Goal: Transaction & Acquisition: Purchase product/service

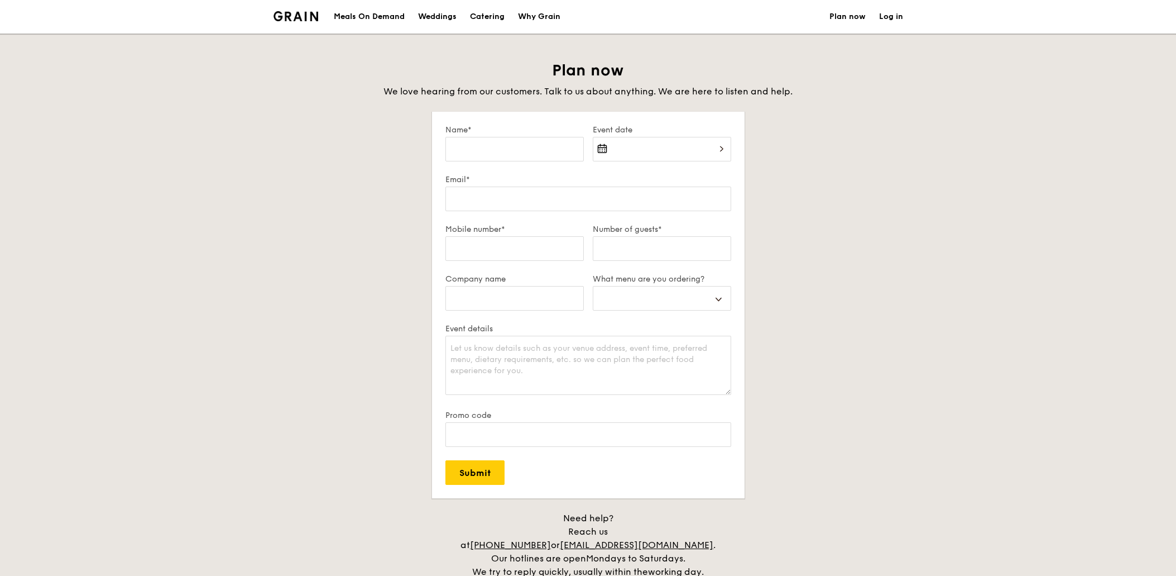
select select
click at [536, 142] on input "Name*" at bounding box center [514, 149] width 138 height 25
type input "S"
select select
type input "Se"
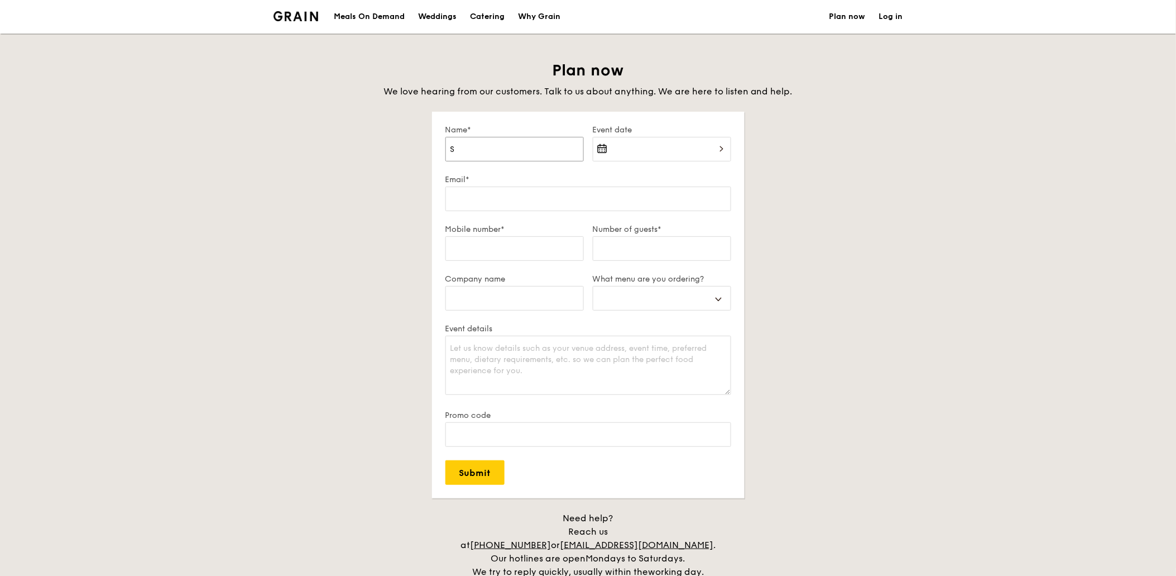
select select
type input "Ser"
select select
type input "Sere"
select select
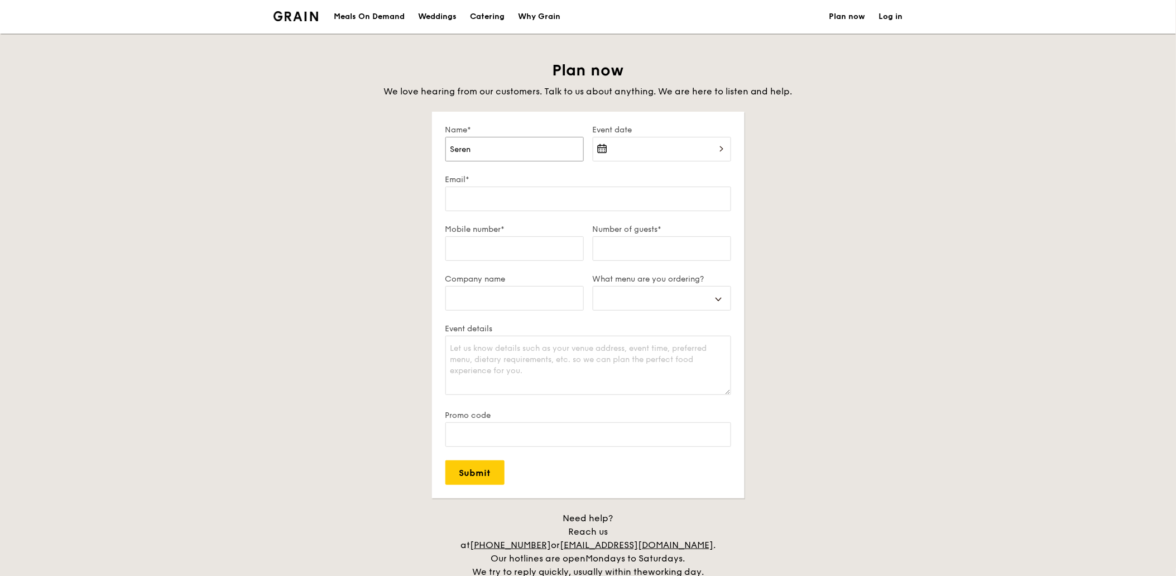
type input "Serene"
select select
type input "Serene"
select select
type input "Serene S"
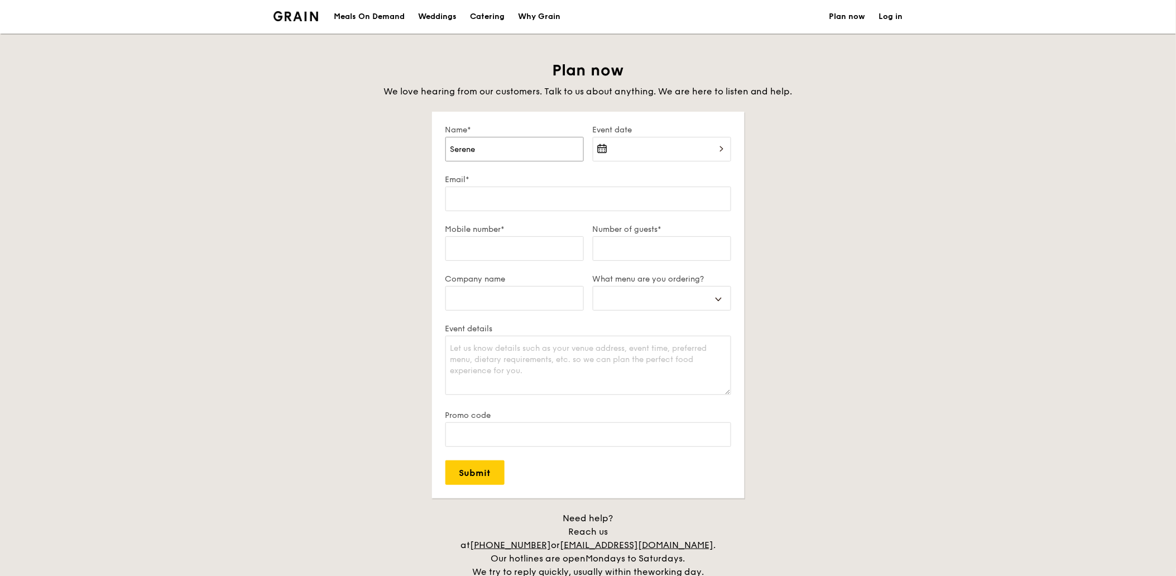
select select
type input "Serene So"
select select
type input "Serene Soh"
select select
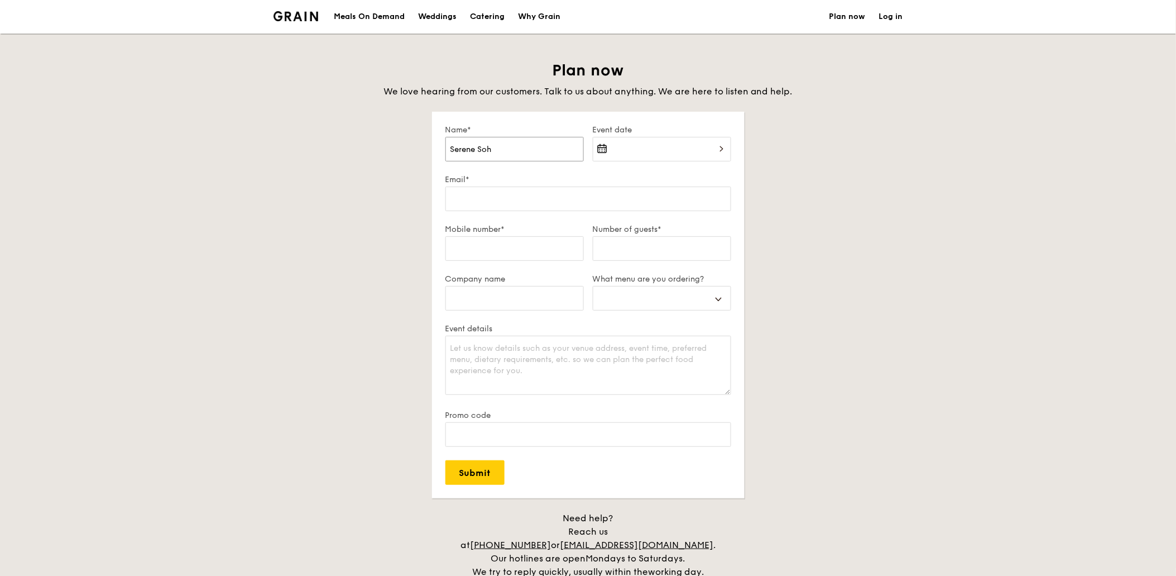
type input "Serene Soh"
click at [718, 151] on div at bounding box center [662, 156] width 138 height 38
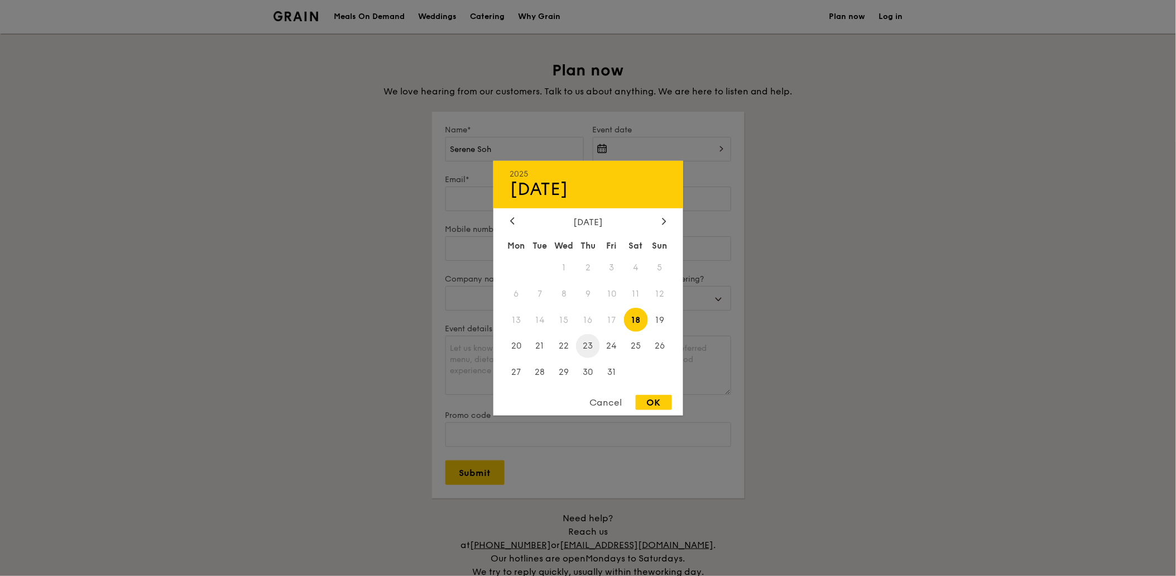
click at [586, 347] on span "23" at bounding box center [588, 346] width 24 height 24
click at [1017, 278] on div at bounding box center [588, 288] width 1176 height 576
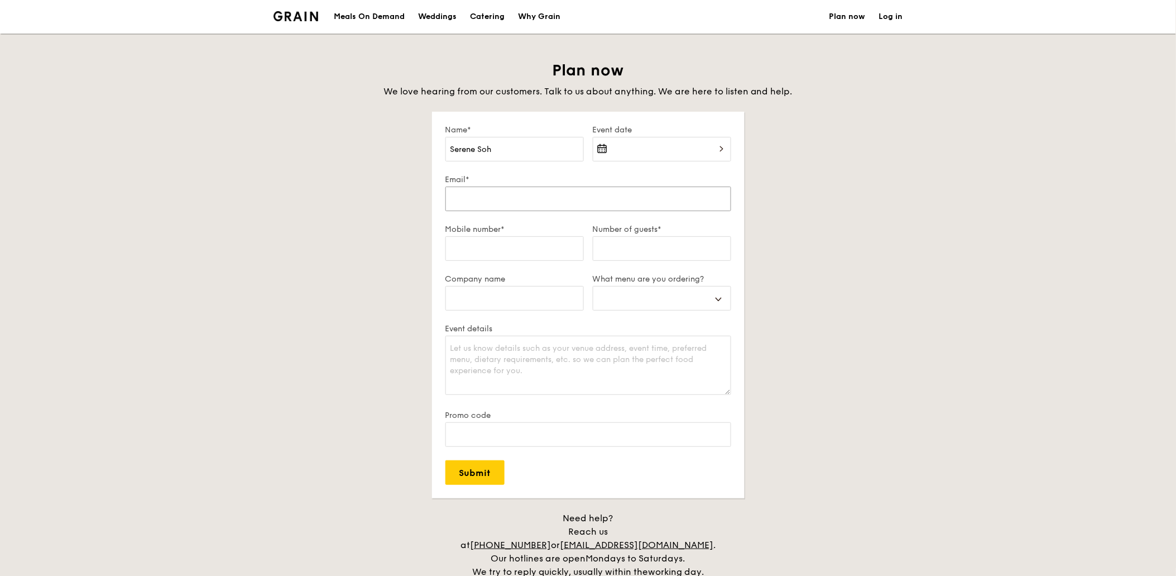
click at [514, 202] on input "Email*" at bounding box center [588, 198] width 286 height 25
type input "s"
select select
type input "se"
select select
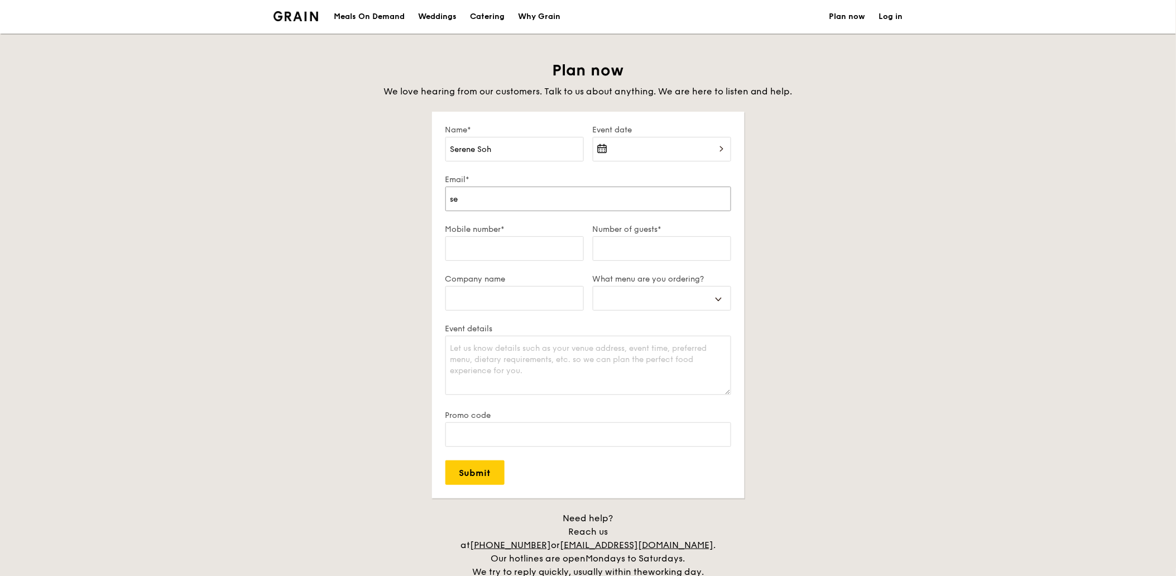
type input "ser"
select select
type input "sere"
select select
type input "seren"
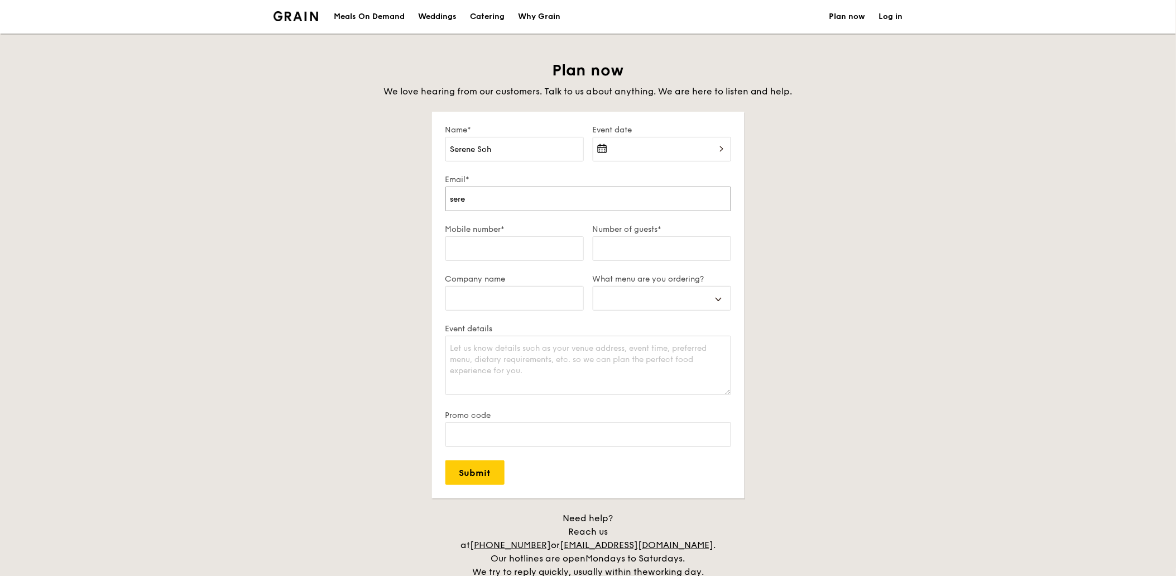
select select
type input "serene"
select select
type input "serene_"
select select
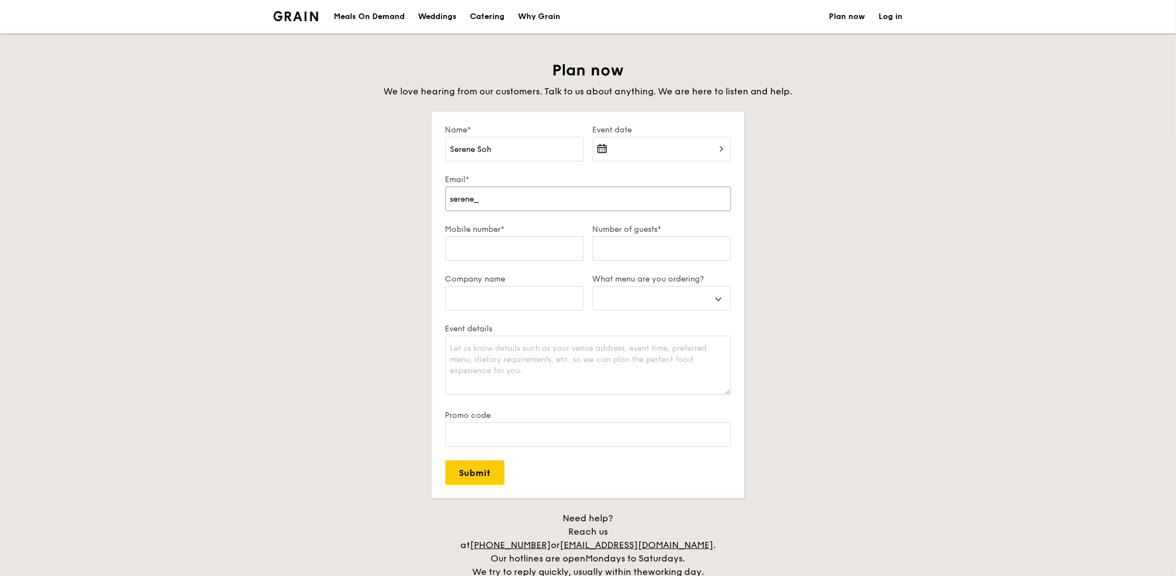
type input "serene_s"
select select
type input "serene_so"
select select
type input "serene_soh"
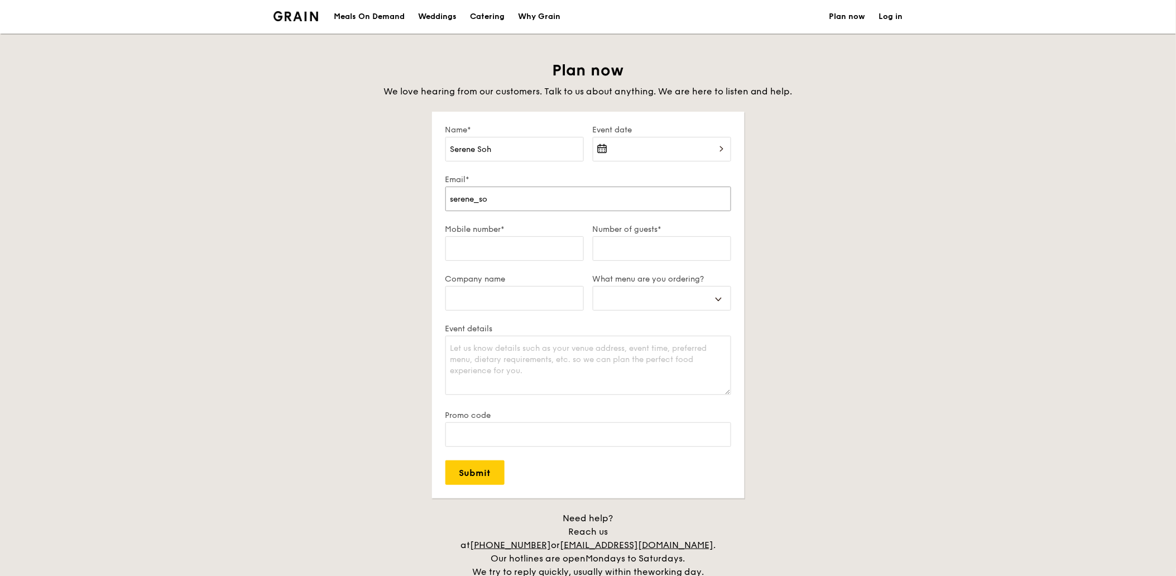
select select
type input "serene_soh@"
select select
type input "serene_soh@s"
select select
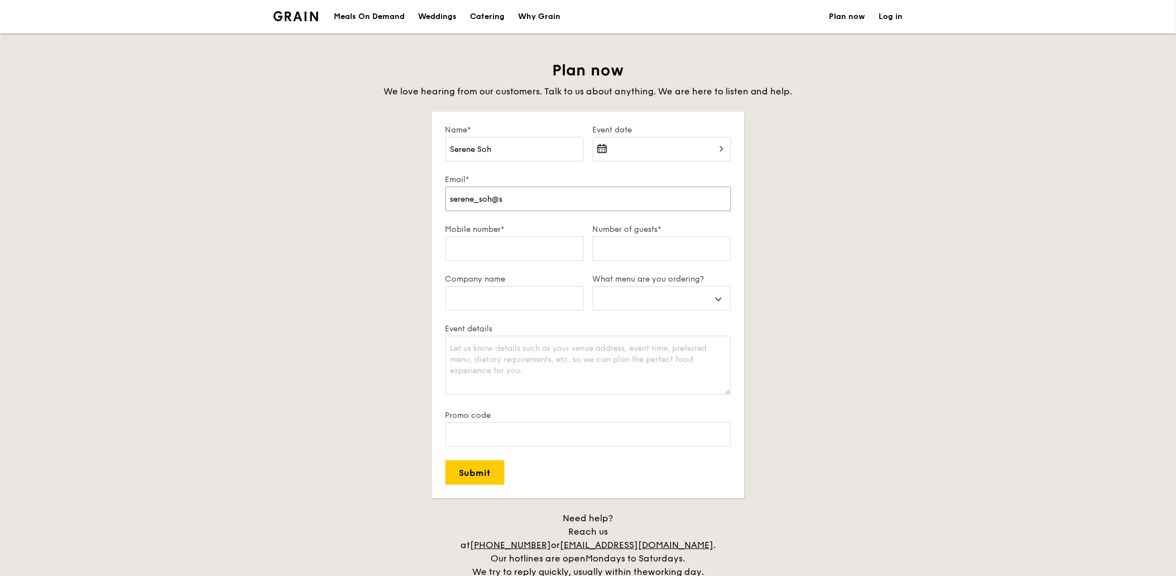
type input "serene_soh@sg"
select select
type input "serene_soh@sg."
select select
type input "serene_soh@sg.m"
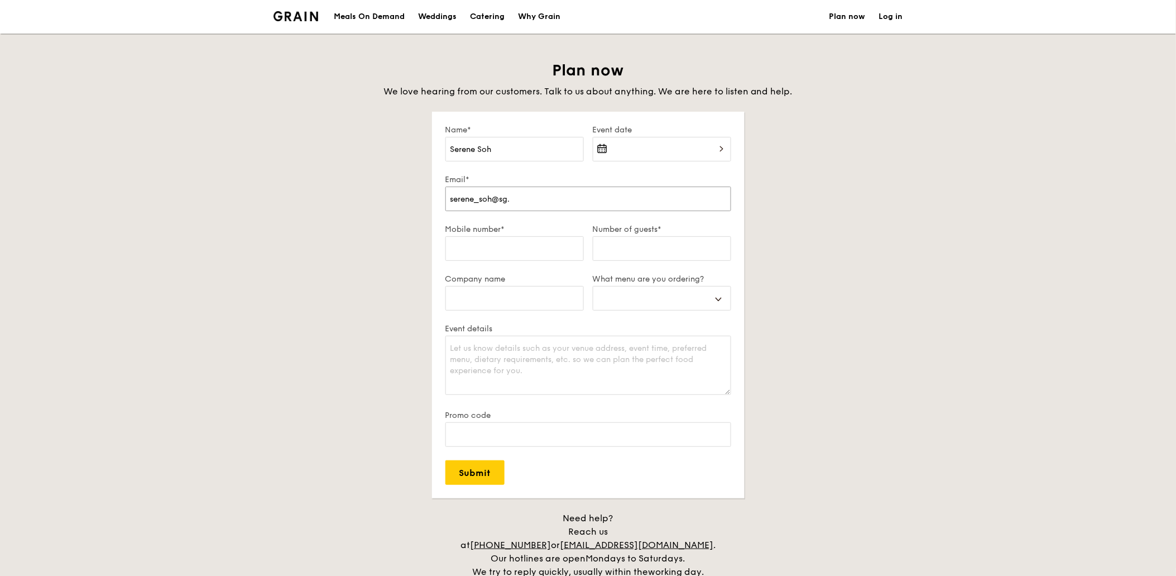
select select
type input "serene_soh@sg.mu"
select select
type input "serene_soh@sg.muf"
select select
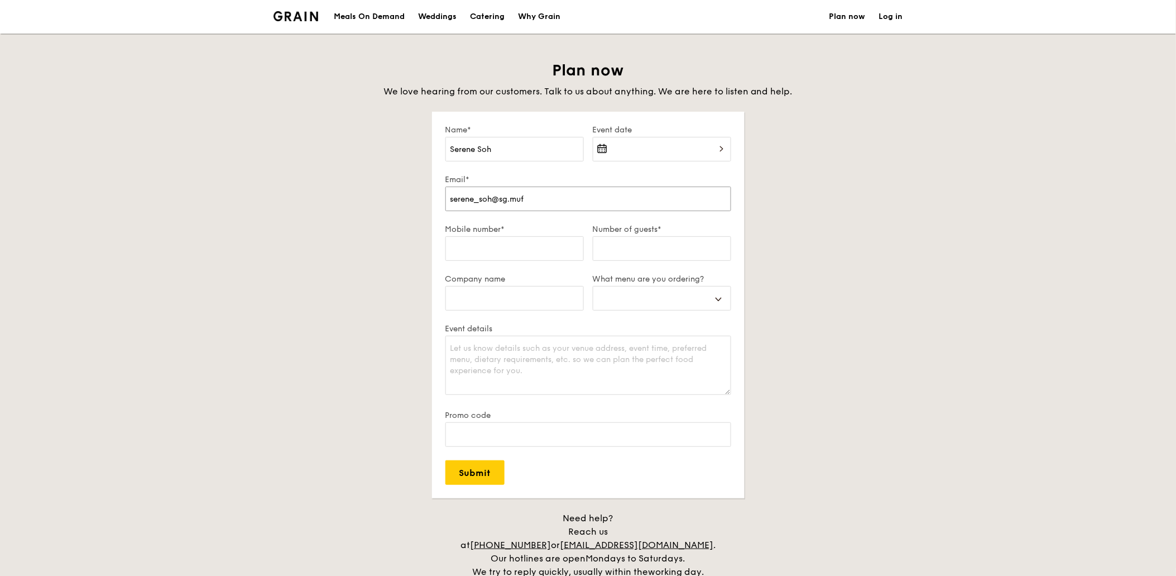
type input "serene_soh@sg.mufg"
select select
type input "serene_soh@sg.mufg."
select select
type input "serene_soh@sg.mufg.j"
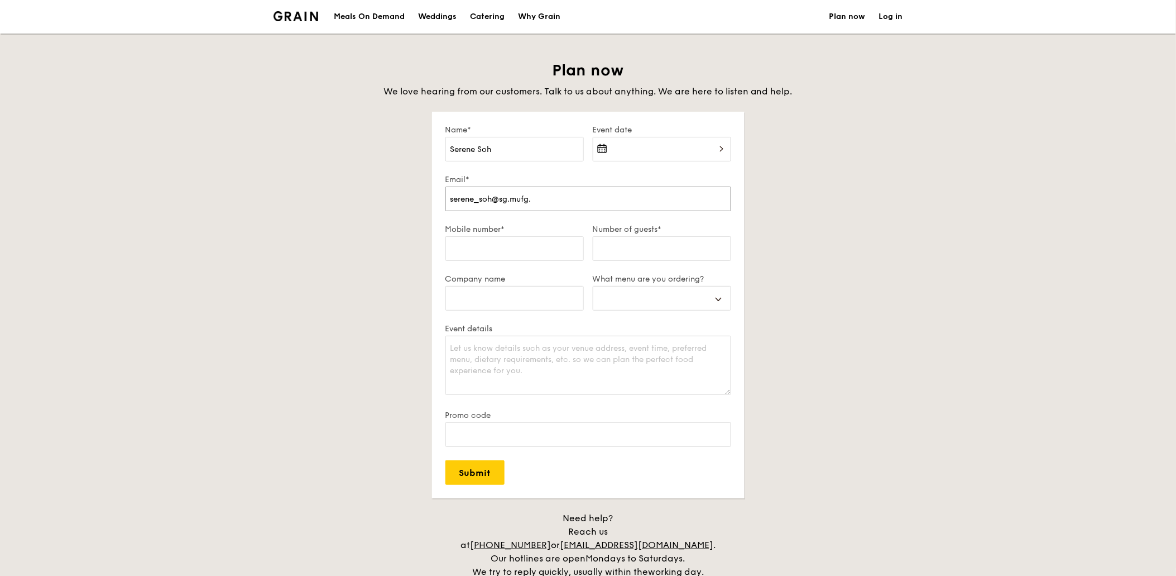
select select
type input "serene_soh@sg.mufg.jp"
select select
type input "serene_soh@sg.mufg.jp"
click at [531, 242] on input "Mobile number*" at bounding box center [514, 248] width 138 height 25
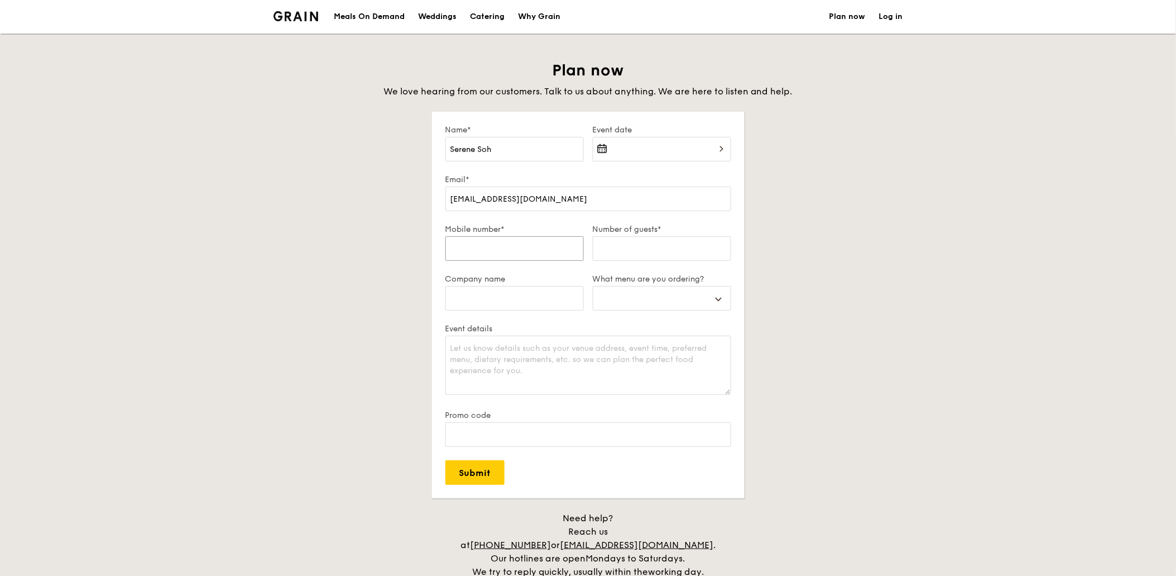
type input "9"
select select
type input "92"
select select
type input "929"
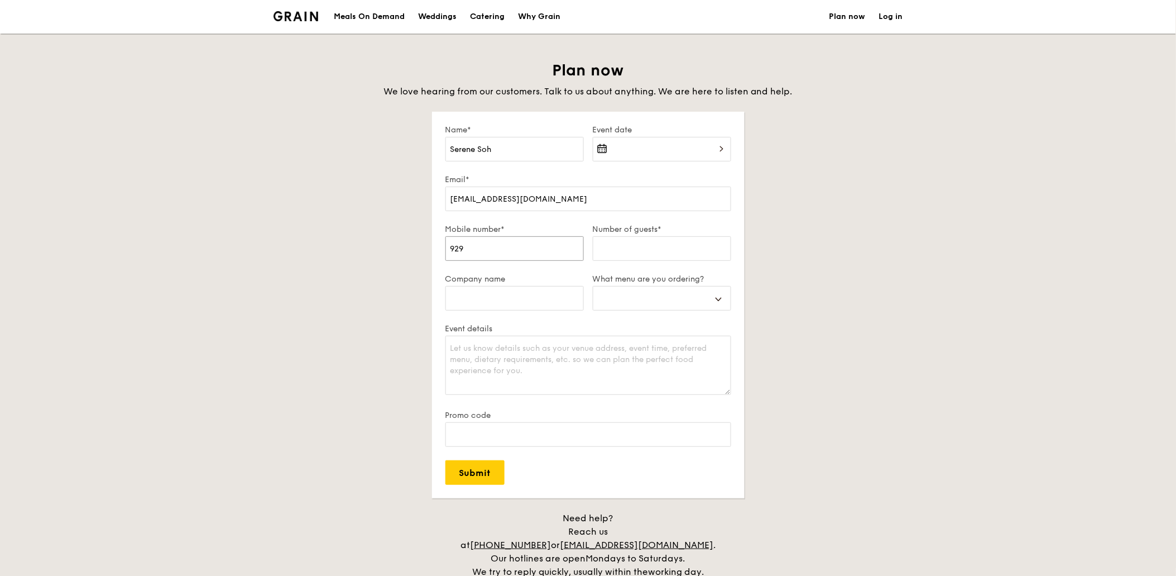
select select
type input "9299"
select select
type input "92999"
select select
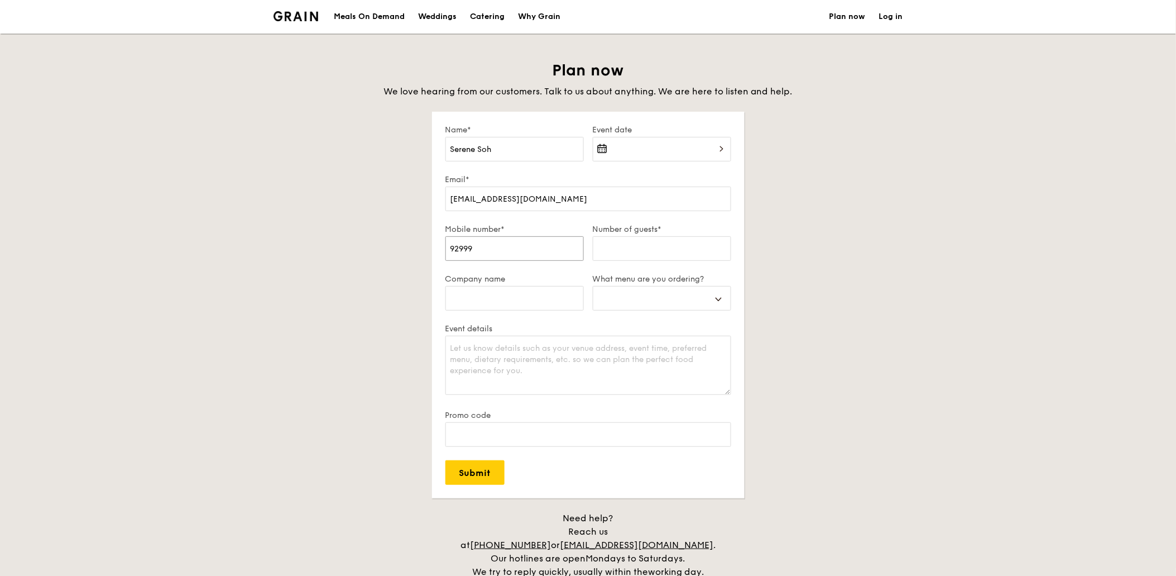
type input "929999"
select select
type input "9299993"
select select
type input "92999937"
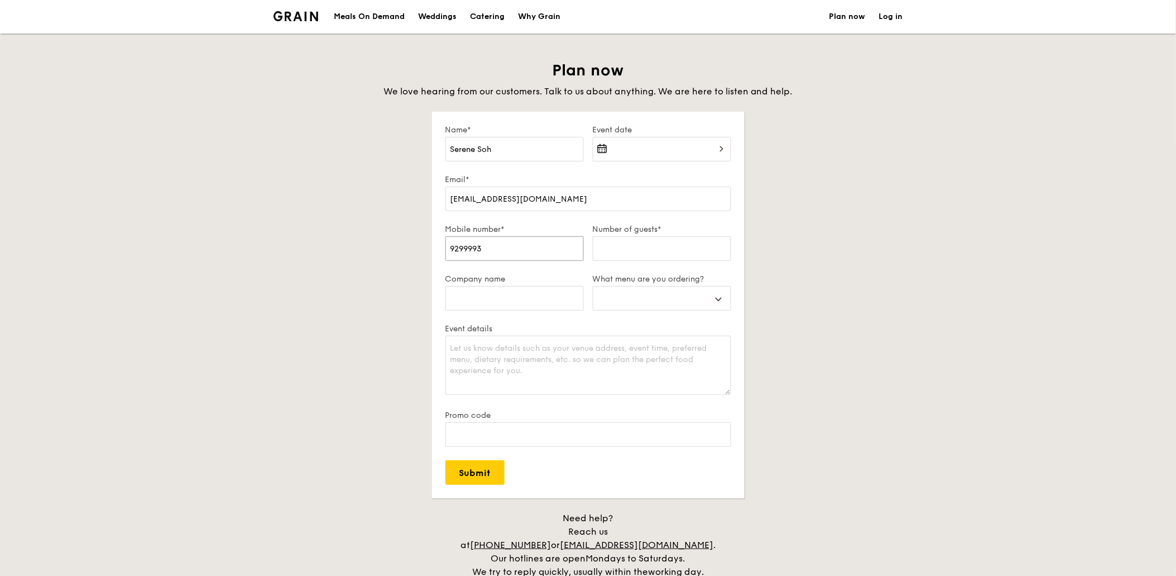
select select
type input "92999937"
click at [663, 252] on input "Number of guests*" at bounding box center [662, 248] width 138 height 25
type input "3"
select select
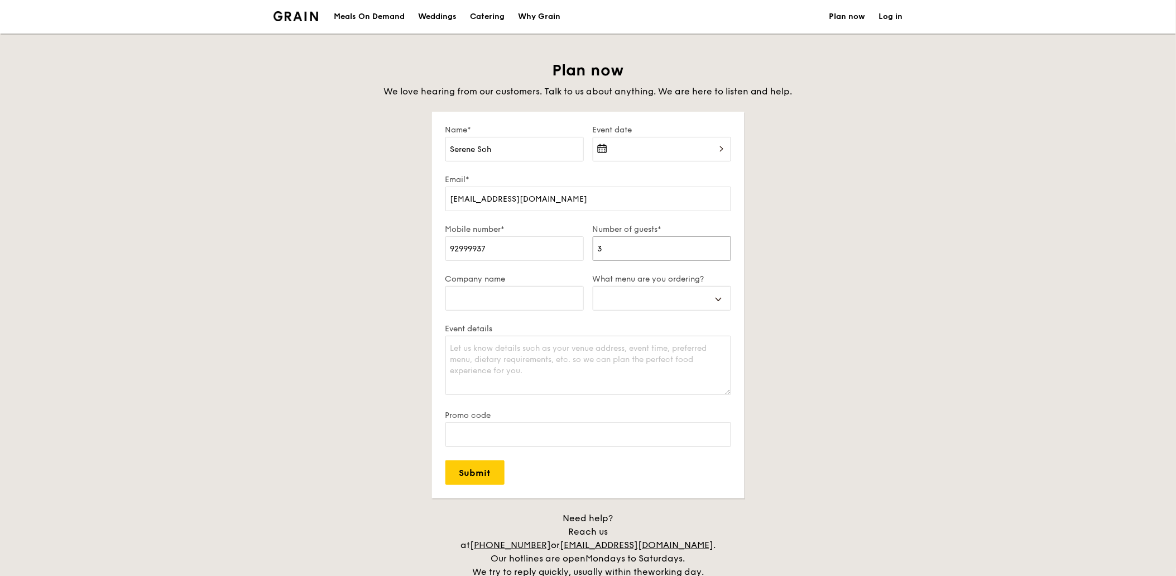
type input "35"
select select
type input "35"
click at [485, 297] on input "Company name" at bounding box center [514, 298] width 138 height 25
type input "M"
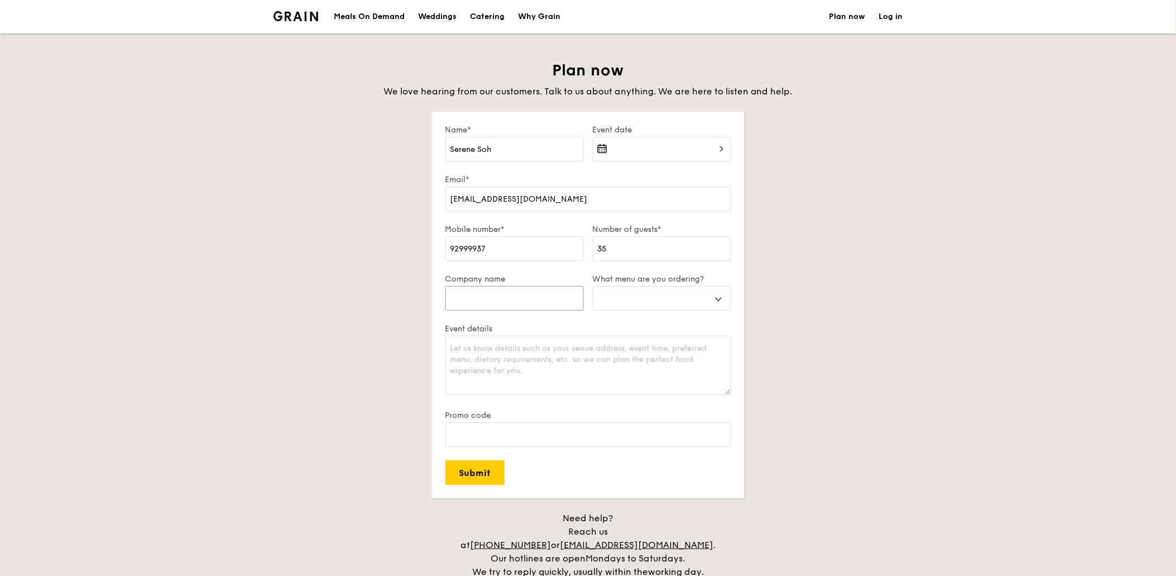
select select
type input "MU"
select select
type input "MUF"
select select
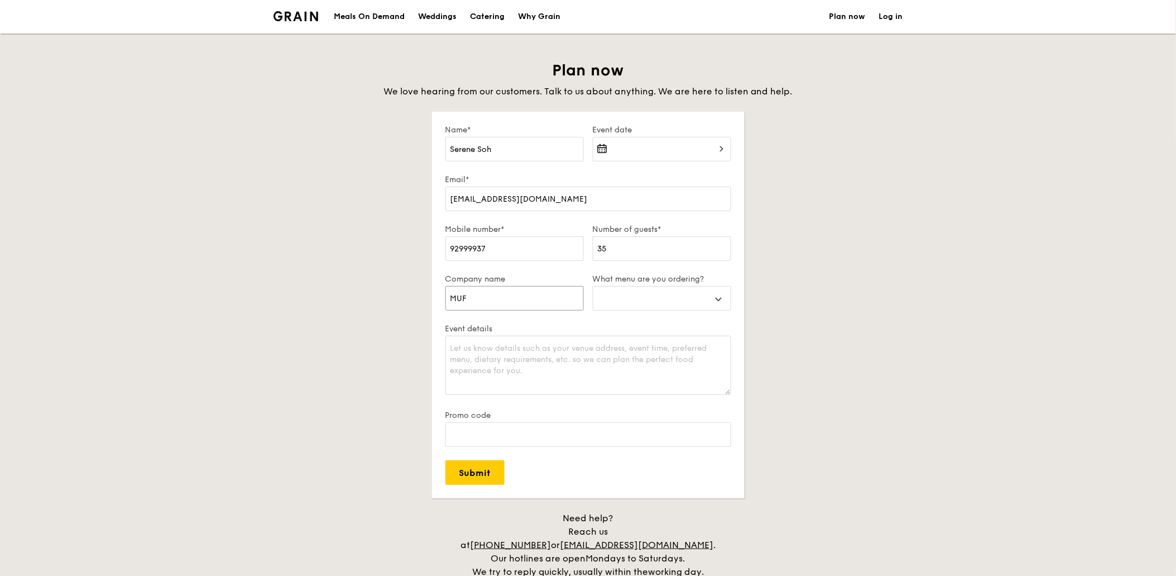
type input "MUFG"
select select
type input "MUFG"
select select
type input "MUFG"
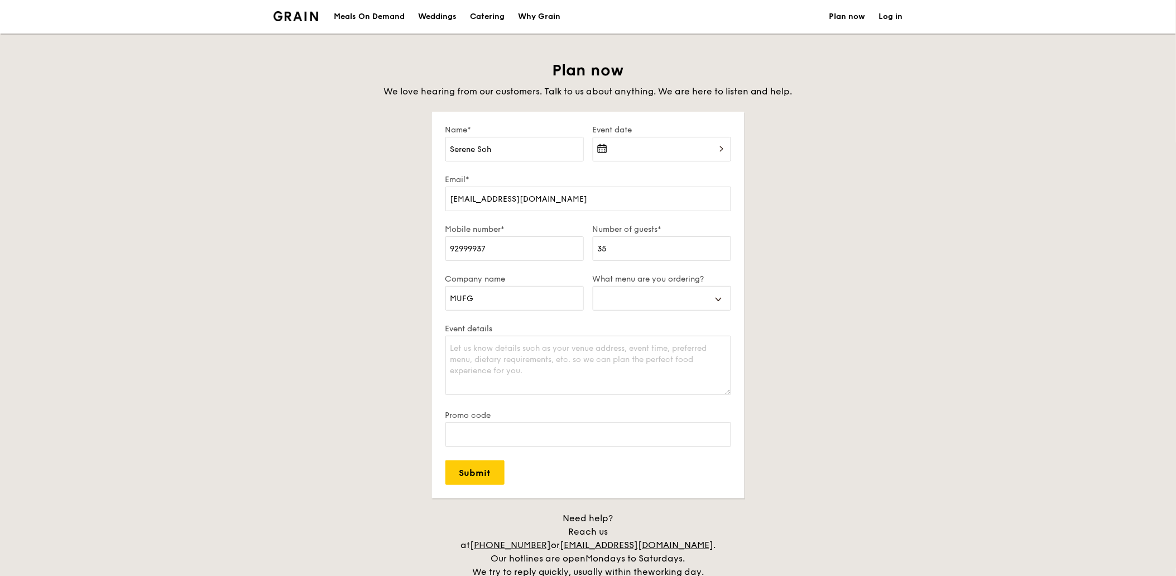
click at [493, 15] on div "Catering" at bounding box center [487, 16] width 35 height 33
select select
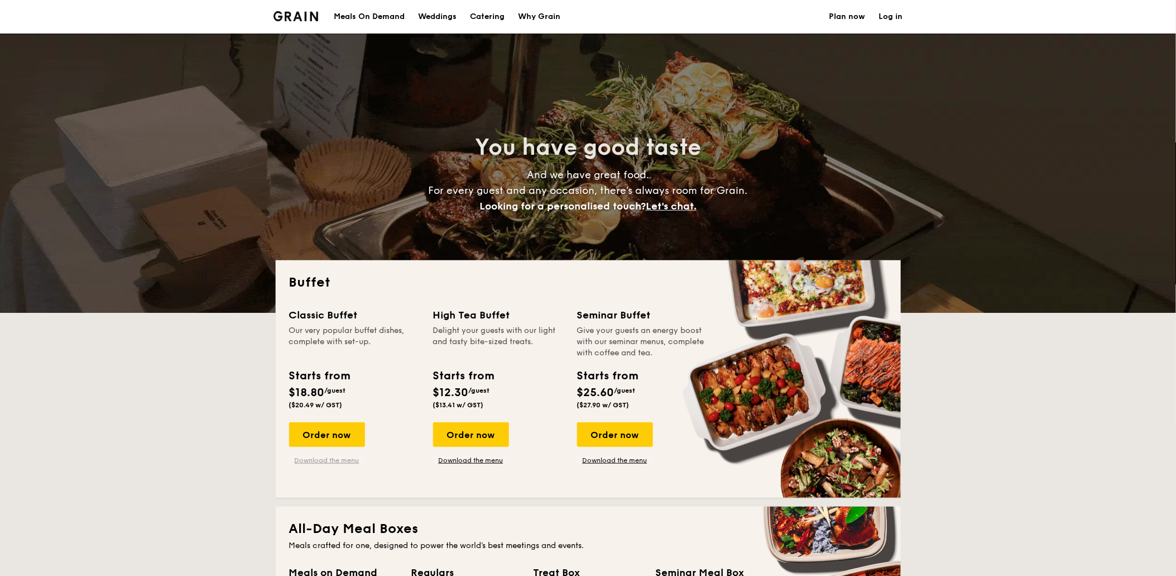
click at [344, 461] on link "Download the menu" at bounding box center [327, 460] width 76 height 9
click at [320, 434] on div "Order now" at bounding box center [327, 434] width 76 height 25
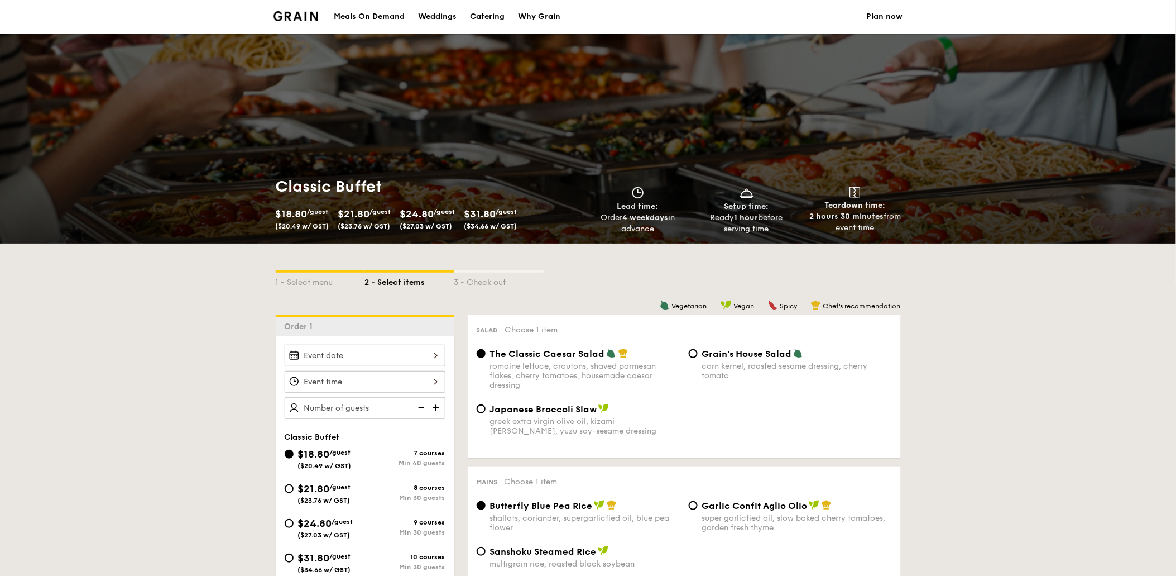
click at [434, 354] on div at bounding box center [365, 355] width 161 height 22
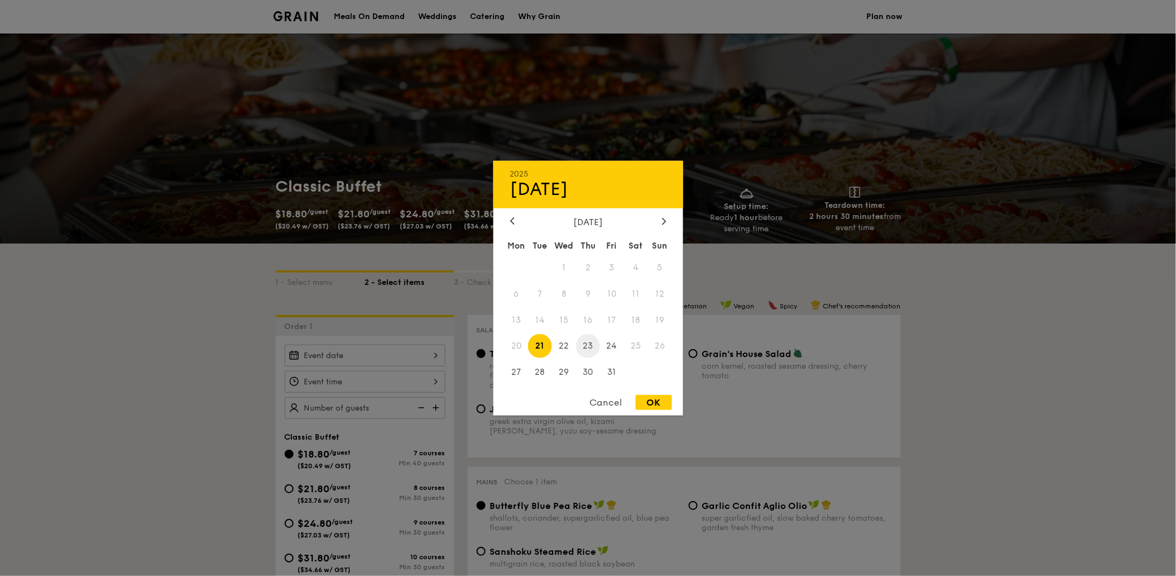
click at [590, 345] on span "23" at bounding box center [588, 346] width 24 height 24
click at [238, 368] on div at bounding box center [588, 288] width 1176 height 576
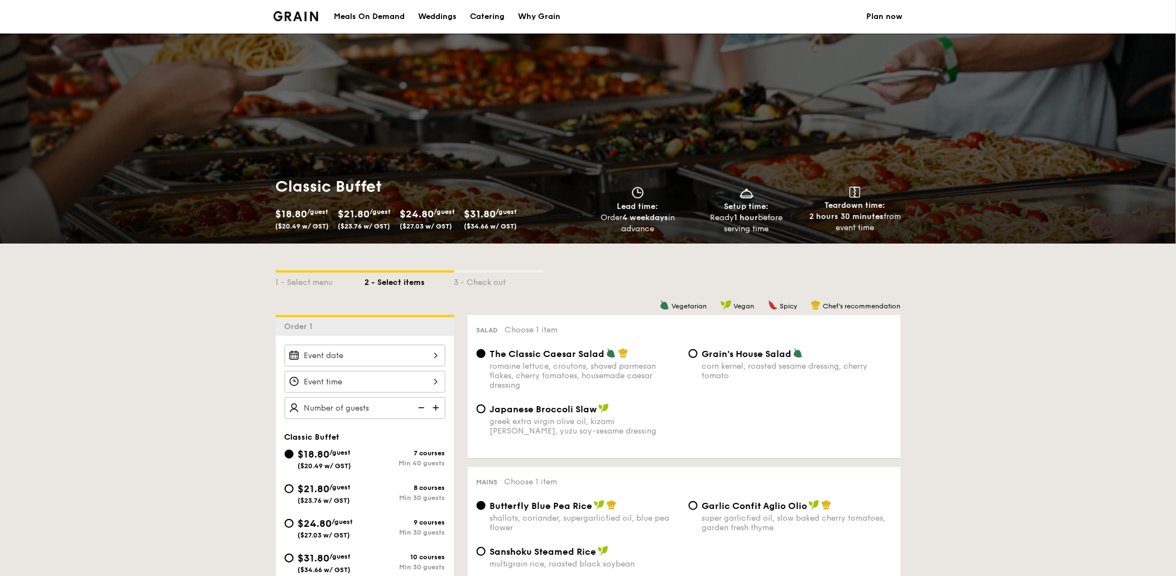
click at [433, 353] on div at bounding box center [365, 355] width 161 height 22
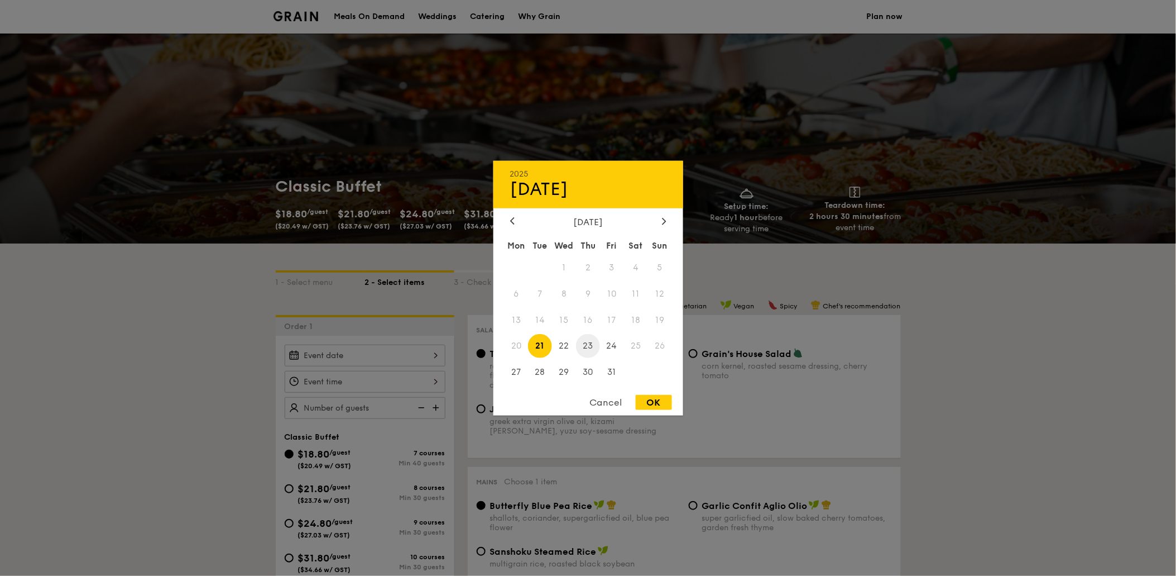
click at [593, 344] on span "23" at bounding box center [588, 346] width 24 height 24
drag, startPoint x: 658, startPoint y: 400, endPoint x: 650, endPoint y: 399, distance: 7.3
click at [658, 401] on div "OK" at bounding box center [654, 402] width 36 height 15
type input "Oct 23, 2025"
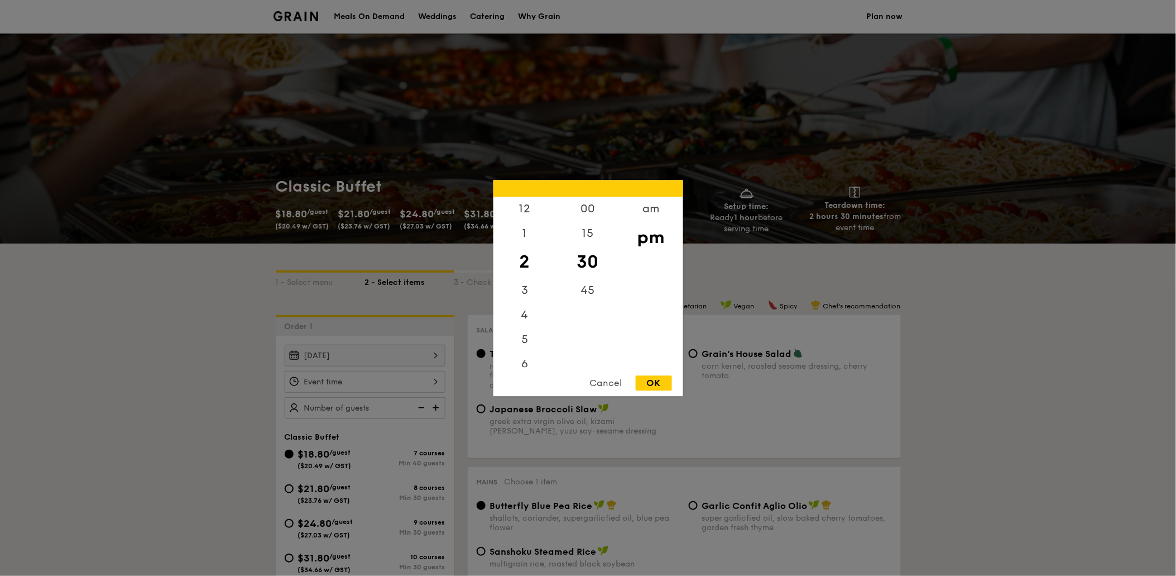
click at [335, 385] on div "12 1 2 3 4 5 6 7 8 9 10 11 00 15 30 45 am pm Cancel OK" at bounding box center [365, 382] width 161 height 22
drag, startPoint x: 524, startPoint y: 240, endPoint x: 524, endPoint y: 309, distance: 69.2
click at [524, 309] on div "12 1 2 3 4 5 6 7 8 9 10 11" at bounding box center [524, 281] width 63 height 170
drag, startPoint x: 524, startPoint y: 309, endPoint x: 525, endPoint y: 208, distance: 101.6
click at [525, 207] on div "12" at bounding box center [524, 212] width 63 height 32
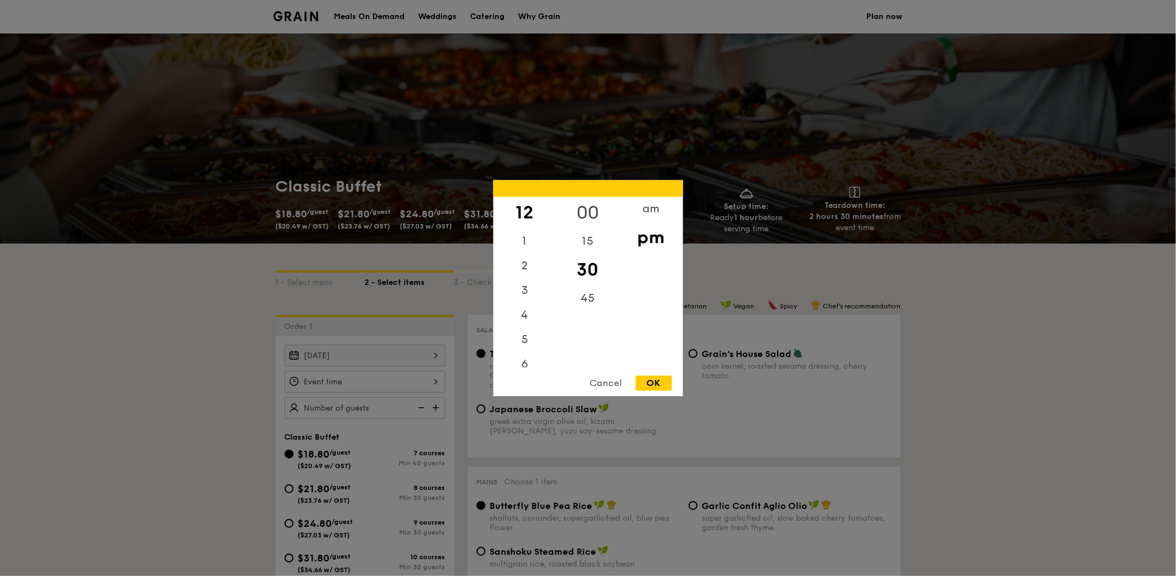
click at [592, 214] on div "00" at bounding box center [588, 212] width 63 height 32
click at [654, 382] on div "OK" at bounding box center [654, 382] width 36 height 15
type input "12:00PM"
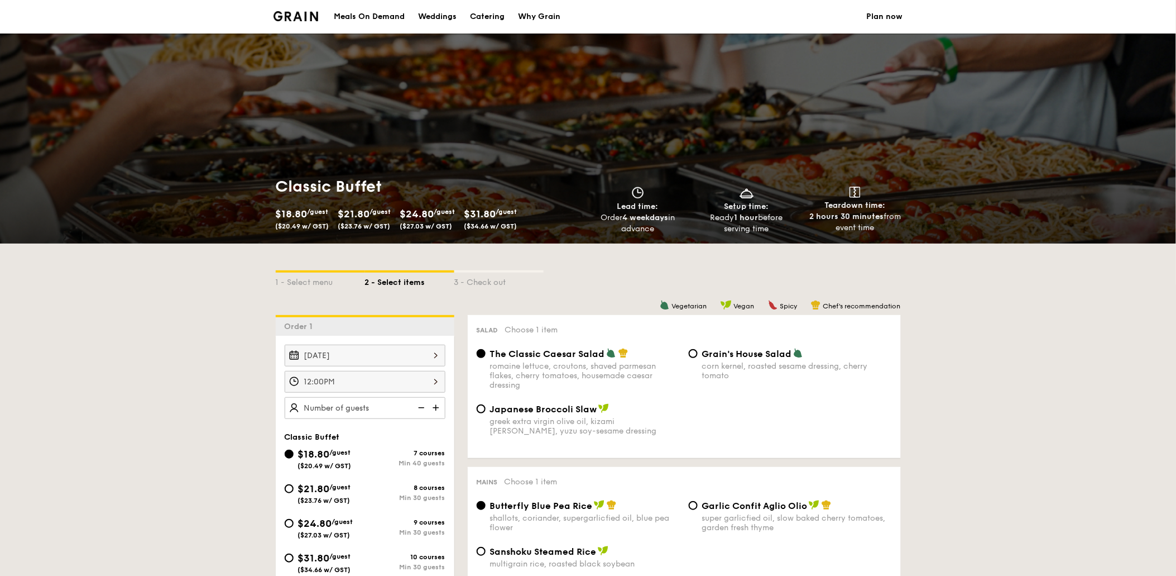
click at [437, 410] on img at bounding box center [437, 407] width 17 height 21
type input "40 guests"
click at [422, 409] on img at bounding box center [420, 407] width 17 height 21
click at [421, 408] on img at bounding box center [420, 407] width 17 height 21
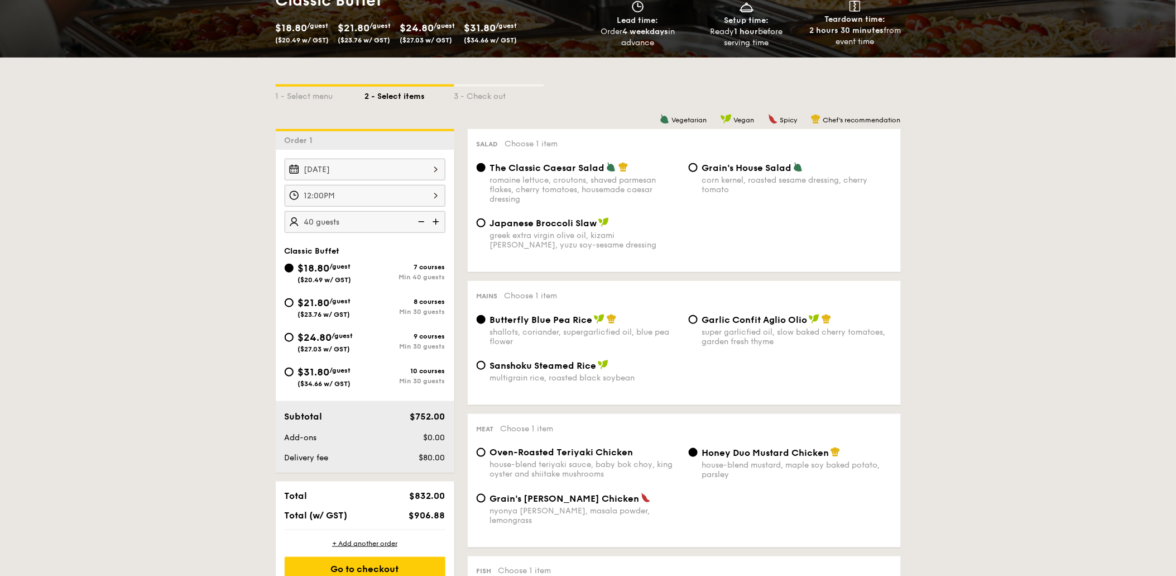
scroll to position [434, 0]
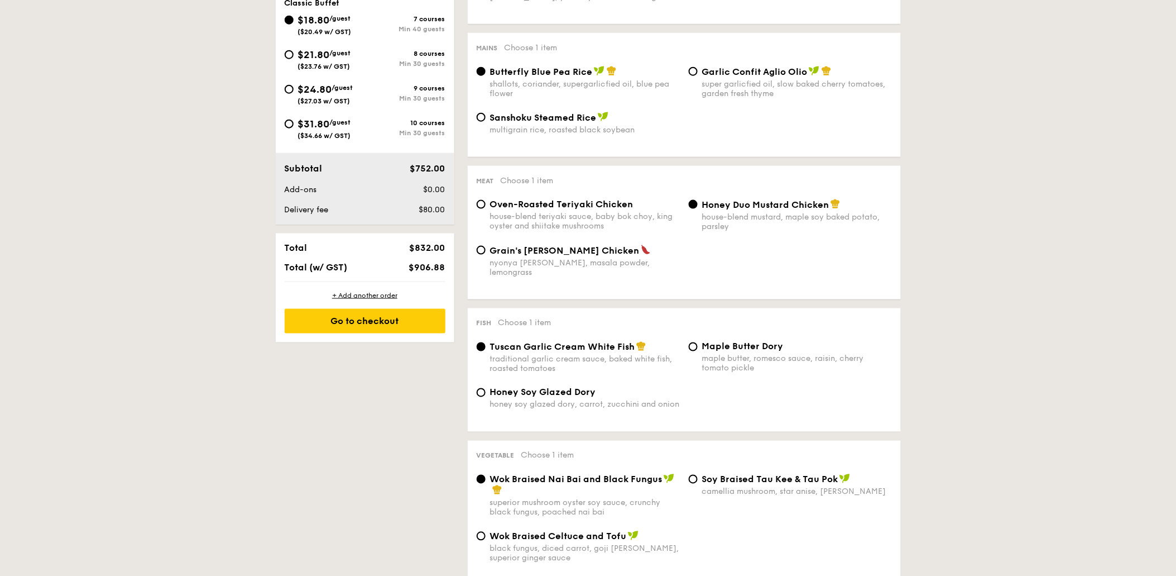
select select
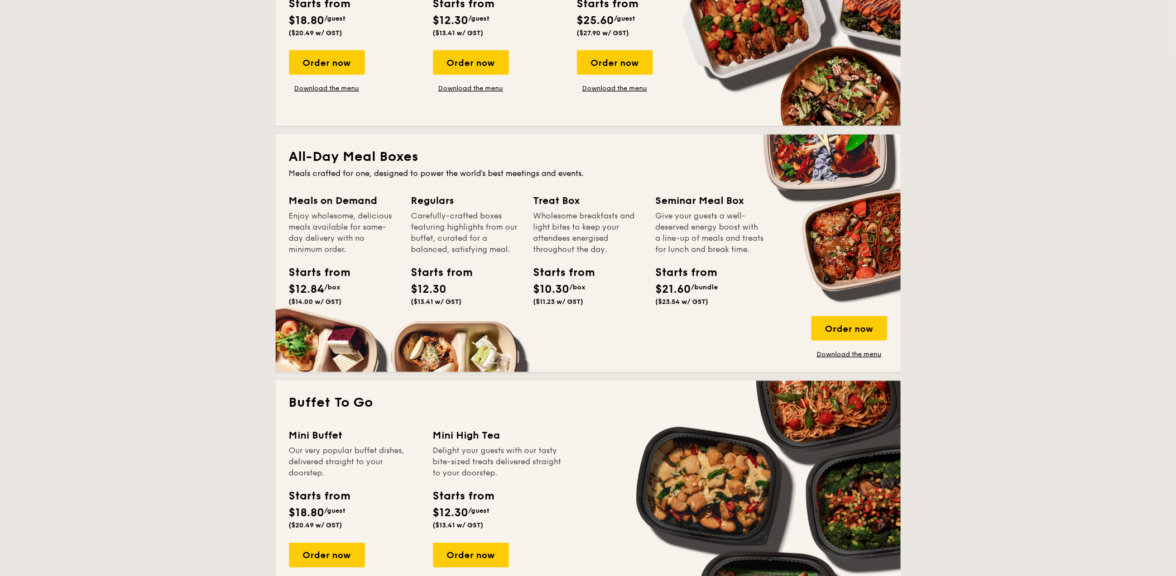
scroll to position [186, 0]
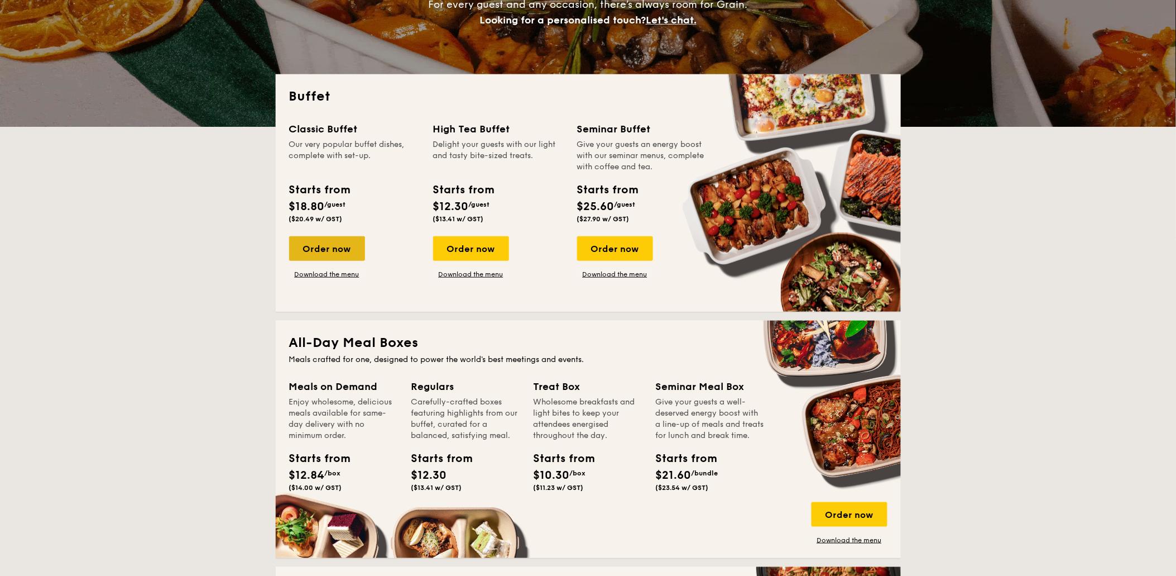
click at [353, 242] on div "Order now" at bounding box center [327, 248] width 76 height 25
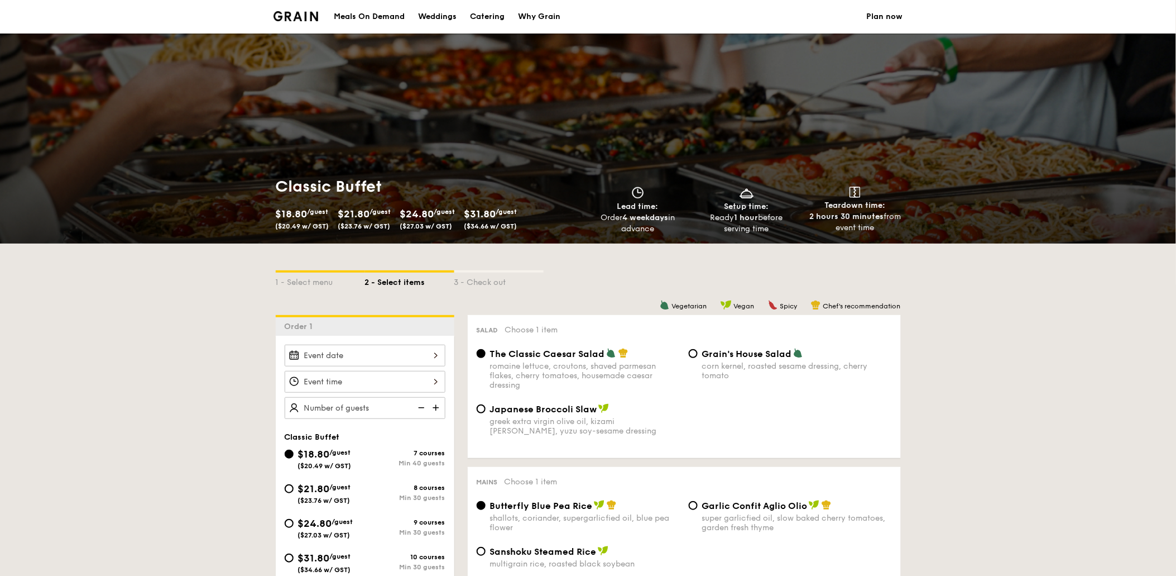
click at [364, 219] on div "$21.80 /guest ($23.76 w/ GST)" at bounding box center [364, 217] width 53 height 25
click at [364, 218] on span "$21.80" at bounding box center [354, 214] width 32 height 12
click at [481, 15] on div "Catering" at bounding box center [487, 16] width 35 height 33
select select
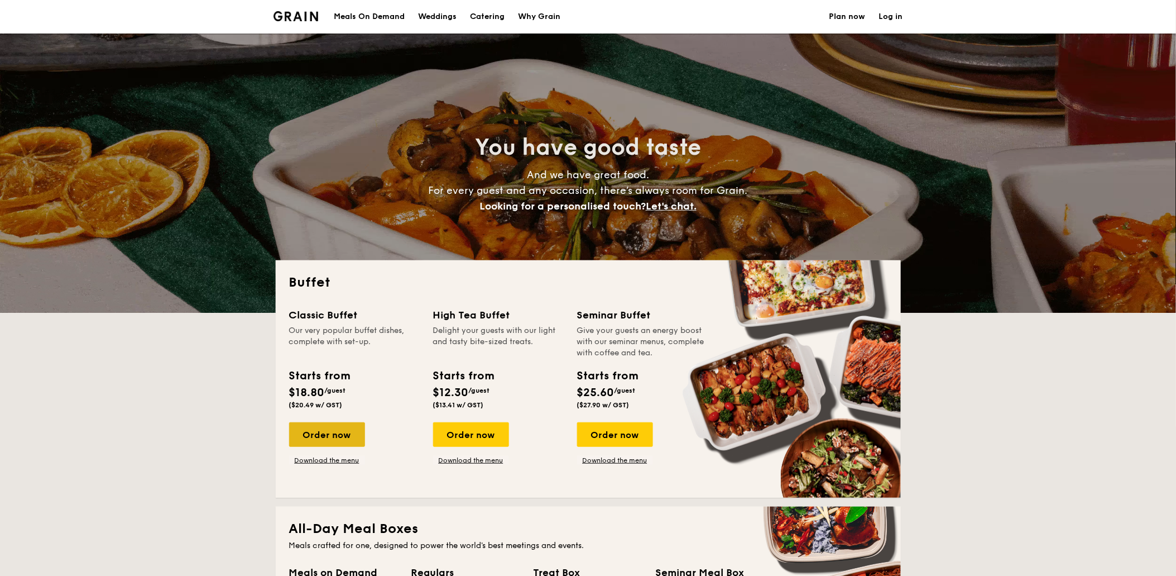
click at [336, 437] on div "Order now" at bounding box center [327, 434] width 76 height 25
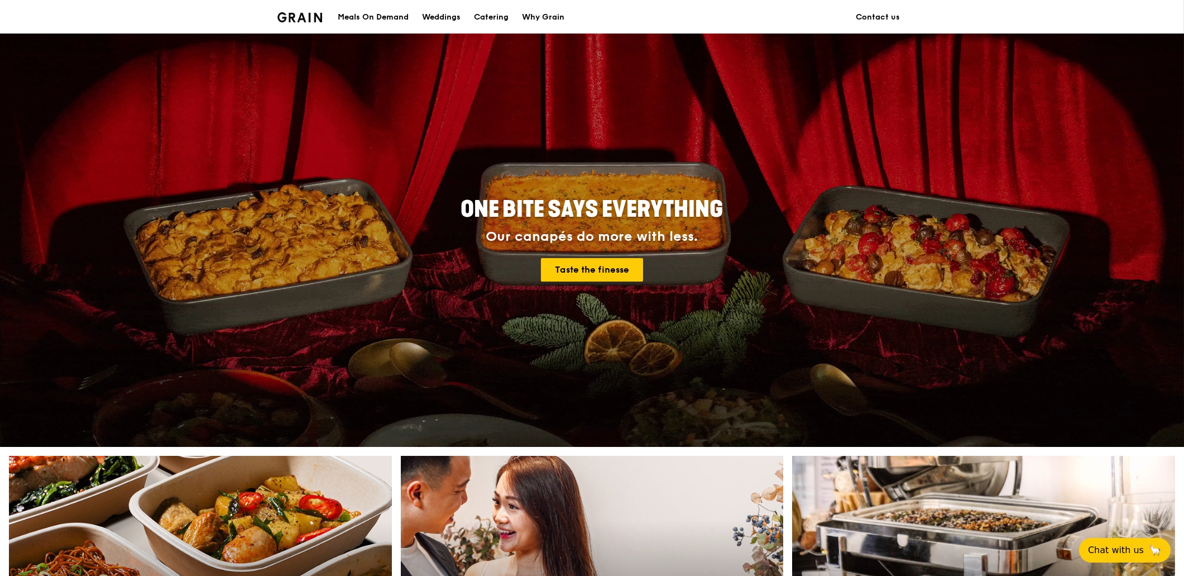
scroll to position [248, 0]
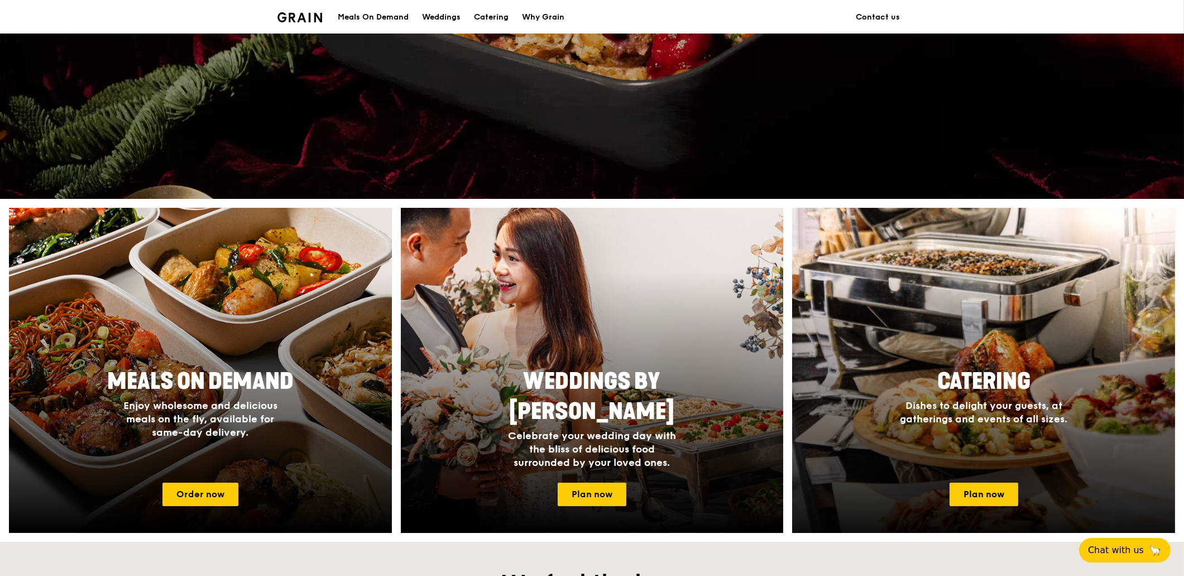
click at [953, 370] on span "Catering" at bounding box center [983, 381] width 93 height 27
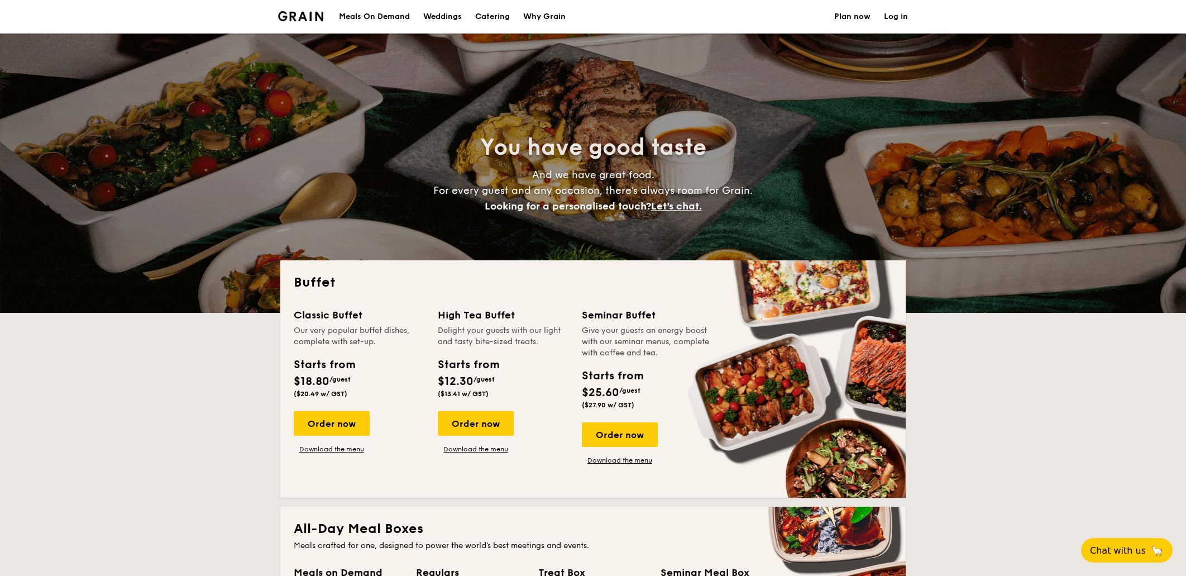
select select
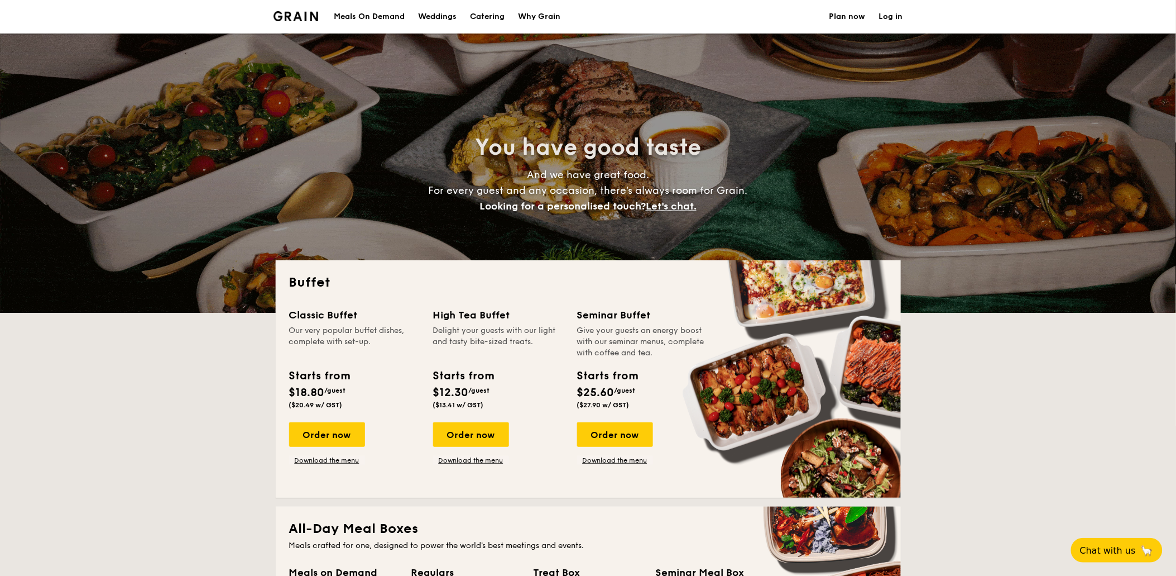
scroll to position [248, 0]
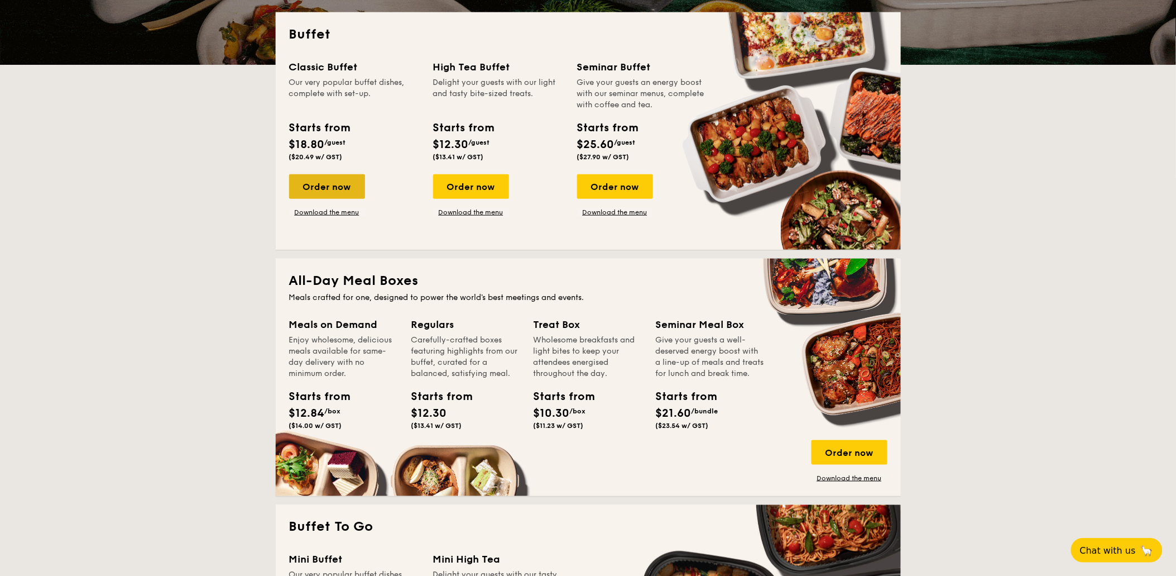
click at [342, 182] on div "Order now" at bounding box center [327, 186] width 76 height 25
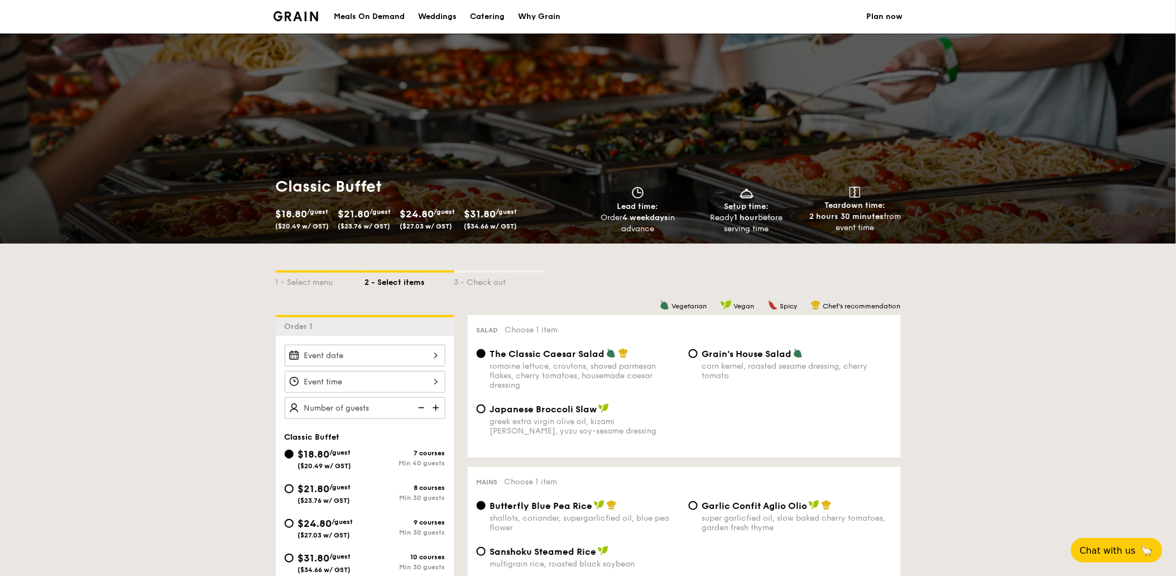
drag, startPoint x: 285, startPoint y: 490, endPoint x: 207, endPoint y: 410, distance: 111.7
click at [285, 490] on input "$21.80 /guest ($23.76 w/ GST) 8 courses Min 30 guests" at bounding box center [289, 488] width 9 height 9
radio input "true"
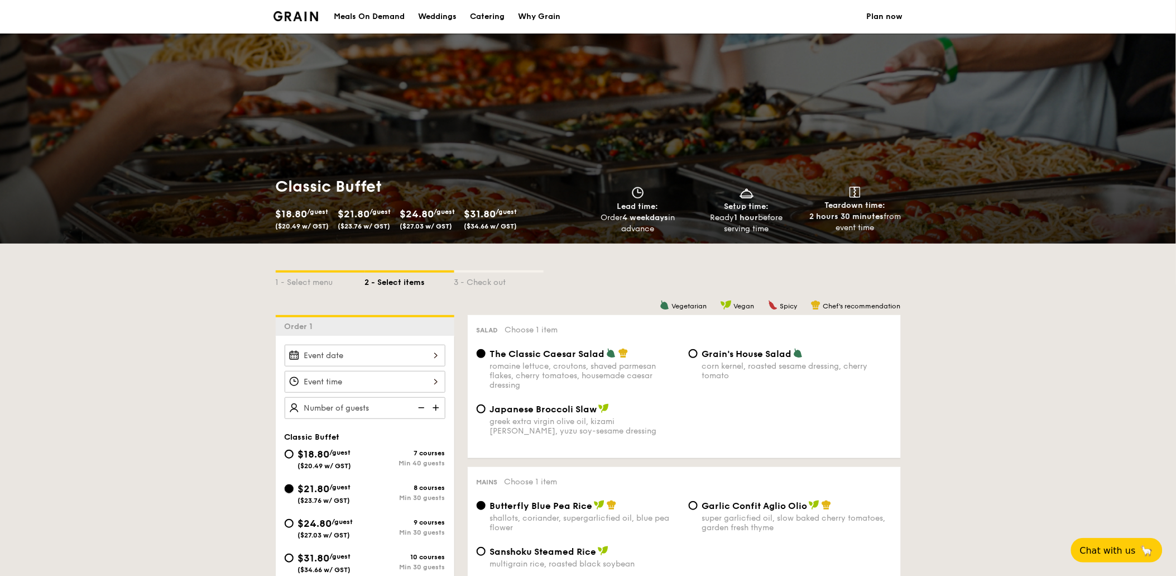
radio input "true"
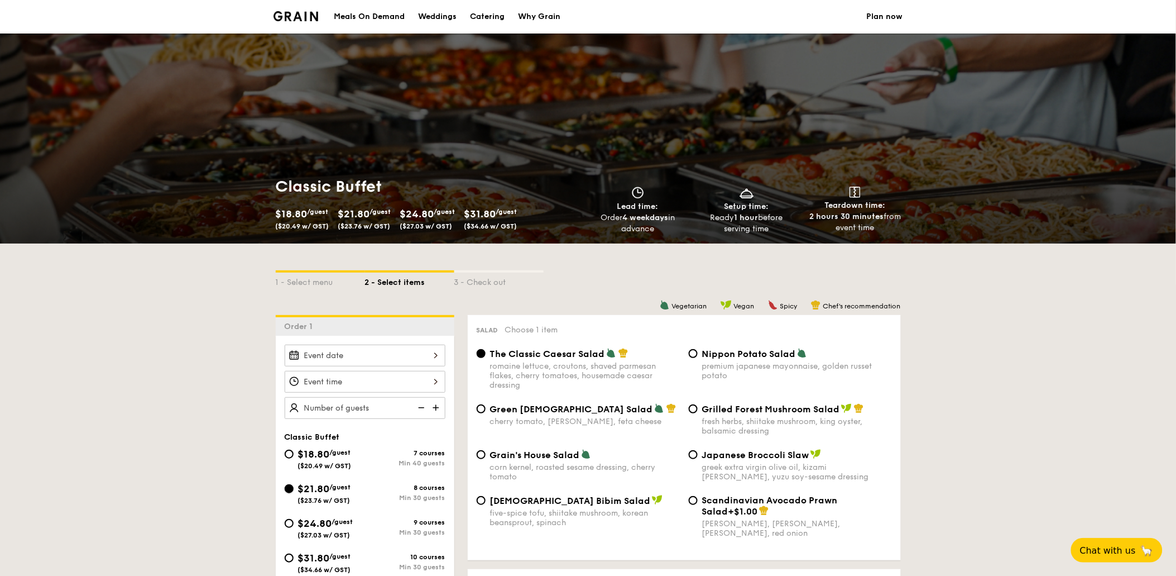
scroll to position [124, 0]
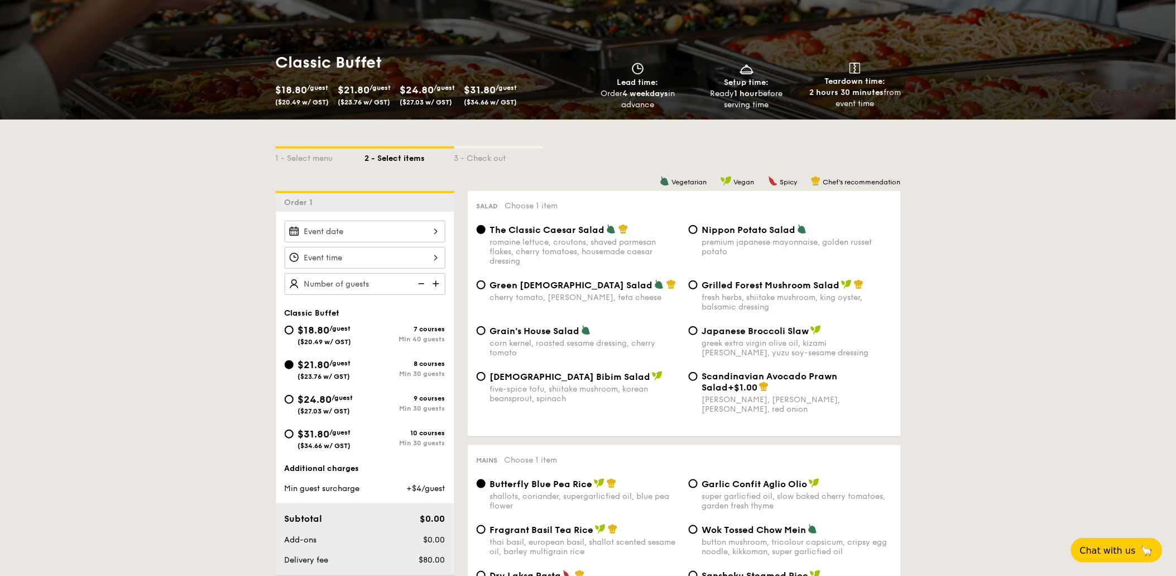
click at [438, 238] on div at bounding box center [365, 231] width 161 height 22
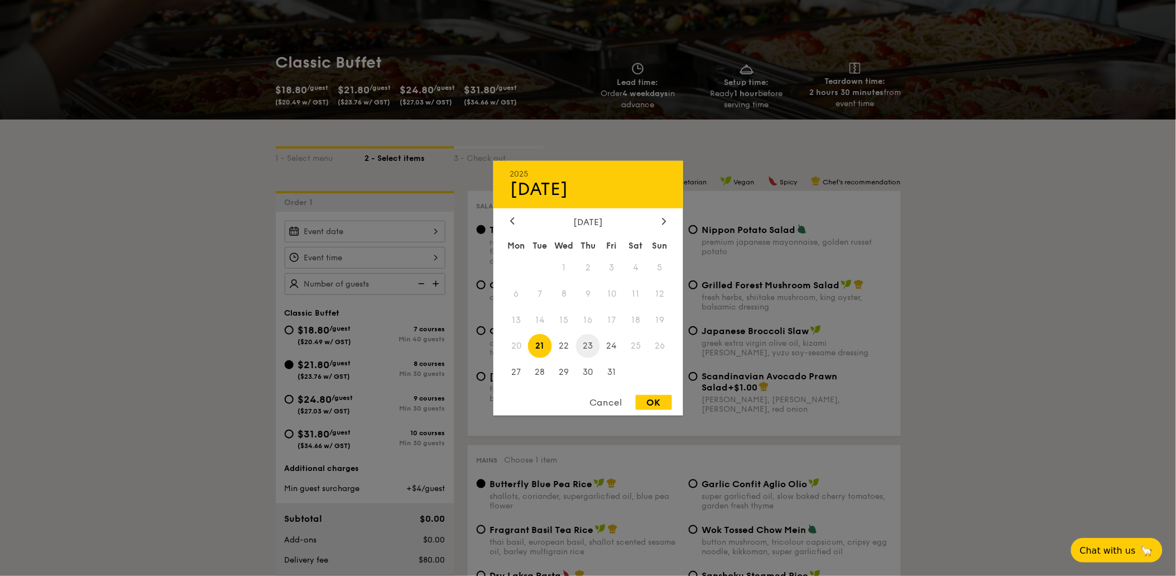
click at [589, 348] on span "23" at bounding box center [588, 346] width 24 height 24
click at [660, 399] on div "OK" at bounding box center [654, 402] width 36 height 15
type input "Oct 23, 2025"
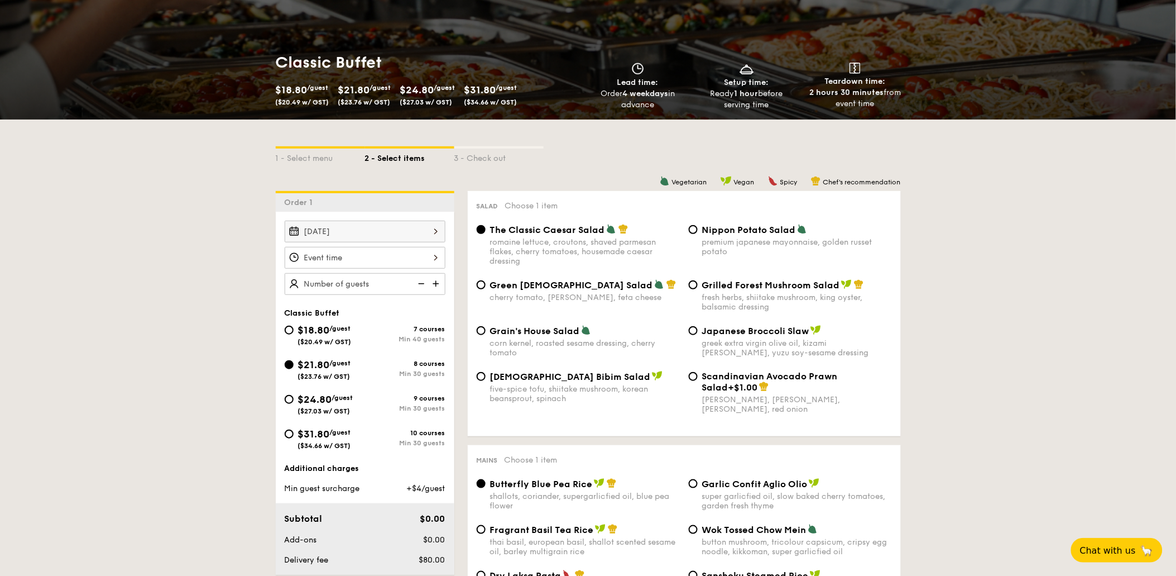
click at [434, 258] on div "12 1 2 3 4 5 6 7 8 9 10 11 00 15 30 45 am pm Cancel OK" at bounding box center [365, 258] width 161 height 22
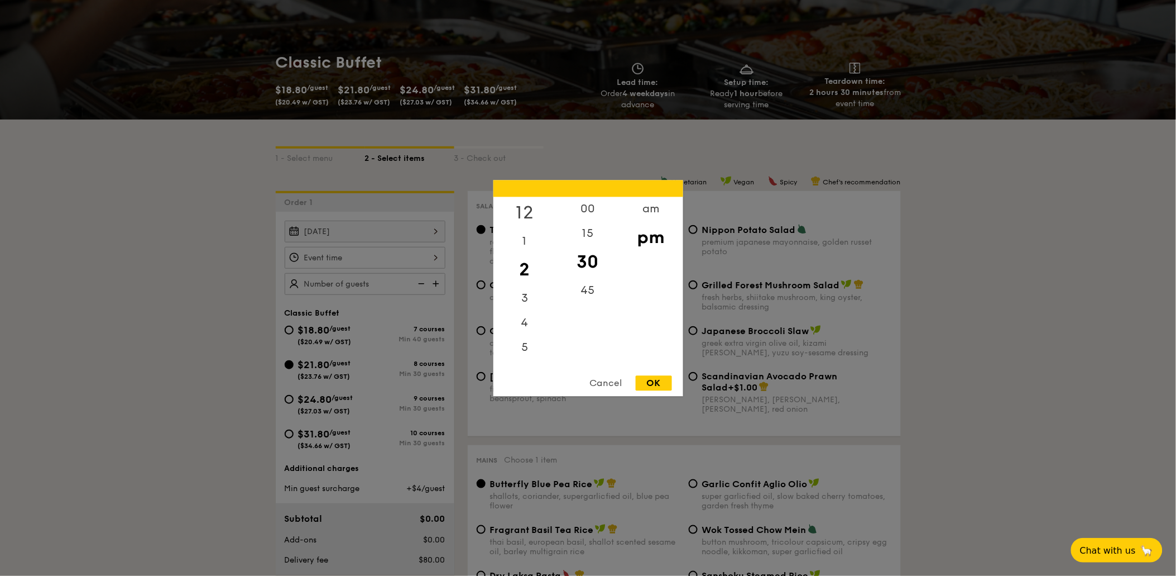
click at [531, 209] on div "12" at bounding box center [524, 212] width 63 height 32
click at [589, 209] on div "00" at bounding box center [588, 212] width 63 height 32
click at [661, 380] on div "OK" at bounding box center [654, 382] width 36 height 15
type input "12:00PM"
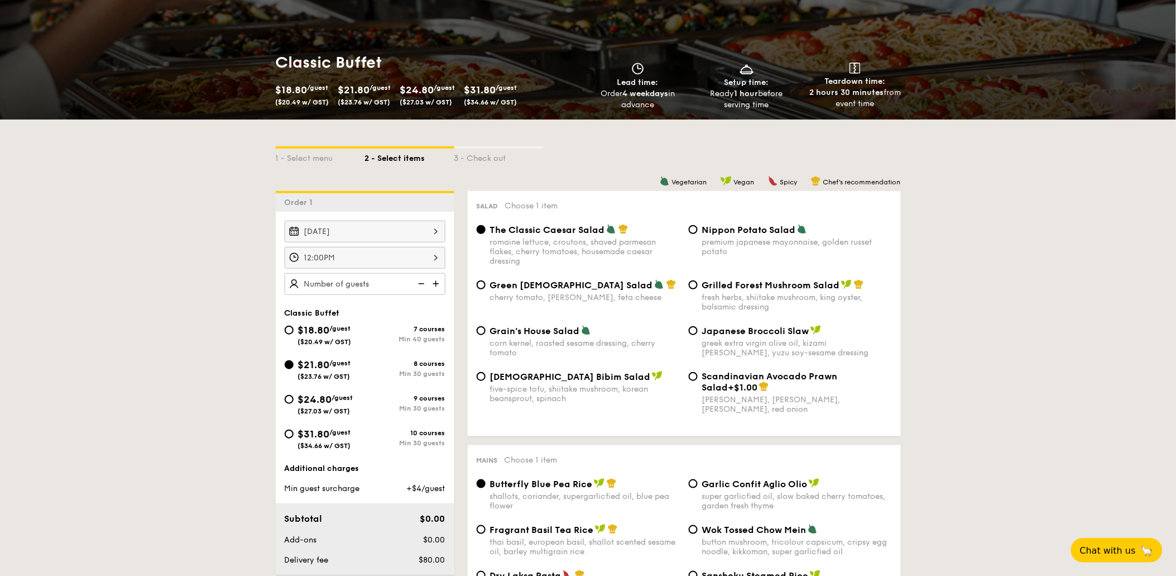
click at [434, 284] on img at bounding box center [437, 283] width 17 height 21
click at [435, 284] on img at bounding box center [437, 283] width 17 height 21
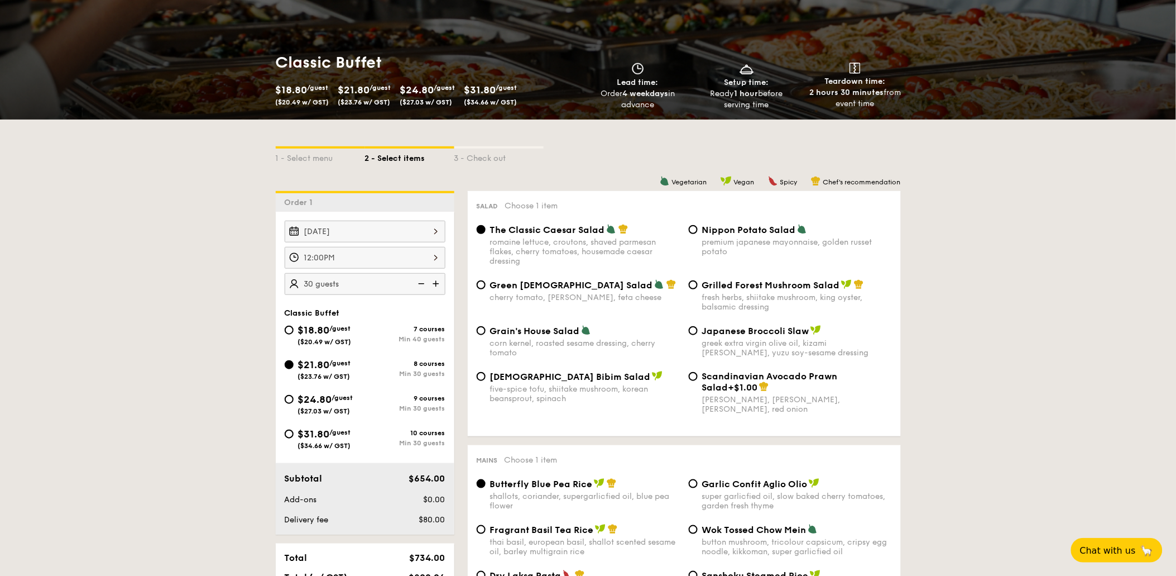
click at [435, 284] on img at bounding box center [437, 283] width 17 height 21
type input "35 guests"
click at [694, 228] on input "Nippon Potato Salad premium japanese mayonnaise, golden russet potato" at bounding box center [693, 229] width 9 height 9
radio input "true"
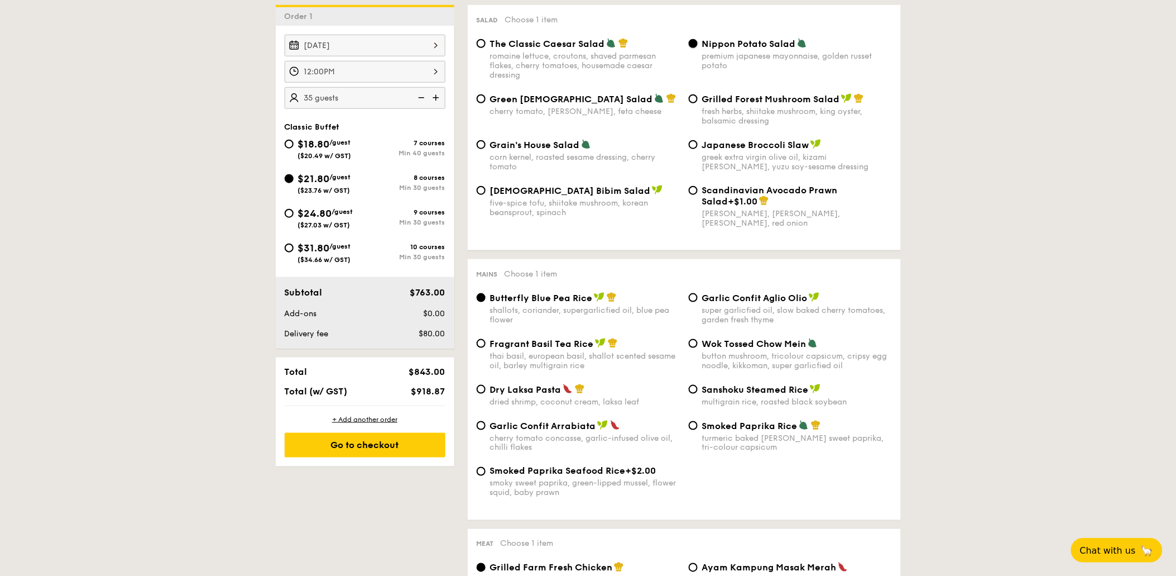
scroll to position [372, 0]
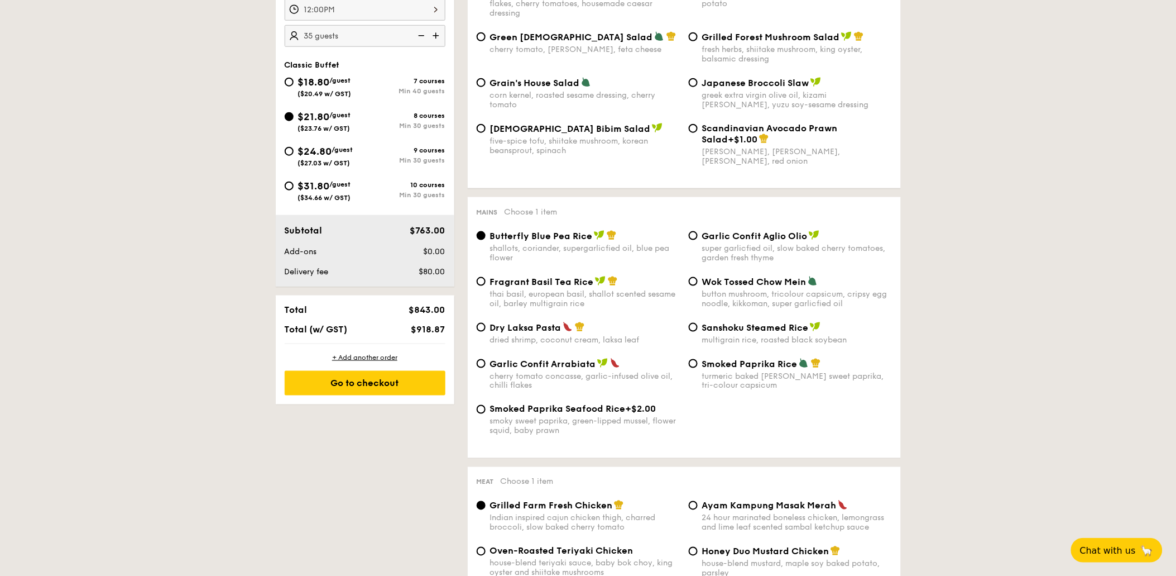
click at [706, 237] on span "Garlic Confit Aglio Olio" at bounding box center [755, 236] width 106 height 11
click at [698, 237] on input "Garlic Confit Aglio Olio super garlicfied oil, slow baked cherry tomatoes, gard…" at bounding box center [693, 235] width 9 height 9
radio input "true"
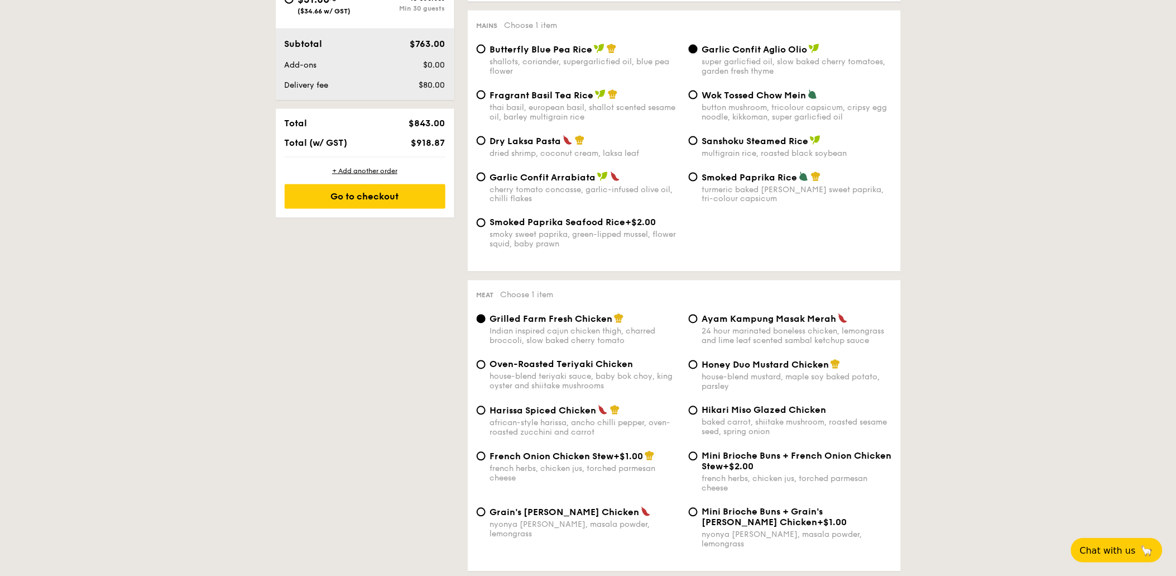
scroll to position [620, 0]
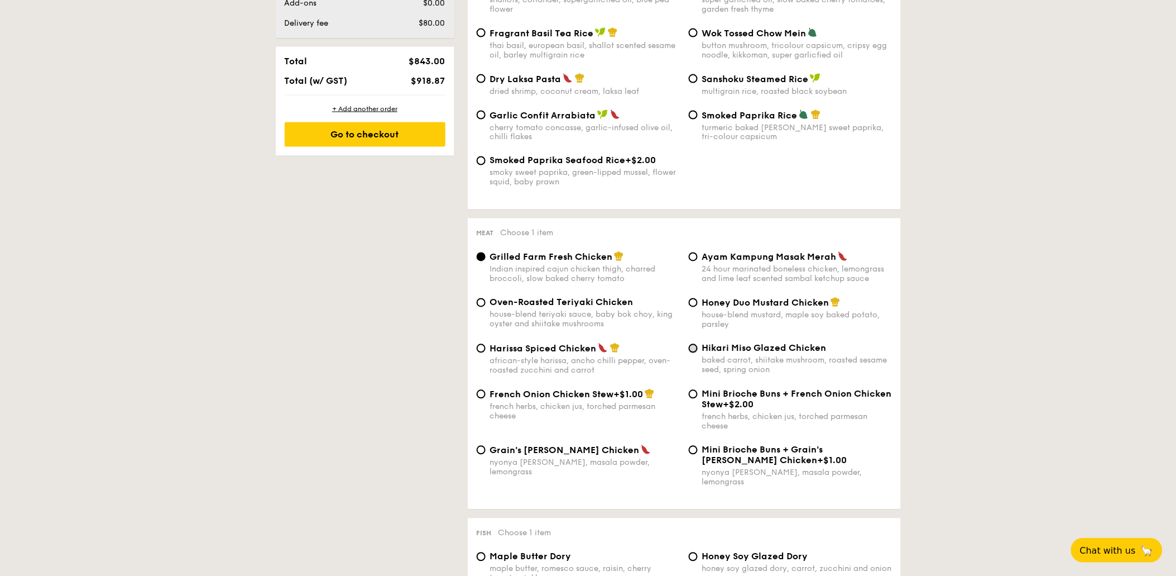
click at [694, 353] on input "Hikari Miso Glazed Chicken baked carrot, shiitake mushroom, roasted sesame seed…" at bounding box center [693, 348] width 9 height 9
radio input "true"
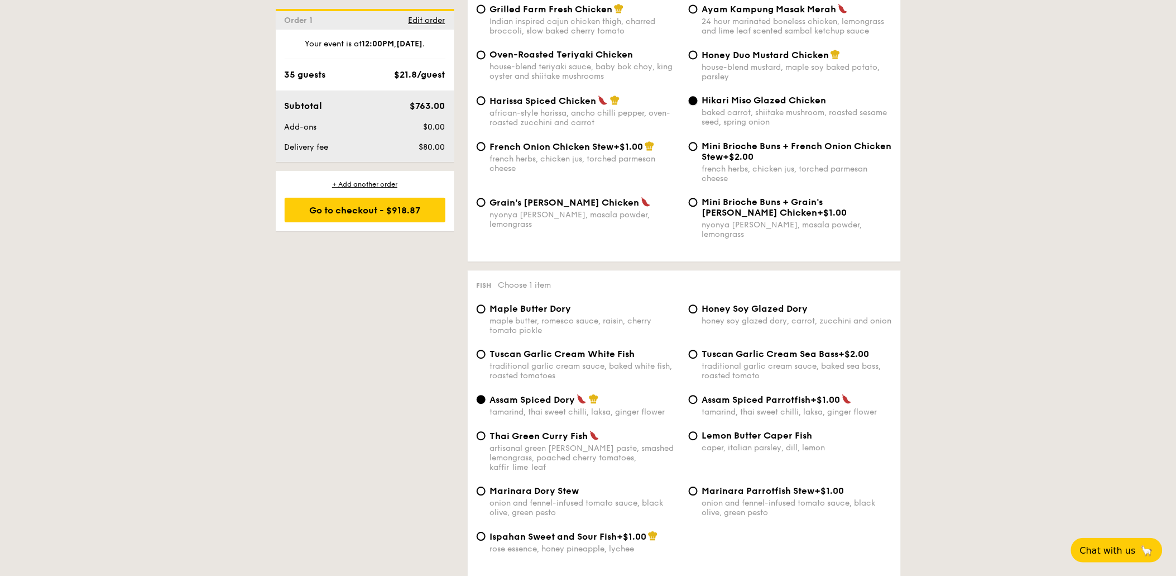
scroll to position [992, 0]
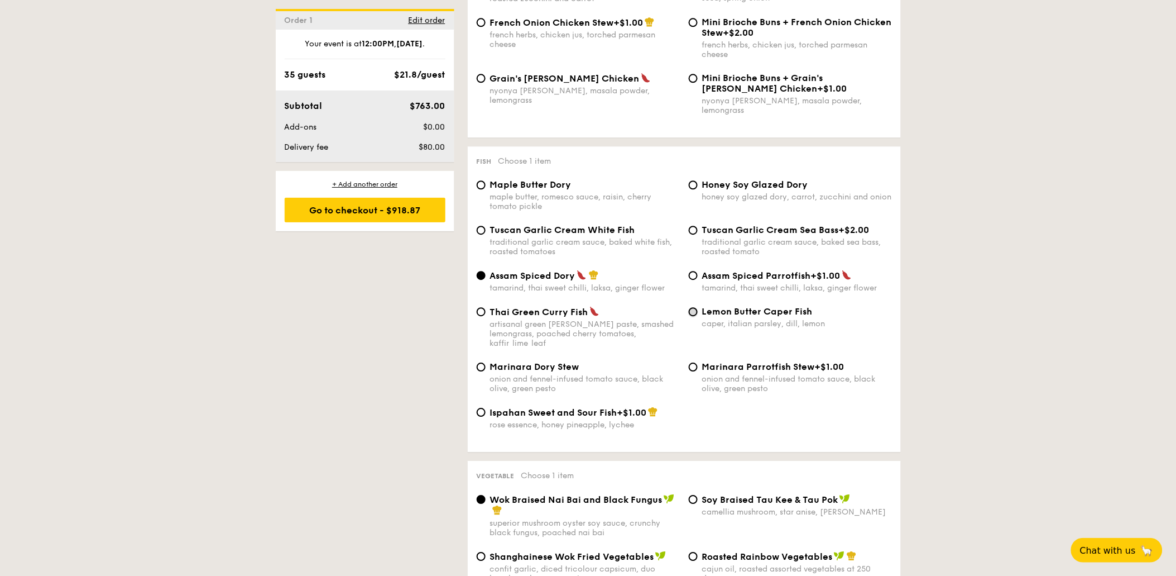
click at [697, 316] on input "Lemon Butter Caper Fish caper, italian parsley, dill, lemon" at bounding box center [693, 311] width 9 height 9
radio input "true"
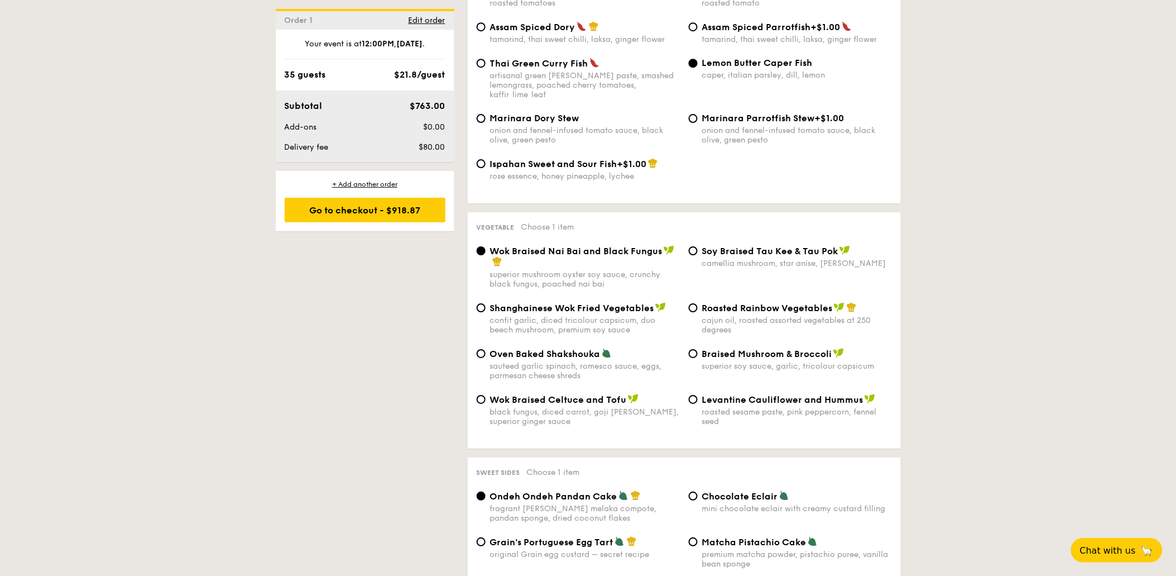
scroll to position [1302, 0]
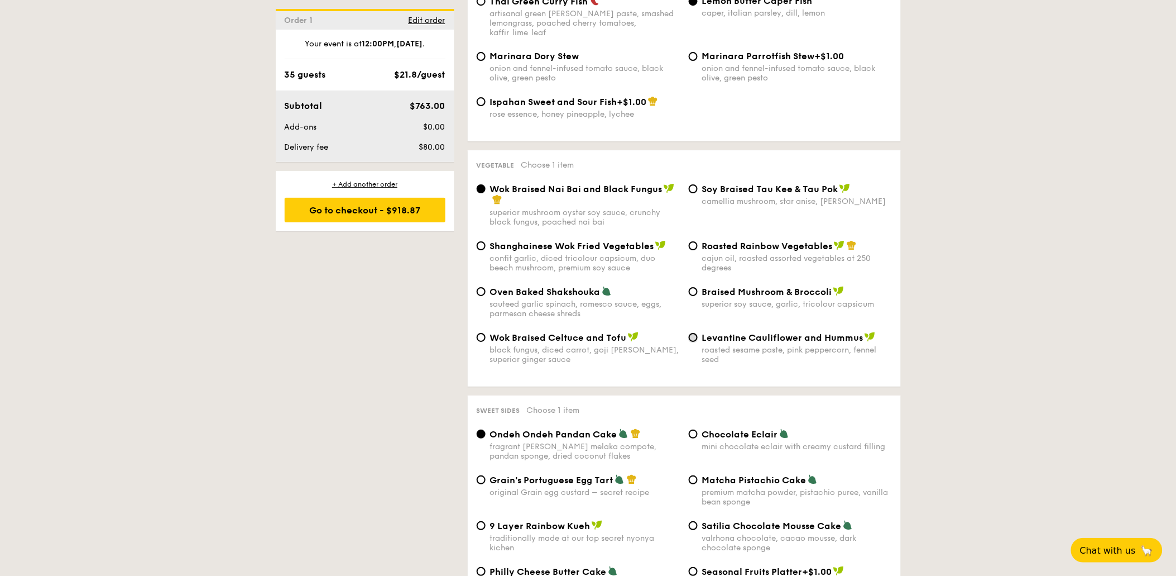
click at [690, 342] on input "Levantine Cauliflower and Hummus roasted sesame paste, pink peppercorn, fennel …" at bounding box center [693, 337] width 9 height 9
radio input "true"
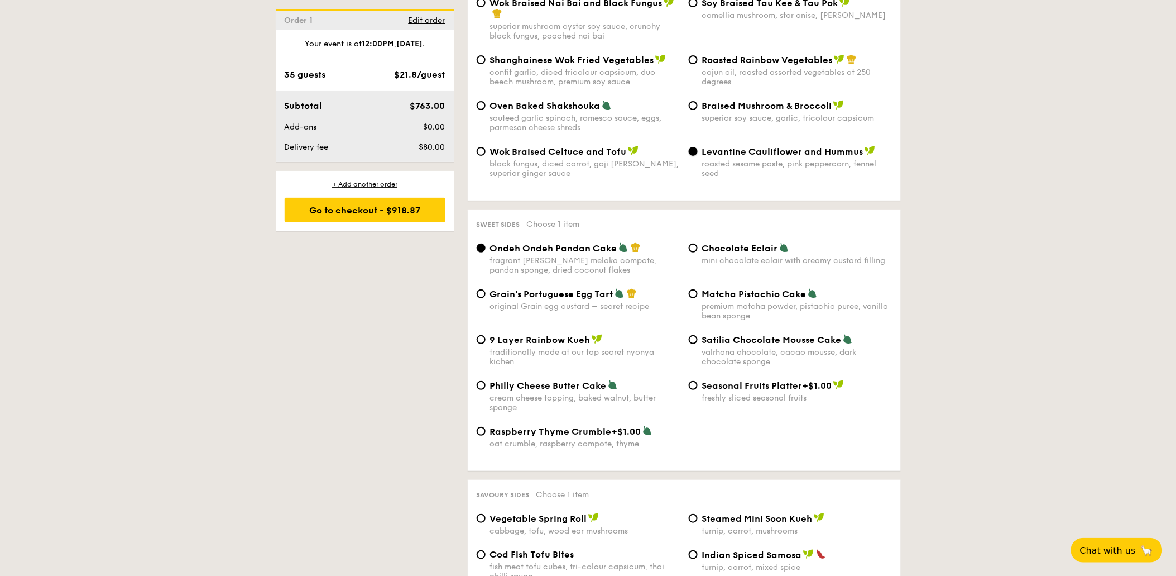
scroll to position [1550, 0]
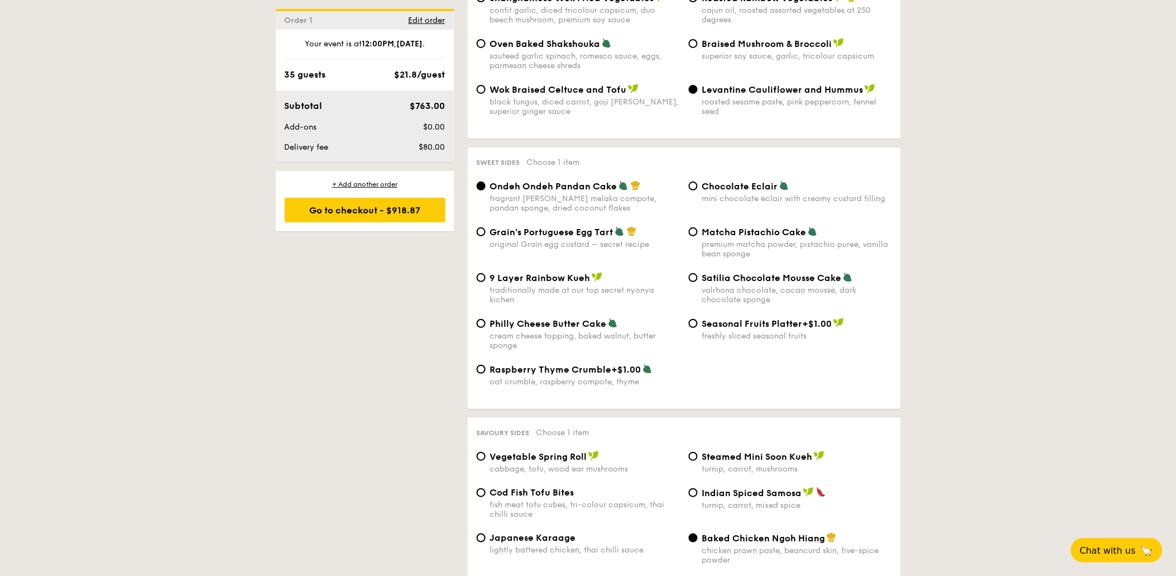
click at [721, 237] on span "Matcha Pistachio Cake" at bounding box center [754, 232] width 104 height 11
click at [698, 236] on input "Matcha Pistachio Cake premium matcha powder, pistachio puree, vanilla bean spon…" at bounding box center [693, 231] width 9 height 9
radio input "true"
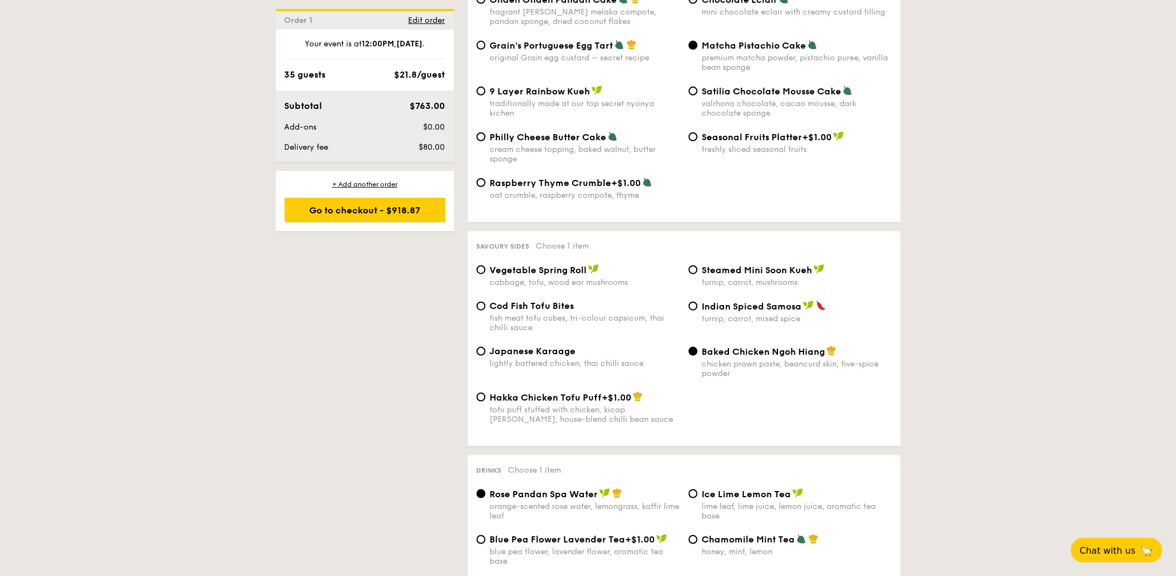
scroll to position [1923, 0]
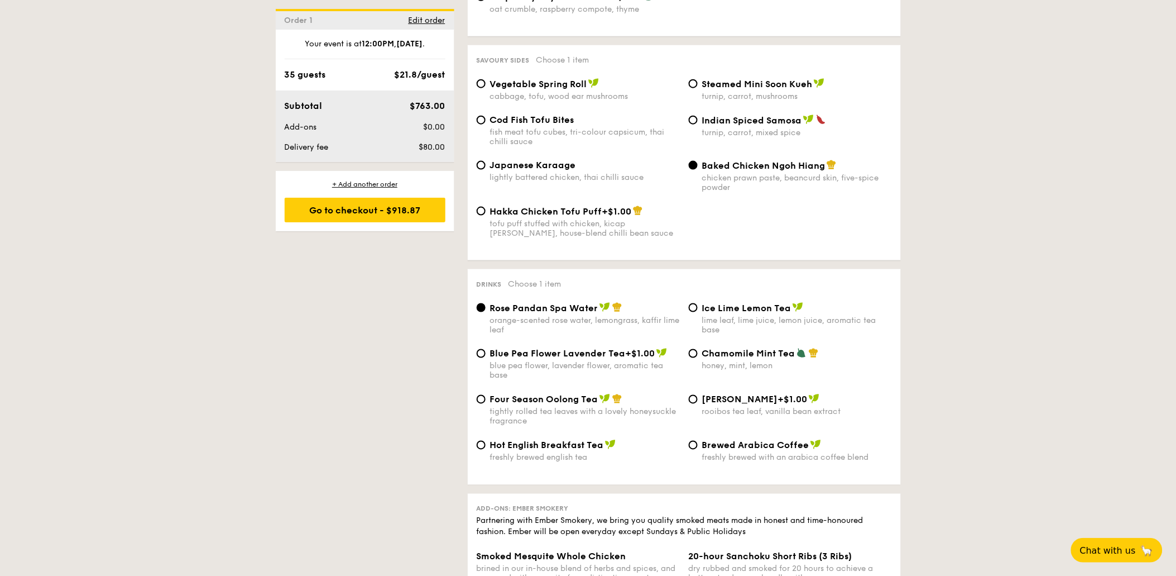
click at [567, 89] on span "Vegetable Spring Roll" at bounding box center [538, 84] width 97 height 11
click at [486, 88] on input "Vegetable Spring Roll cabbage, tofu, wood ear mushrooms" at bounding box center [481, 83] width 9 height 9
radio input "true"
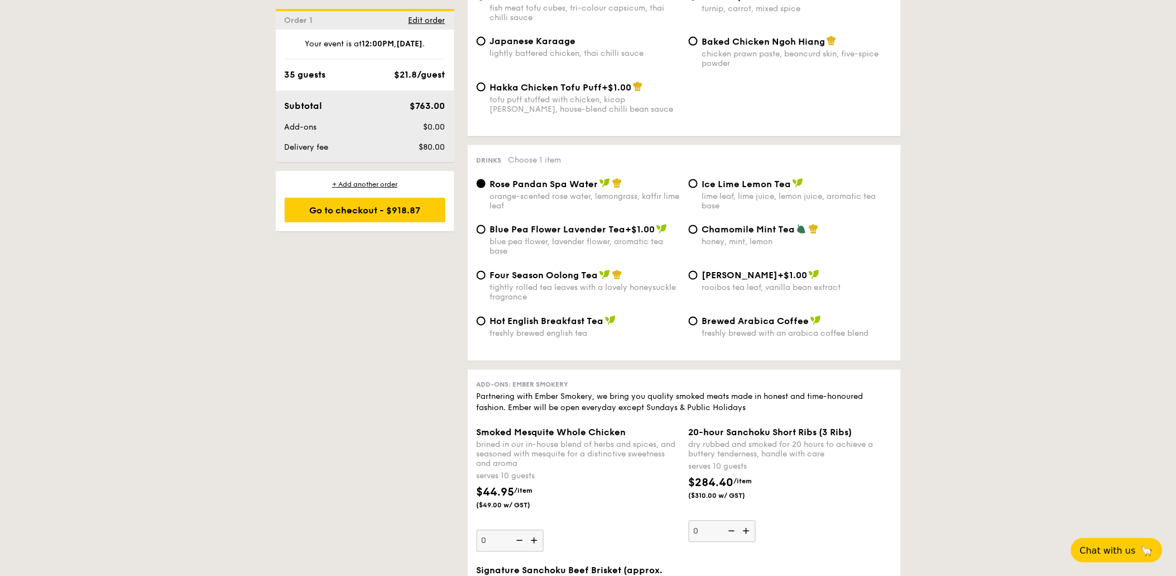
click at [514, 281] on span "Four Season Oolong Tea" at bounding box center [544, 275] width 108 height 11
click at [486, 280] on input "Four Season Oolong Tea tightly rolled tea leaves with a lovely honeysuckle frag…" at bounding box center [481, 275] width 9 height 9
radio input "true"
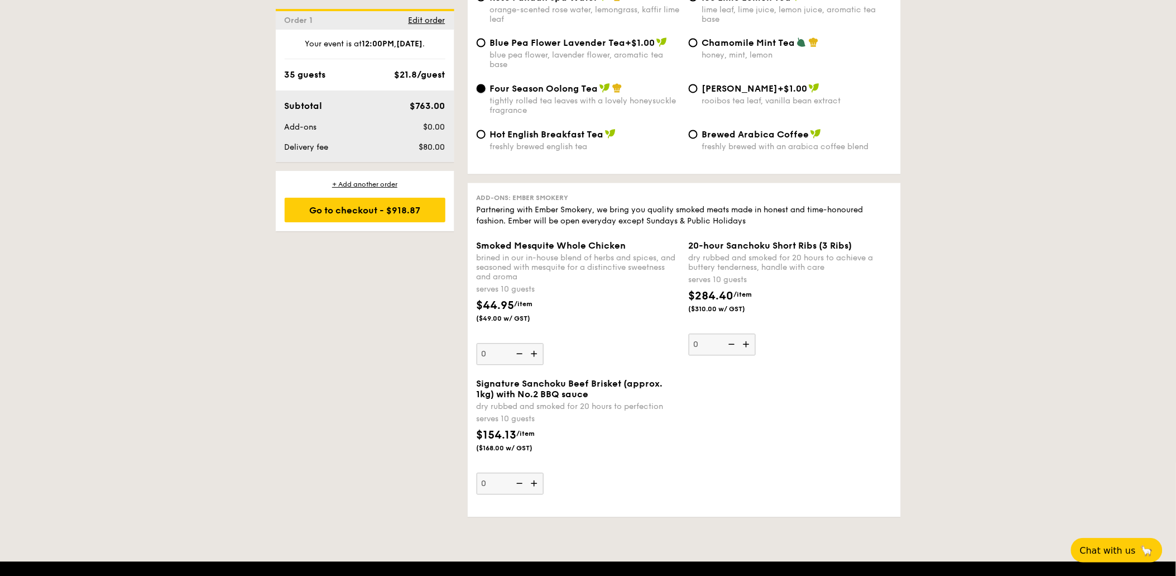
scroll to position [2481, 0]
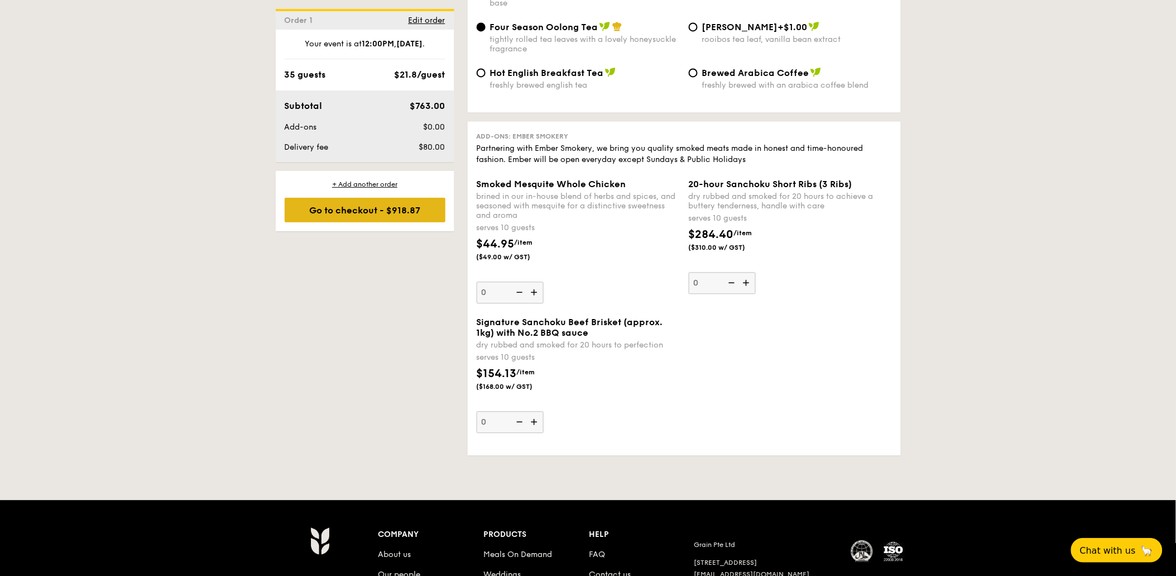
click at [344, 207] on div "Go to checkout - $918.87" at bounding box center [365, 210] width 161 height 25
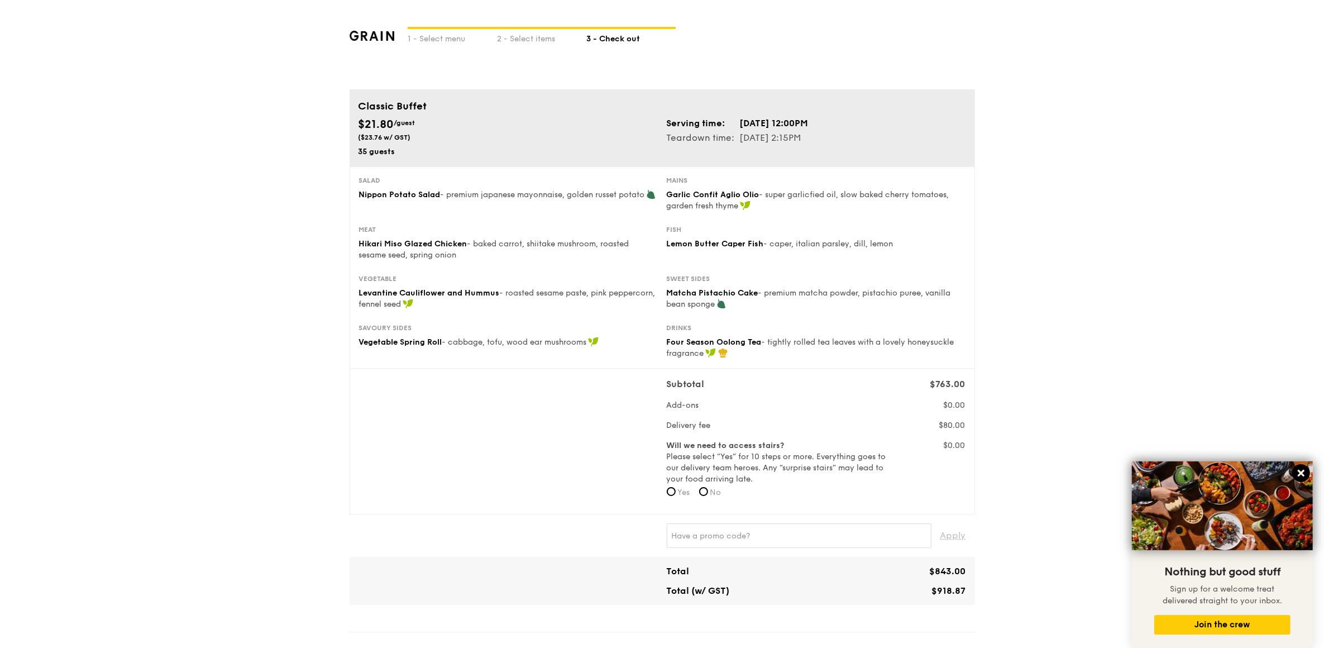
click at [1185, 473] on icon at bounding box center [1301, 473] width 10 height 10
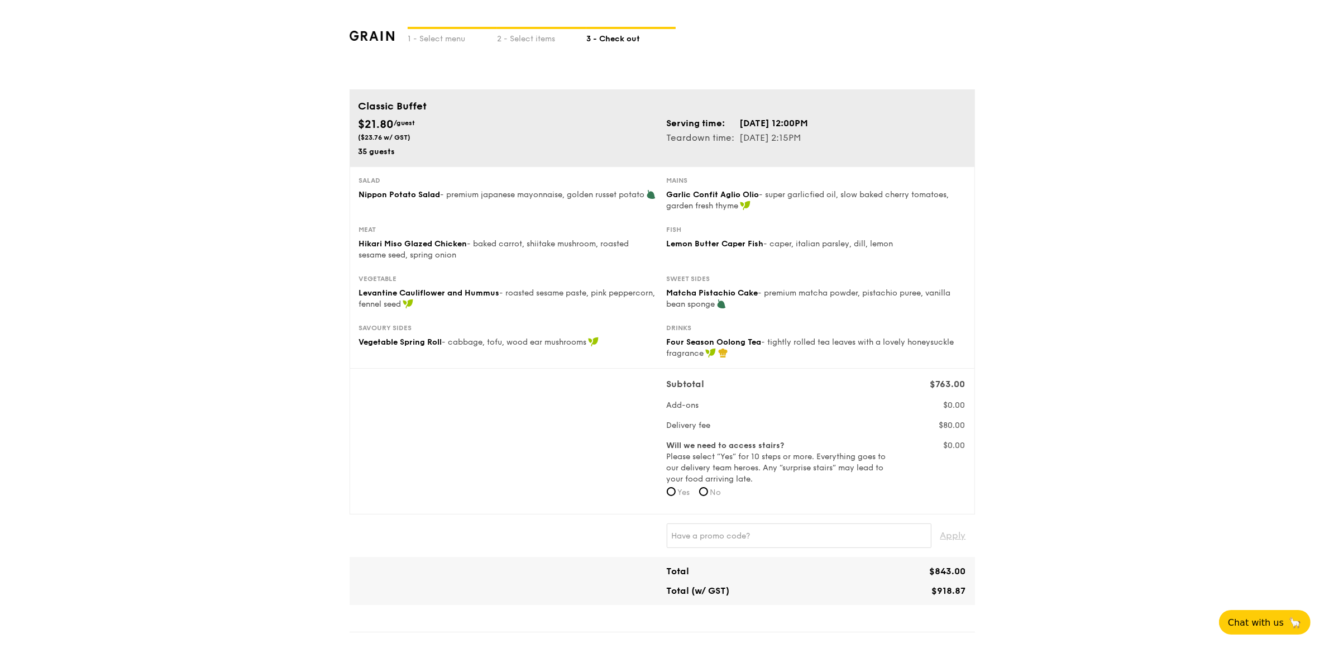
click at [1185, 81] on div "1 - Select menu 2 - Select items 3 - Check out Classic Buffet $21.80 /guest ($2…" at bounding box center [662, 625] width 1324 height 1250
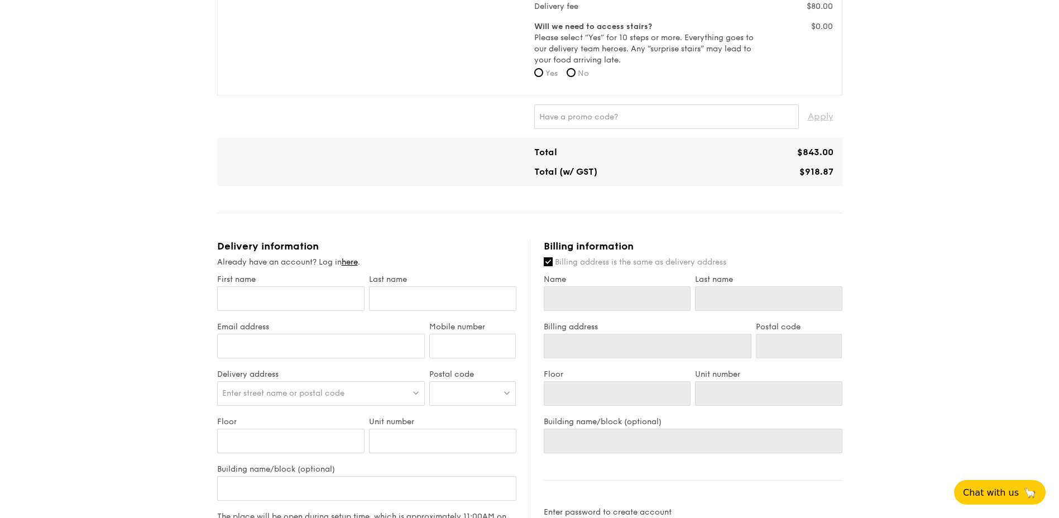
scroll to position [530, 0]
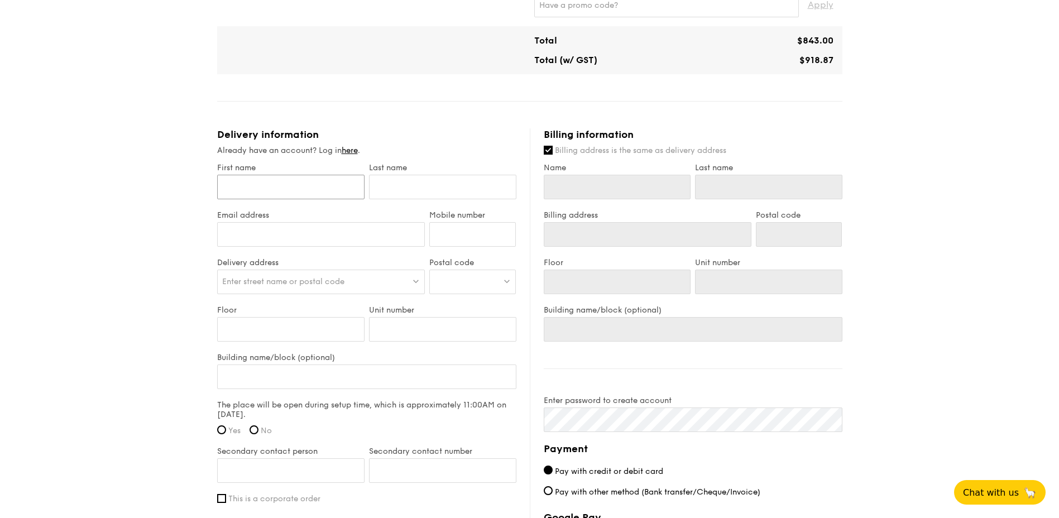
click at [250, 188] on input "First name" at bounding box center [290, 187] width 147 height 25
type input "S"
type input "Se"
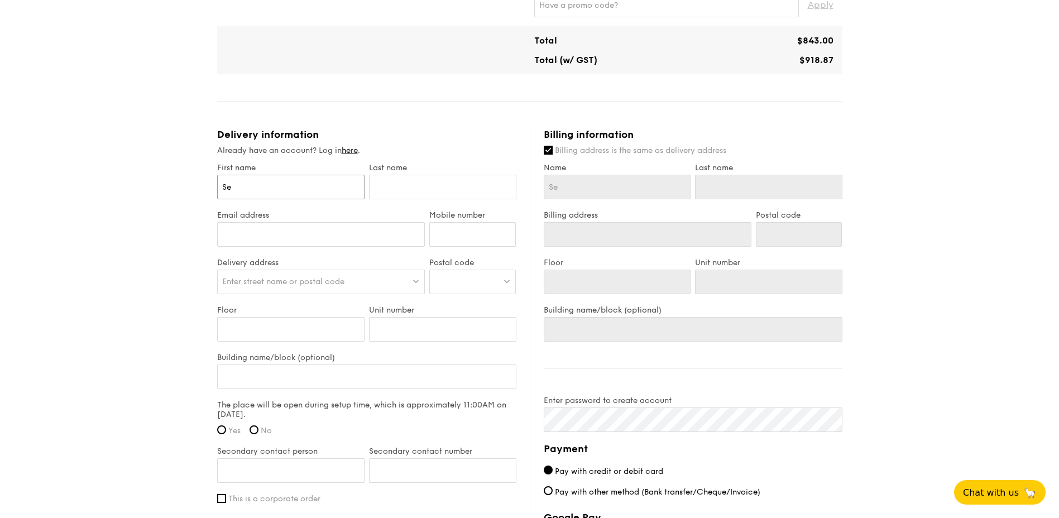
type input "Ser"
type input "Sere"
type input "Seren"
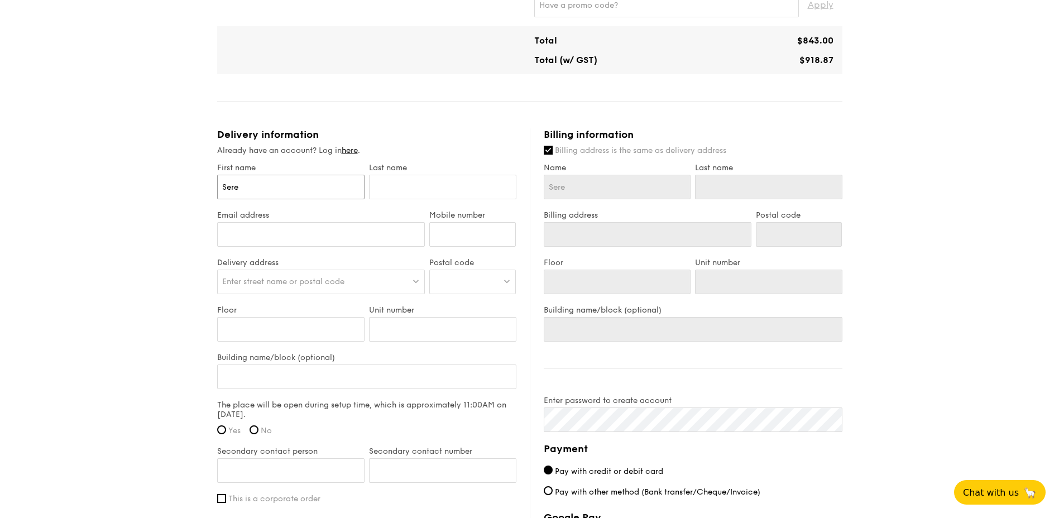
type input "Seren"
type input "Serene"
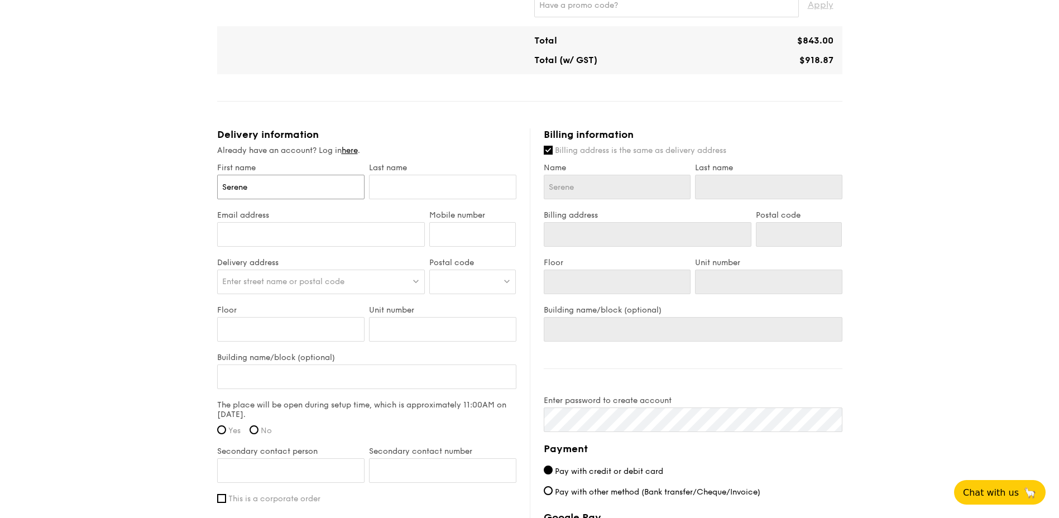
type input "Serene"
drag, startPoint x: 395, startPoint y: 189, endPoint x: 398, endPoint y: 183, distance: 6.7
click at [395, 189] on input "text" at bounding box center [442, 187] width 147 height 25
type input "S"
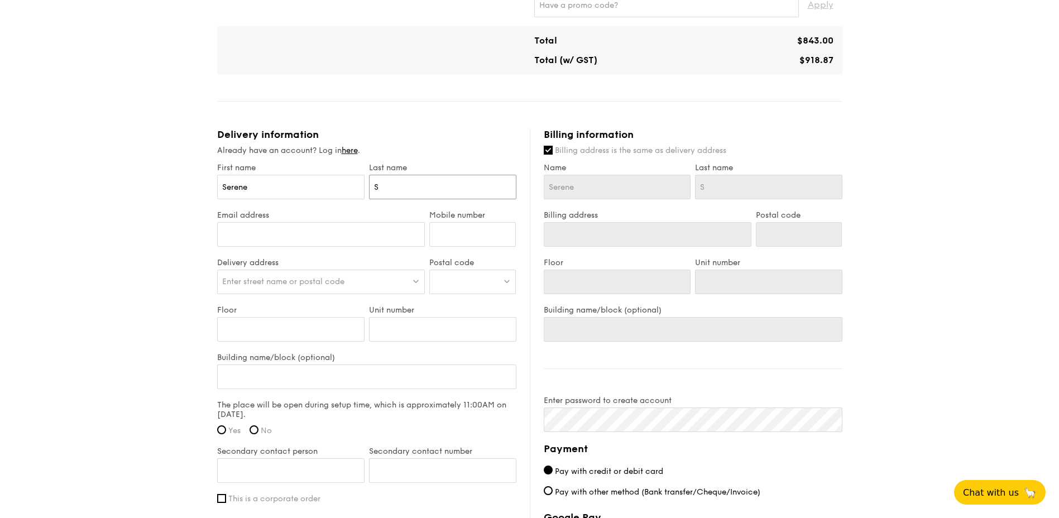
type input "So"
type input "Soh"
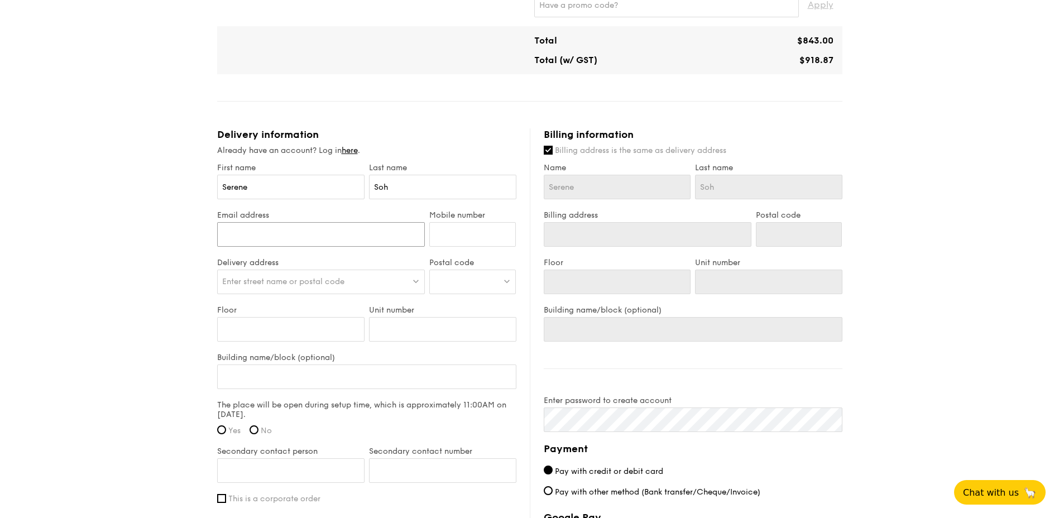
click at [353, 237] on input "Email address" at bounding box center [321, 234] width 208 height 25
type input "serene_soh@sg.mufg.sg"
click at [456, 233] on input "Mobile number" at bounding box center [472, 234] width 87 height 25
type input "92999937"
click at [123, 317] on div "1 - Select menu 2 - Select items 3 - Check out Classic Buffet $21.80 /guest ($2…" at bounding box center [529, 95] width 1059 height 1250
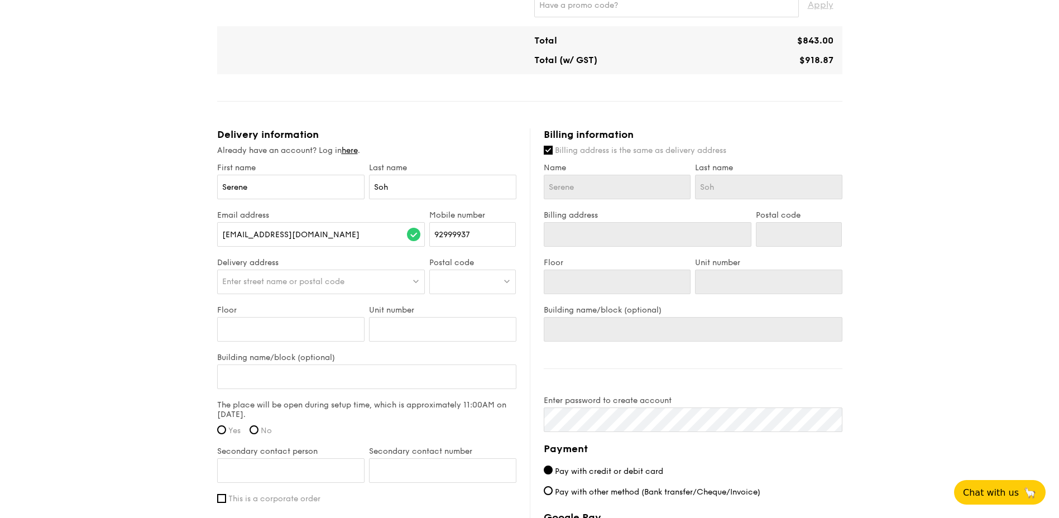
click at [276, 281] on span "Enter street name or postal code" at bounding box center [283, 281] width 122 height 9
type input "MUFG Bank Ltd"
click at [463, 284] on div at bounding box center [472, 282] width 87 height 25
drag, startPoint x: 442, startPoint y: 281, endPoint x: 460, endPoint y: 282, distance: 18.5
click at [442, 281] on input "01936" at bounding box center [472, 282] width 85 height 25
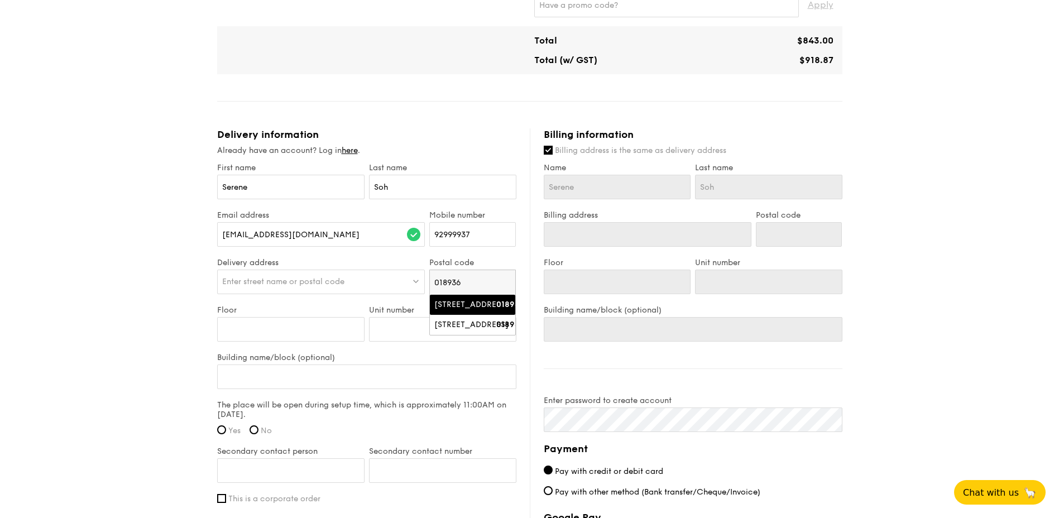
type input "018936"
click at [499, 310] on div "7 Straits View, Marina One East Tower 018936" at bounding box center [472, 304] width 76 height 11
type input "Marina One East Tower, 7 Straits View"
type input "018936"
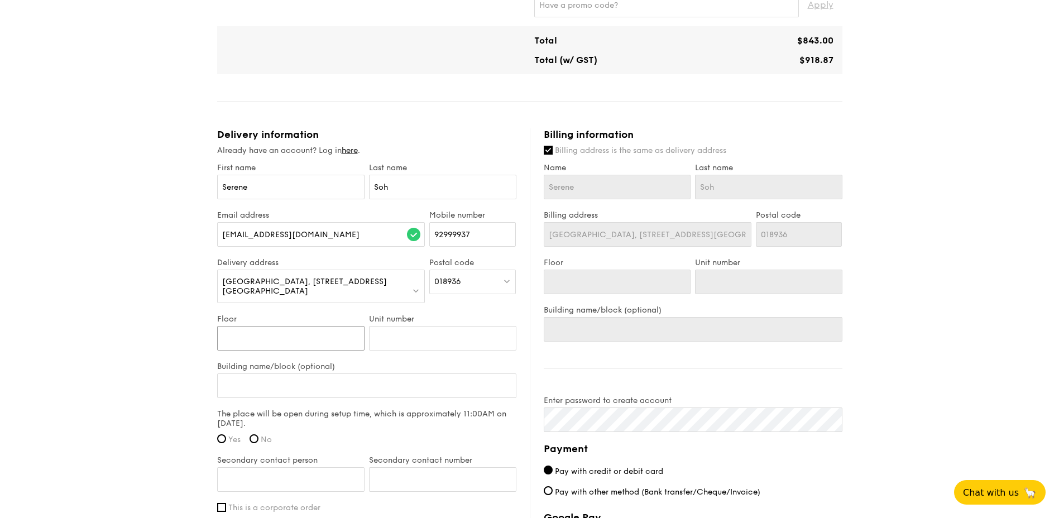
click at [279, 332] on input "Floor" at bounding box center [290, 338] width 147 height 25
click at [248, 329] on input "Floor" at bounding box center [290, 338] width 147 height 25
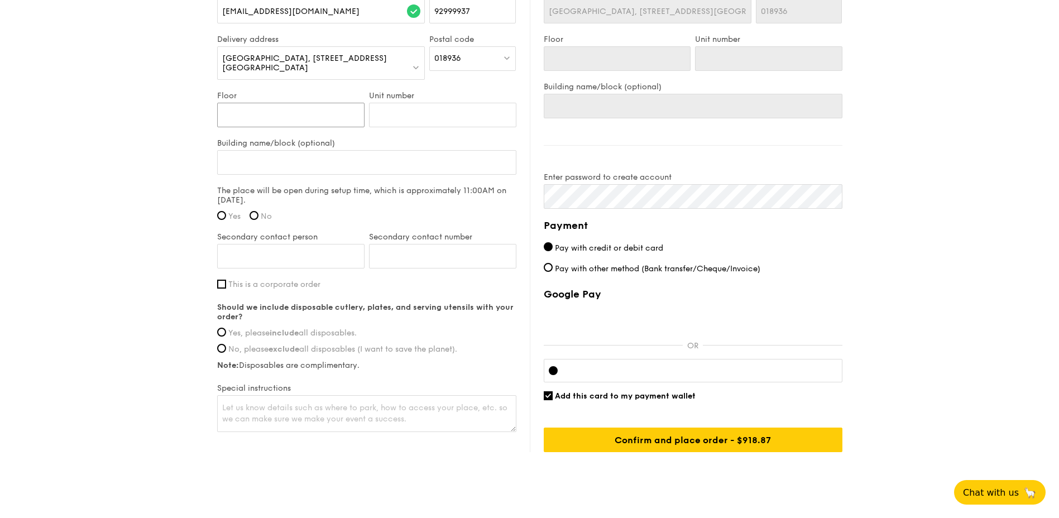
scroll to position [586, 0]
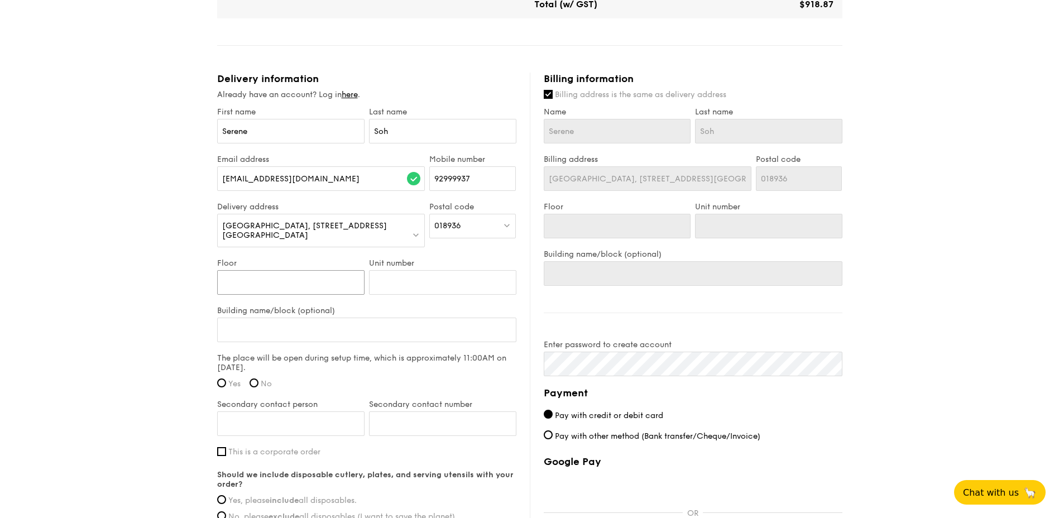
click at [249, 275] on input "Floor" at bounding box center [290, 282] width 147 height 25
type input "2"
type input "21"
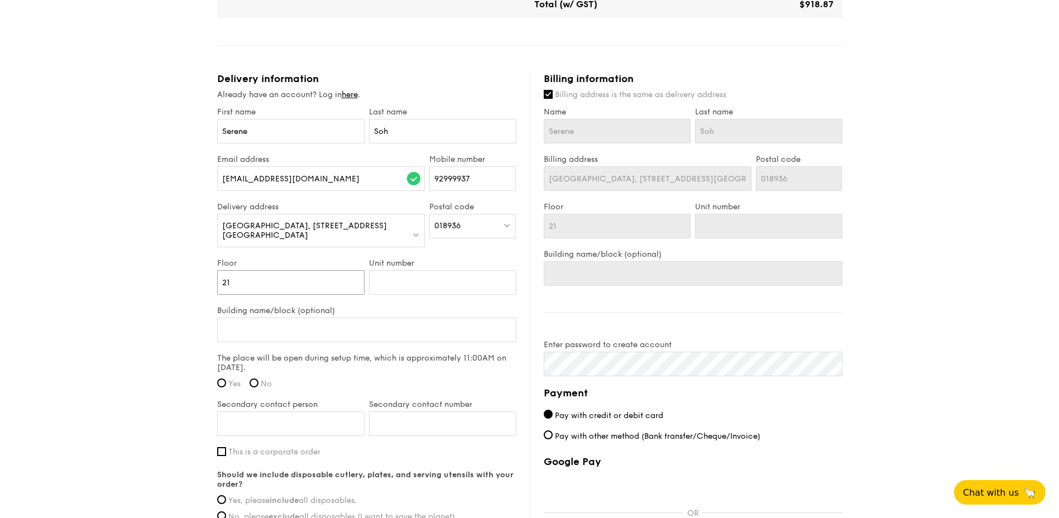
type input "21"
click at [398, 258] on label "Unit number" at bounding box center [442, 262] width 147 height 9
click at [398, 270] on input "Unit number" at bounding box center [442, 282] width 147 height 25
click at [402, 276] on input "Unit number" at bounding box center [442, 282] width 147 height 25
type input "0"
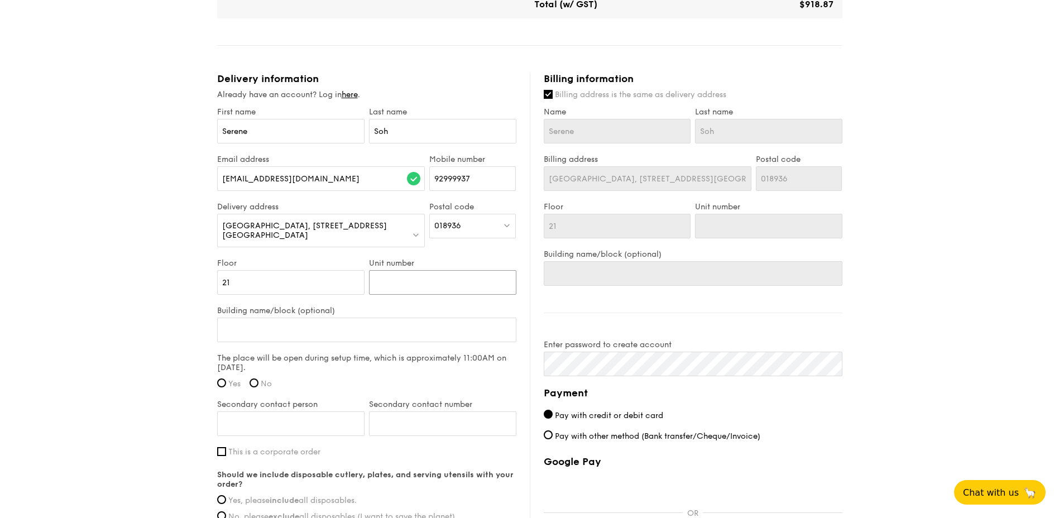
type input "0"
type input "01"
click at [322, 322] on input "Building name/block (optional)" at bounding box center [366, 330] width 299 height 25
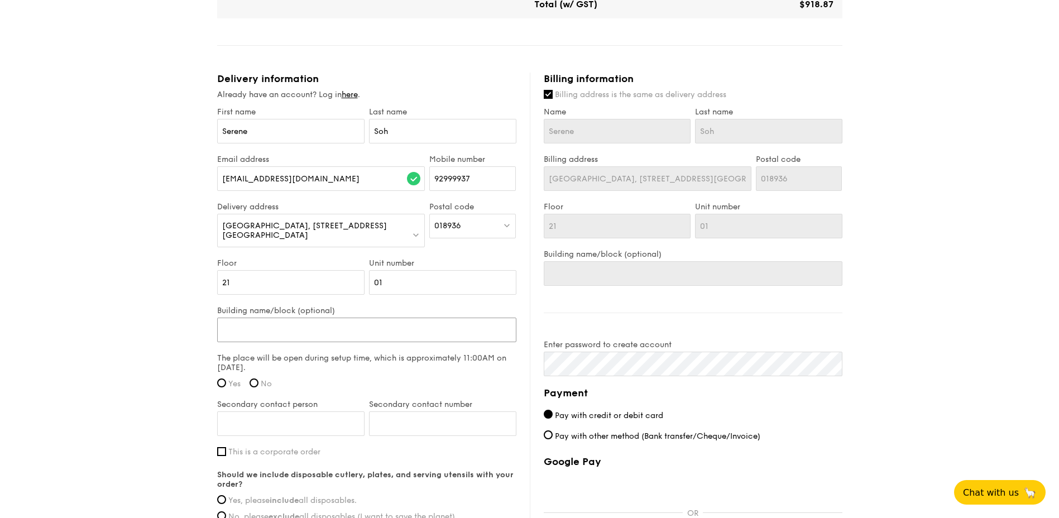
type input "M"
type input "MU"
type input "M"
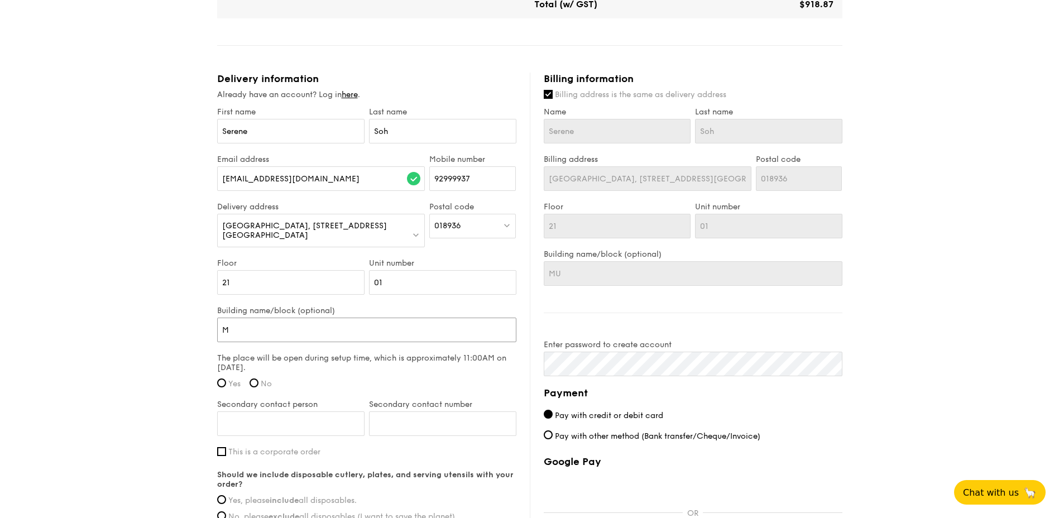
type input "M"
type input "MU"
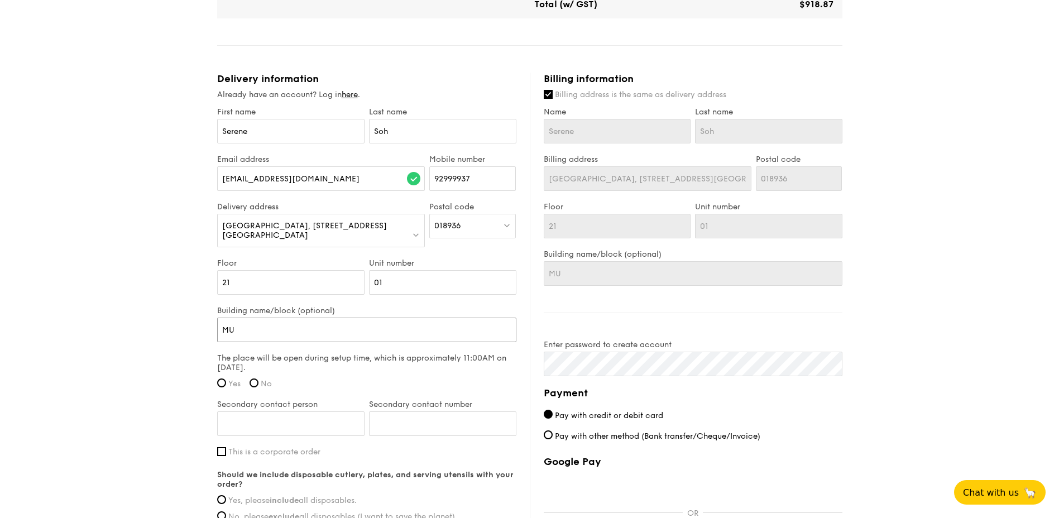
type input "MUF"
type input "MUFG"
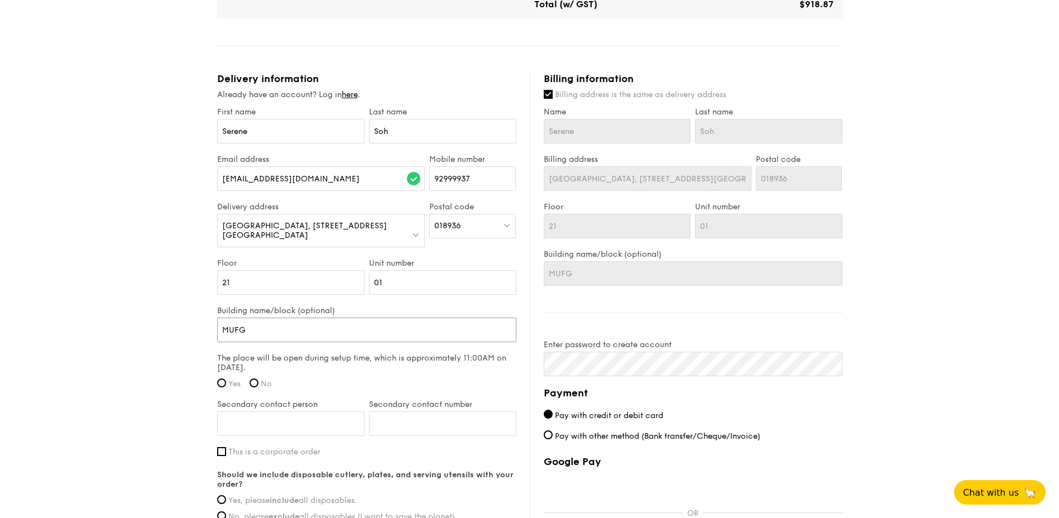
type input "MUFG"
type input "MUFG B"
type input "MUFG Ba"
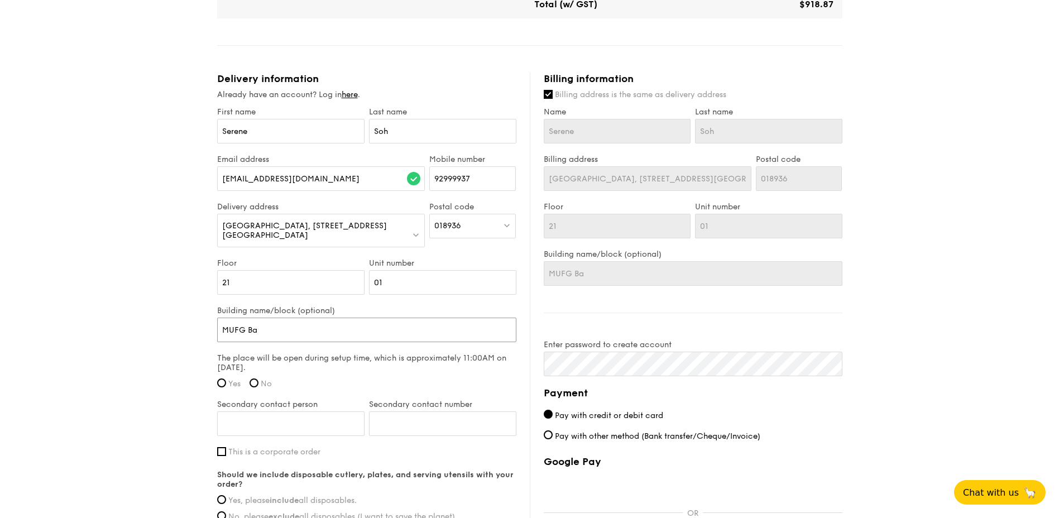
type input "MUFG Ban"
type input "MUFG Bank"
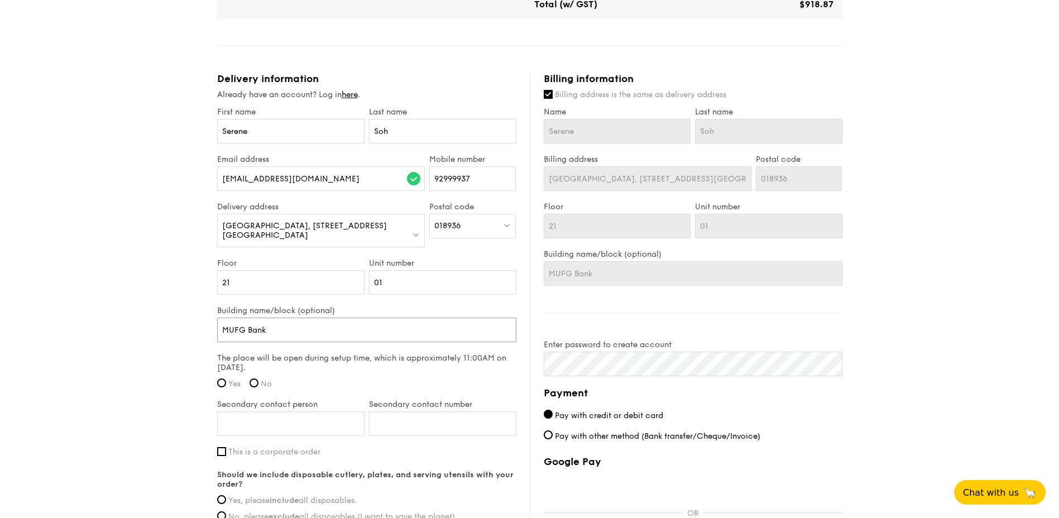
type input "MUFG Bank"
type input "MUFG Bank L"
type input "MUFG Bank Lt"
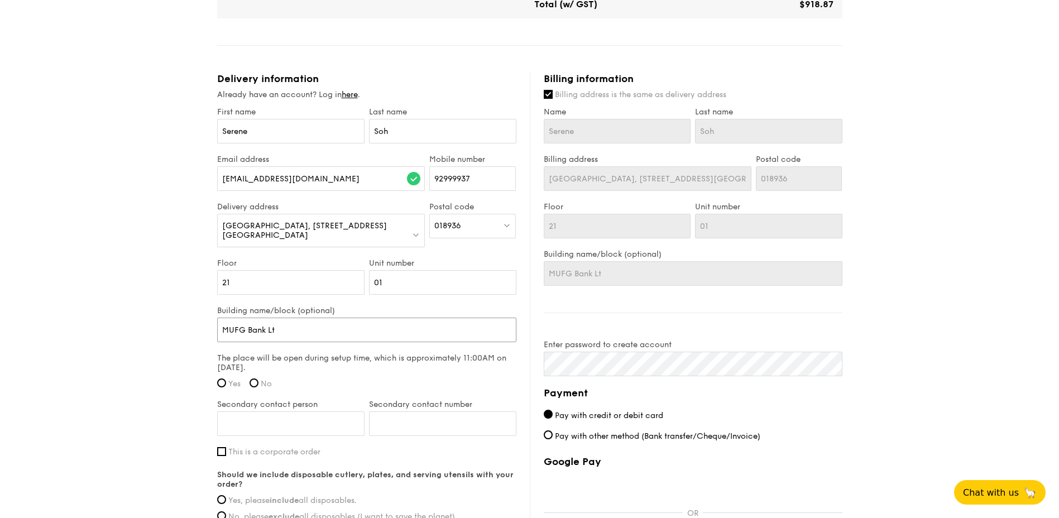
type input "MUFG Bank Ltd"
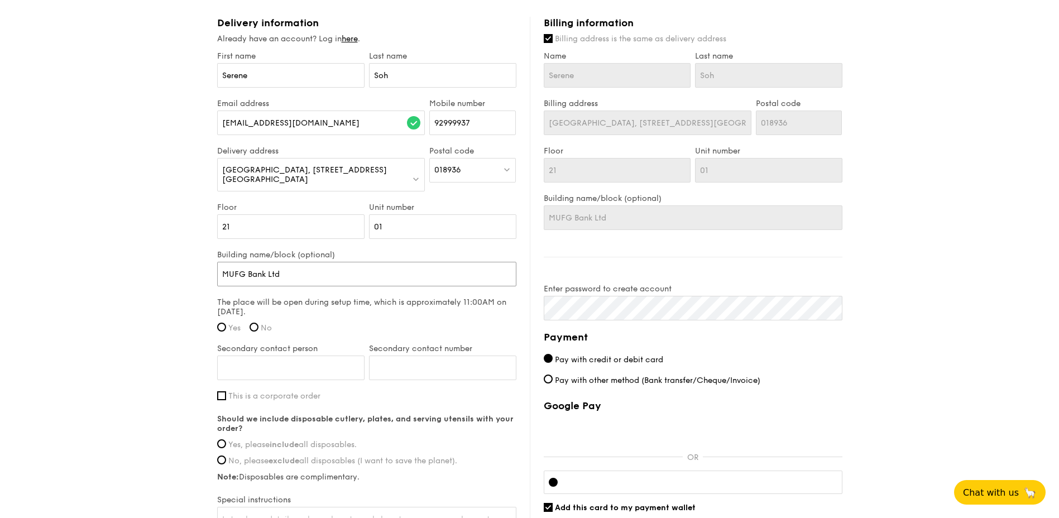
scroll to position [698, 0]
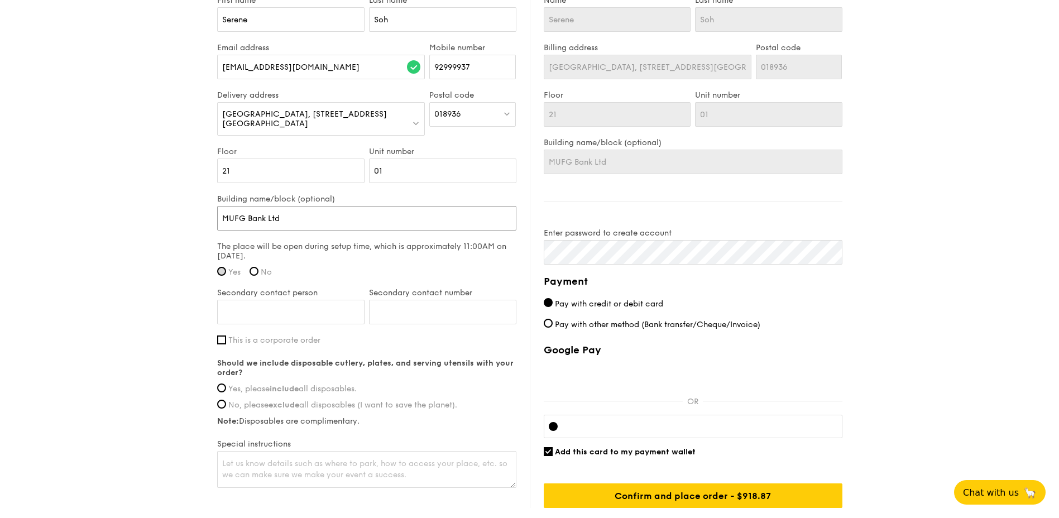
type input "MUFG Bank Ltd"
click at [223, 267] on input "Yes" at bounding box center [221, 271] width 9 height 9
radio input "true"
click at [226, 335] on label "This is a corporate order" at bounding box center [366, 339] width 299 height 9
click at [226, 335] on input "This is a corporate order" at bounding box center [221, 339] width 9 height 9
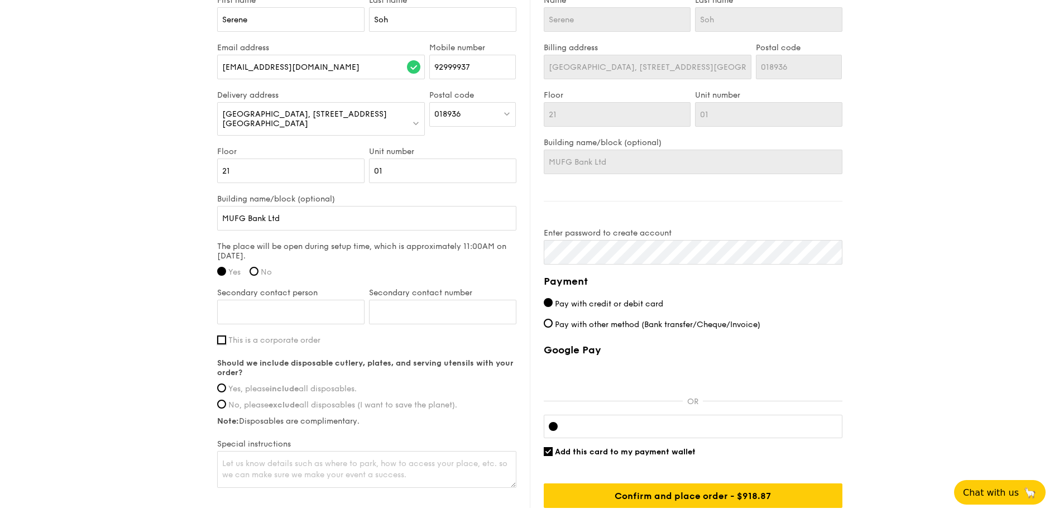
checkbox input "true"
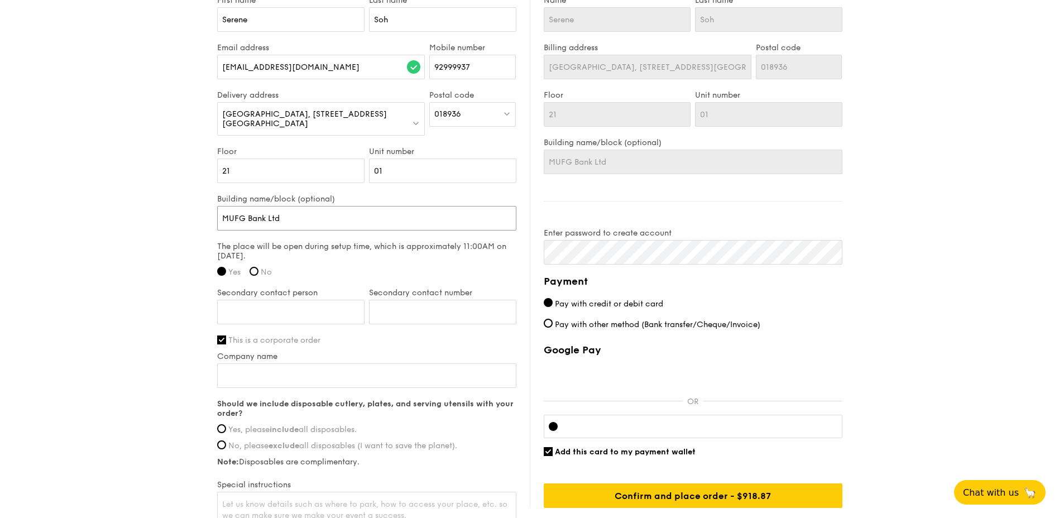
drag, startPoint x: 295, startPoint y: 209, endPoint x: 253, endPoint y: 206, distance: 42.0
click at [244, 370] on input "Company name" at bounding box center [366, 375] width 299 height 25
paste input "MUFG Bank Ltd"
type input "MUFG Bank Ltd"
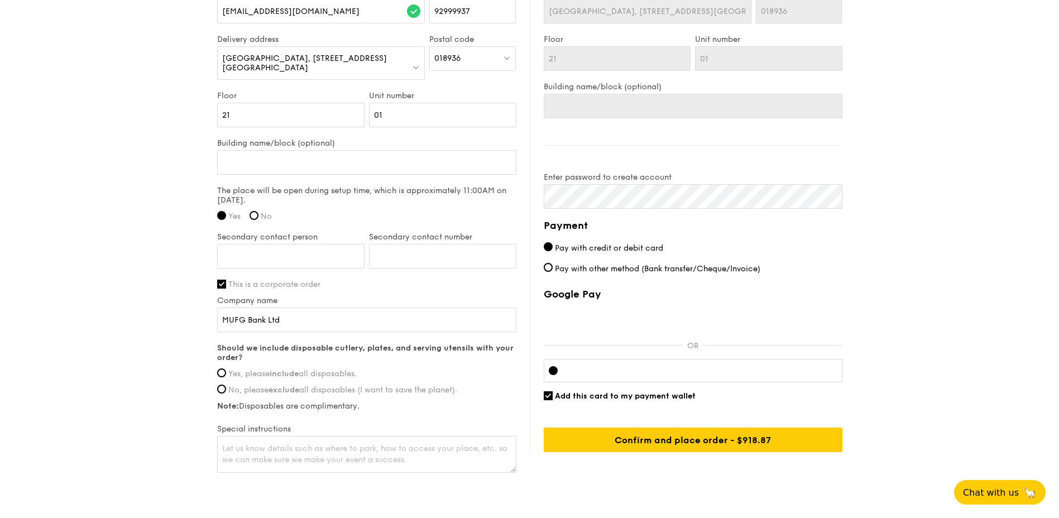
scroll to position [791, 0]
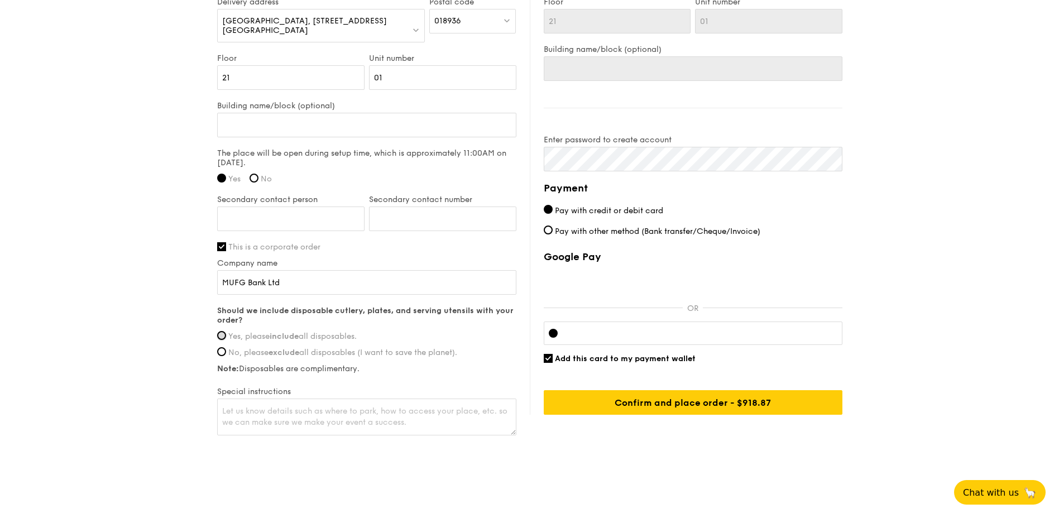
click at [220, 331] on input "Yes, please include all disposables." at bounding box center [221, 335] width 9 height 9
radio input "true"
click at [288, 410] on textarea at bounding box center [366, 417] width 299 height 37
type textarea "Please register at our reception on level 23-01, caterers can wait"
drag, startPoint x: 347, startPoint y: 411, endPoint x: 366, endPoint y: 408, distance: 19.8
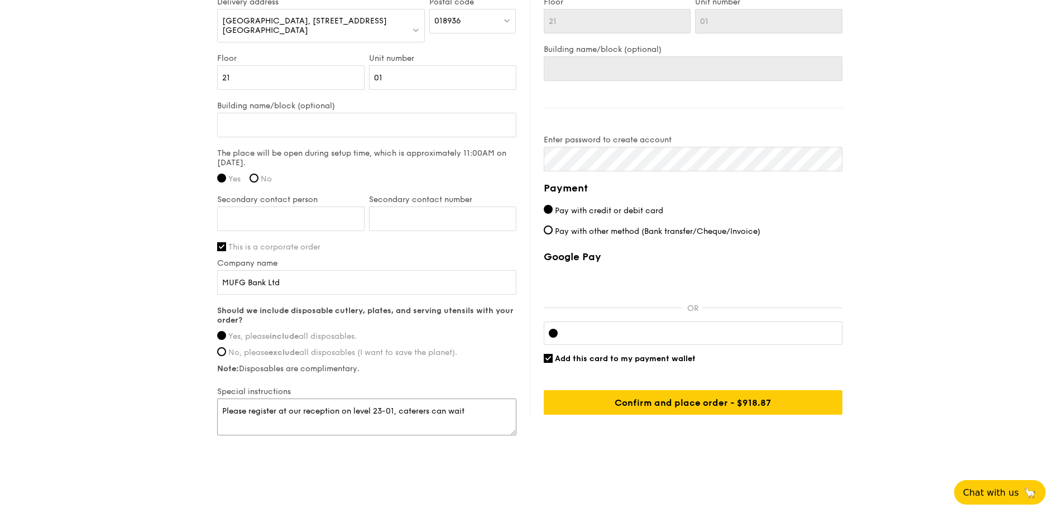
click at [347, 411] on textarea "Please register at our reception on level 23-01, caterers can wait" at bounding box center [366, 417] width 299 height 37
drag, startPoint x: 471, startPoint y: 399, endPoint x: 197, endPoint y: 378, distance: 274.4
click at [270, 210] on input "Secondary contact person" at bounding box center [290, 219] width 147 height 25
type input "Joowon Kim"
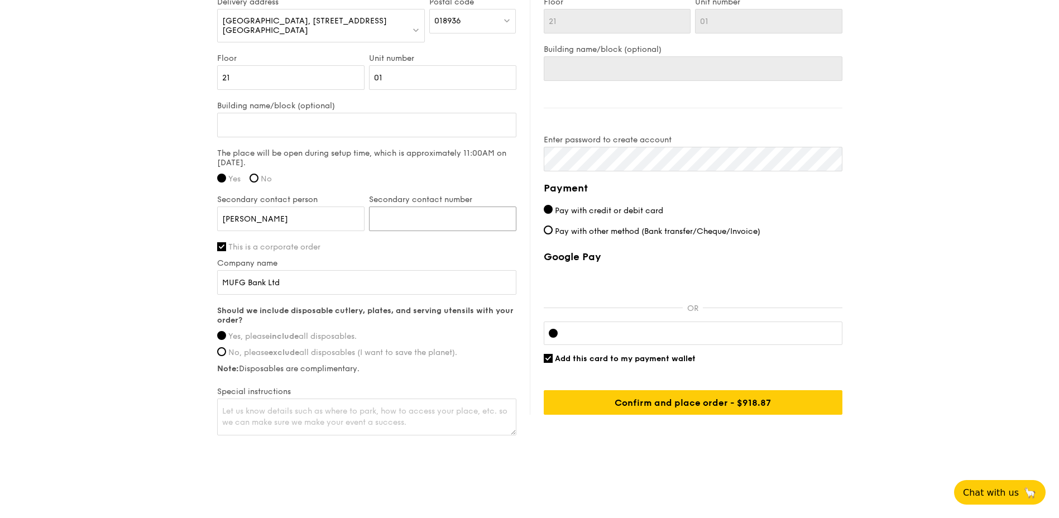
click at [405, 212] on input "Secondary contact number" at bounding box center [442, 219] width 147 height 25
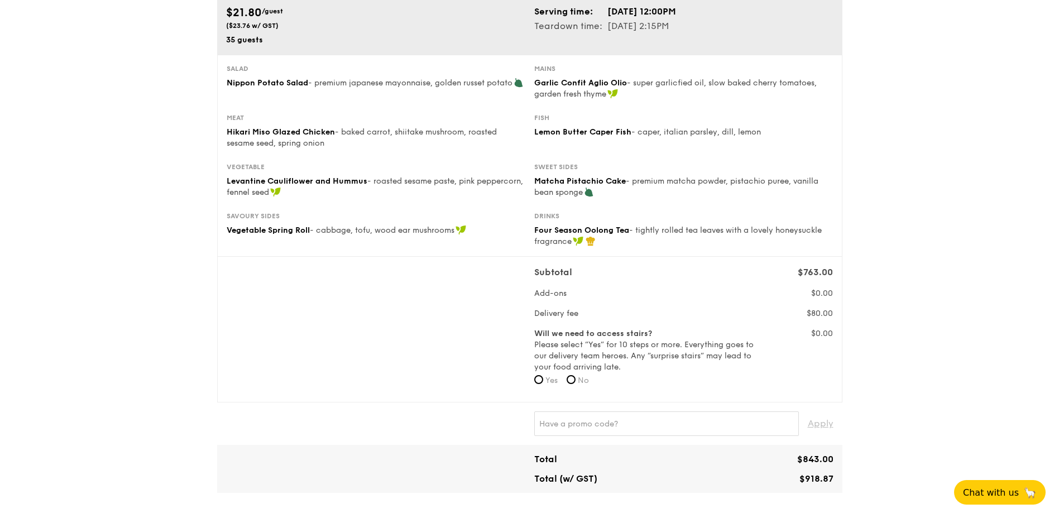
scroll to position [167, 0]
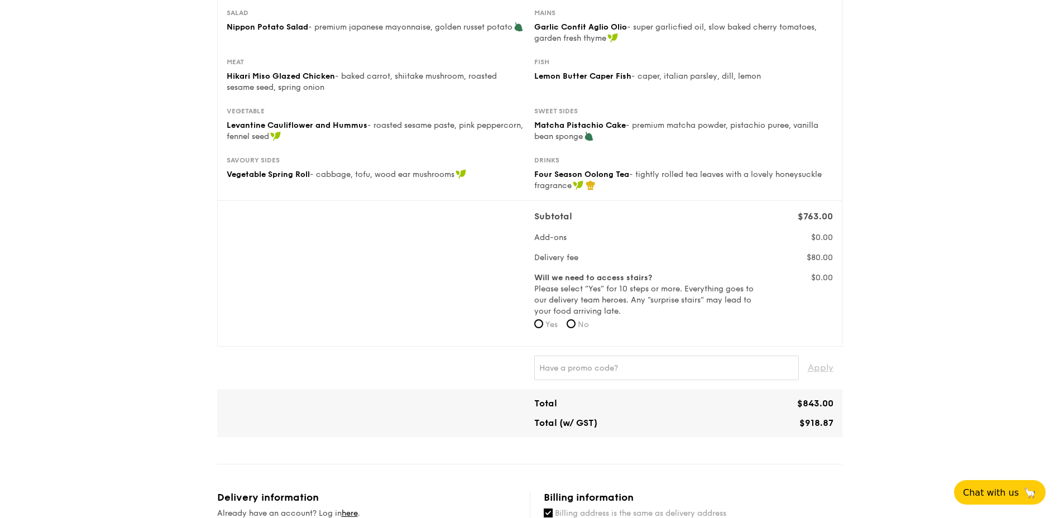
type input "96280701"
click at [578, 322] on label "No" at bounding box center [578, 324] width 22 height 11
click at [576, 322] on input "No" at bounding box center [571, 323] width 9 height 9
radio input "true"
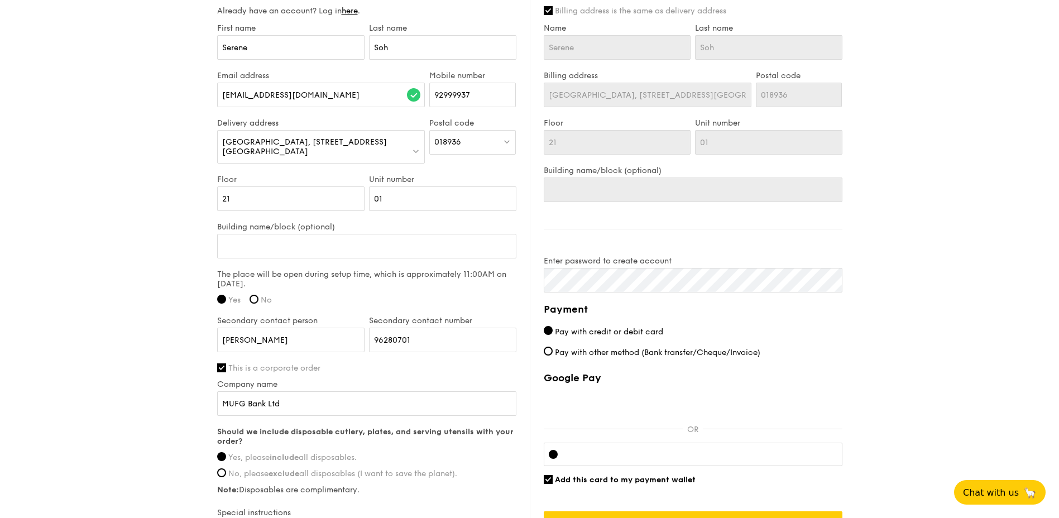
scroll to position [782, 0]
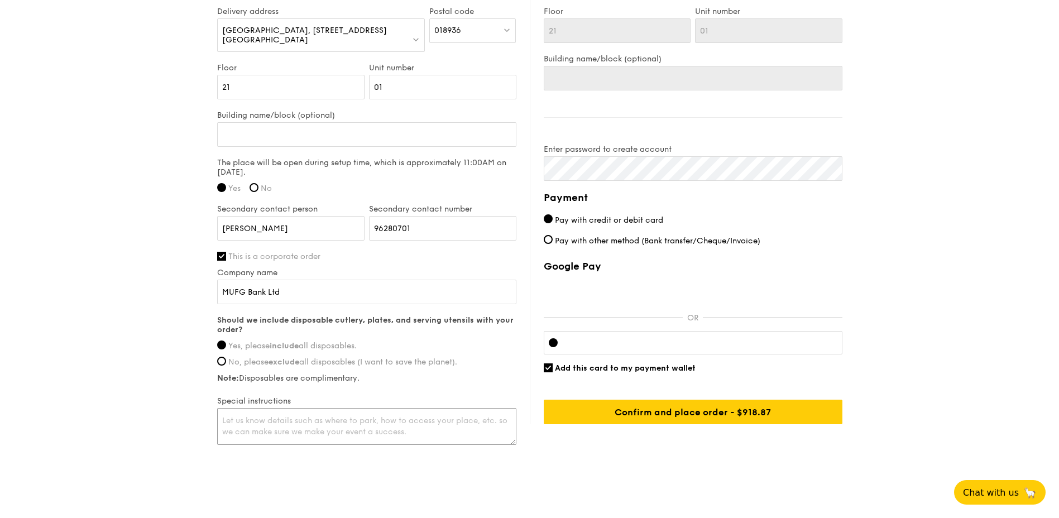
click at [260, 418] on textarea at bounding box center [366, 426] width 299 height 37
type textarea "N"
drag, startPoint x: 368, startPoint y: 463, endPoint x: 370, endPoint y: 456, distance: 7.4
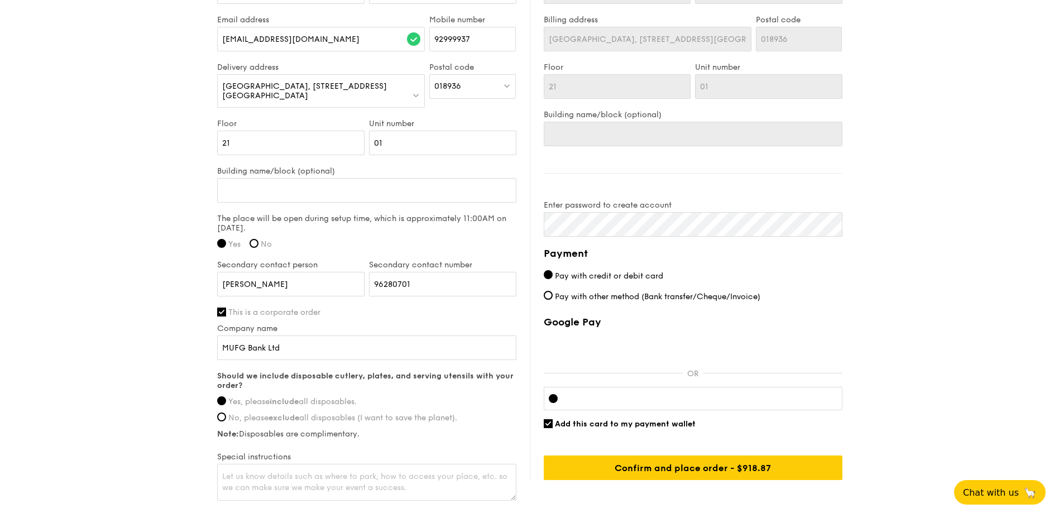
scroll to position [791, 0]
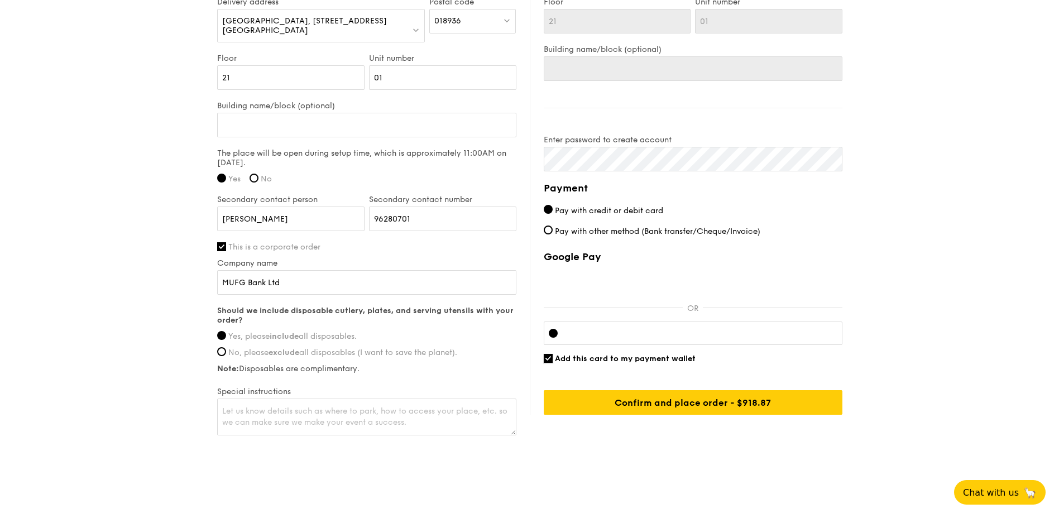
click at [546, 358] on input "Add this card to my payment wallet" at bounding box center [548, 358] width 9 height 9
checkbox input "false"
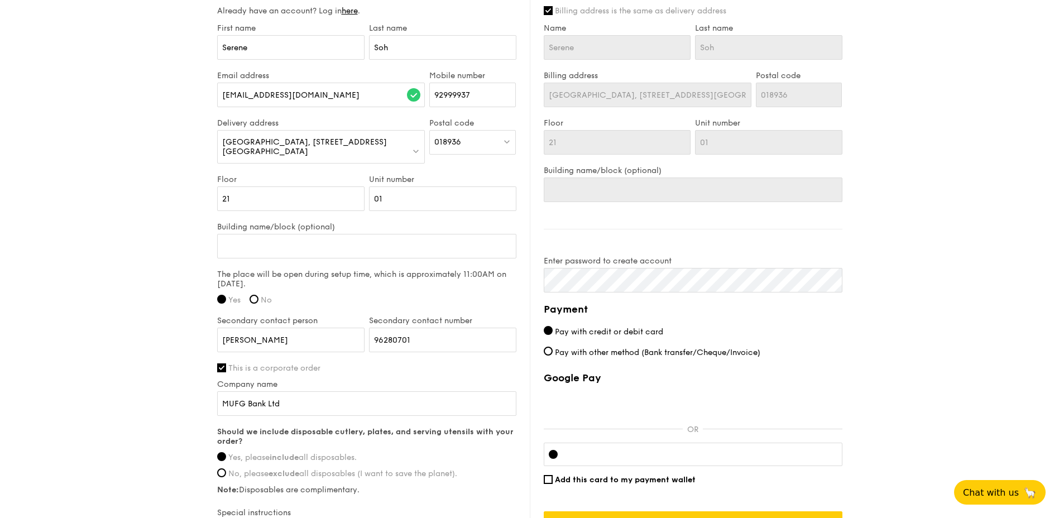
scroll to position [782, 0]
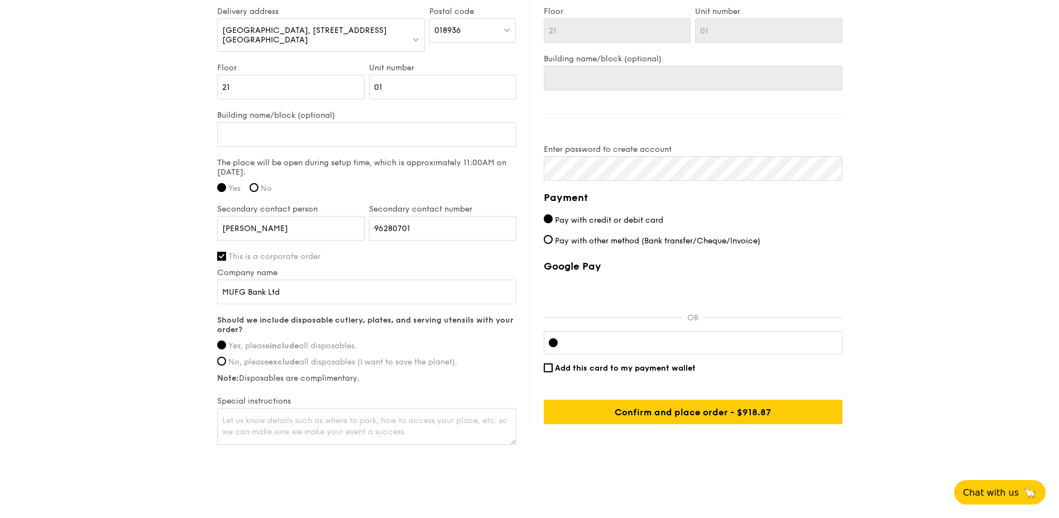
click at [553, 239] on label "Pay with other method (Bank transfer/Cheque/Invoice)" at bounding box center [693, 241] width 299 height 12
click at [553, 239] on input "Pay with other method (Bank transfer/Cheque/Invoice)" at bounding box center [548, 239] width 9 height 9
radio input "true"
click at [550, 218] on input "Pay with credit or debit card" at bounding box center [548, 218] width 9 height 9
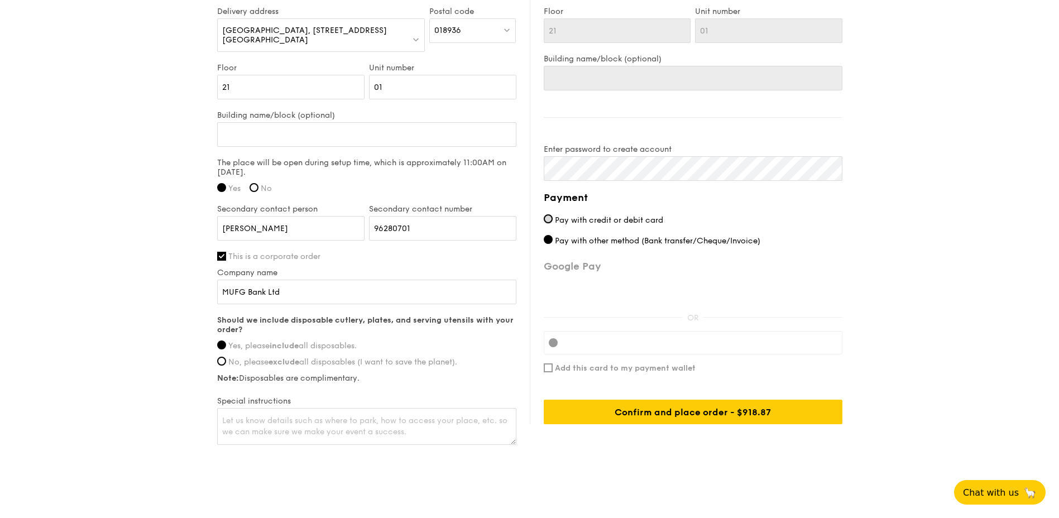
radio input "true"
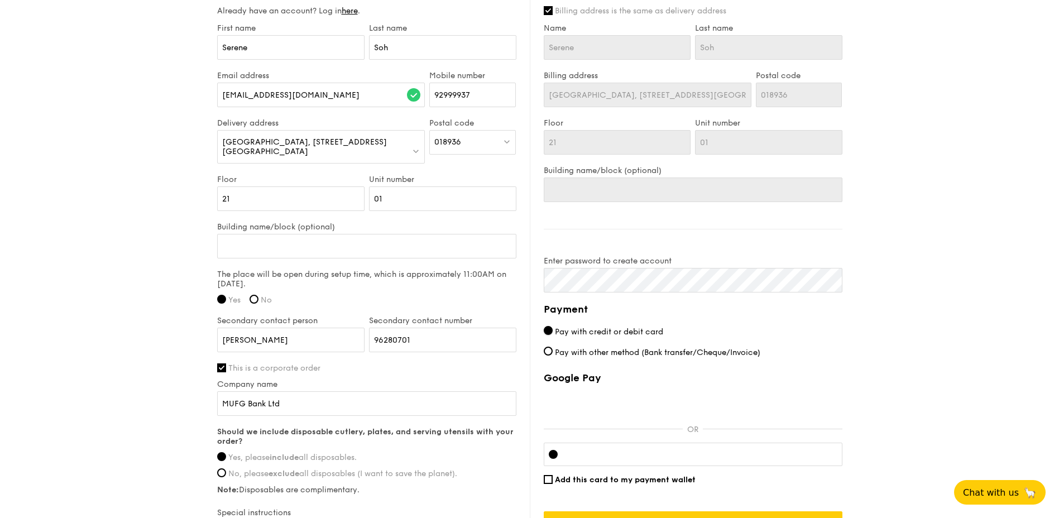
scroll to position [791, 0]
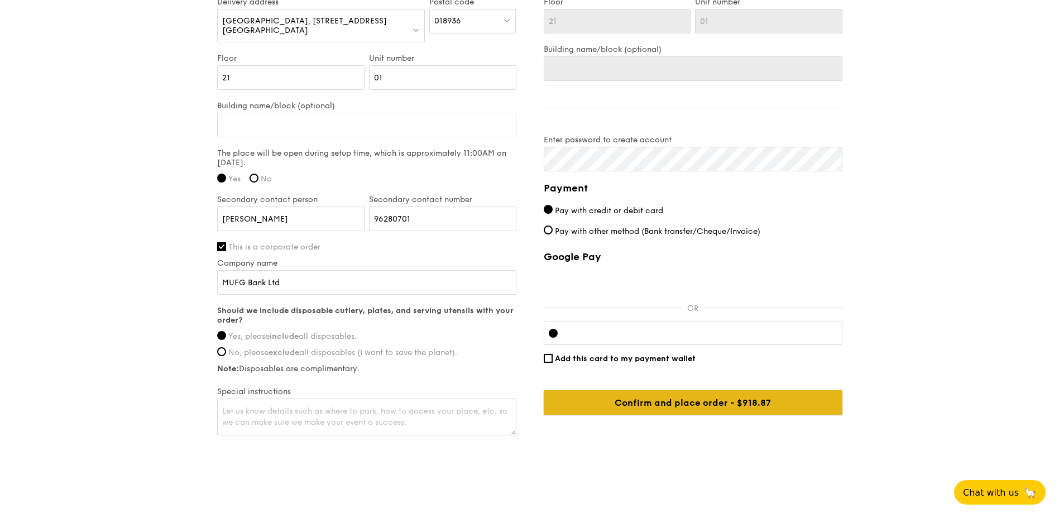
click at [652, 405] on input "Confirm and place order - $918.87" at bounding box center [693, 402] width 299 height 25
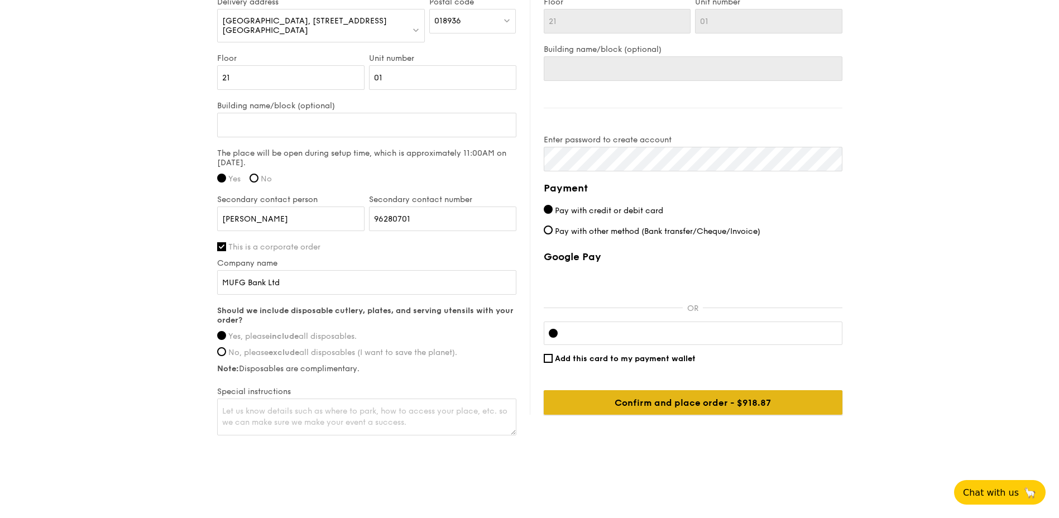
click at [706, 404] on input "Confirm and place order - $918.87" at bounding box center [693, 402] width 299 height 25
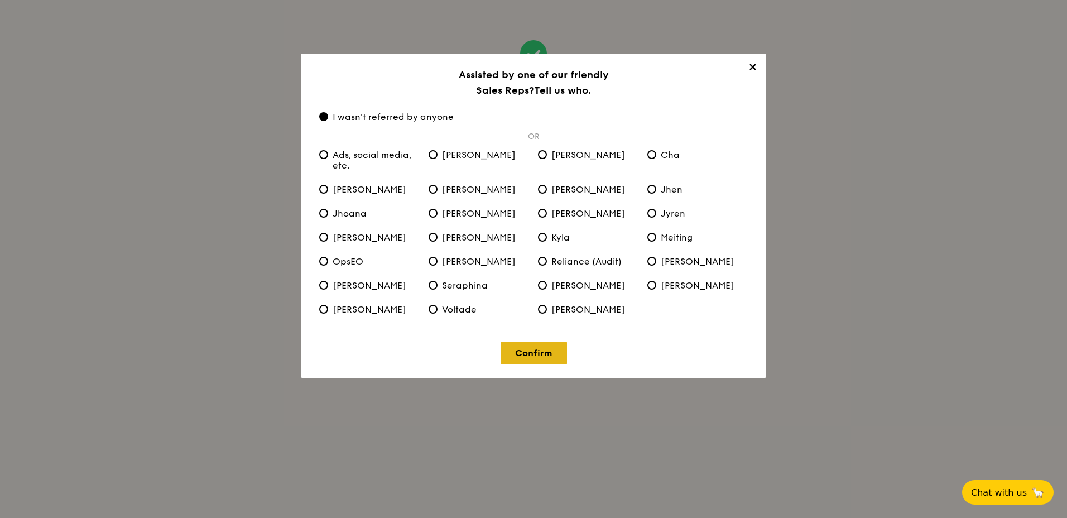
click at [540, 348] on link "Confirm" at bounding box center [534, 353] width 66 height 23
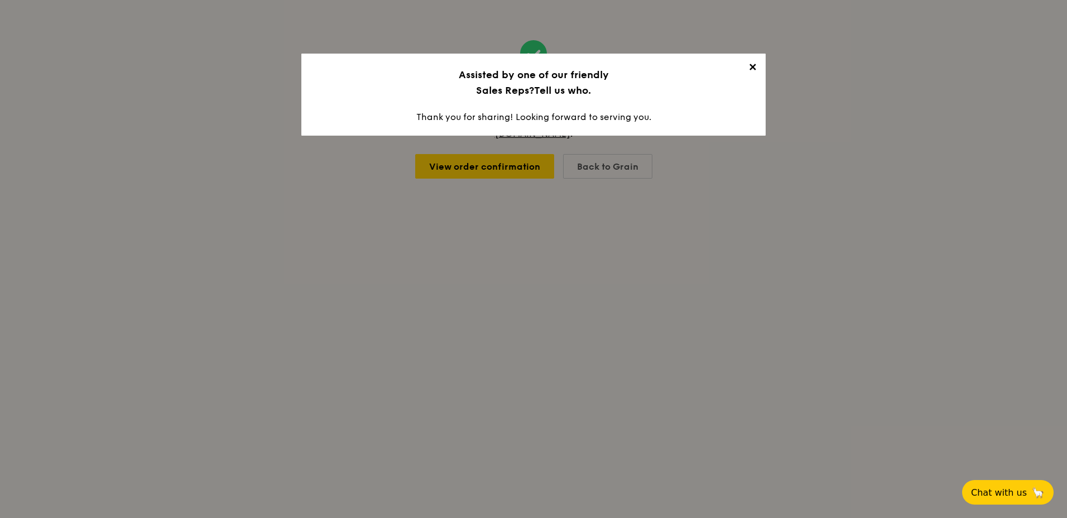
click at [752, 65] on span "✕" at bounding box center [753, 69] width 16 height 16
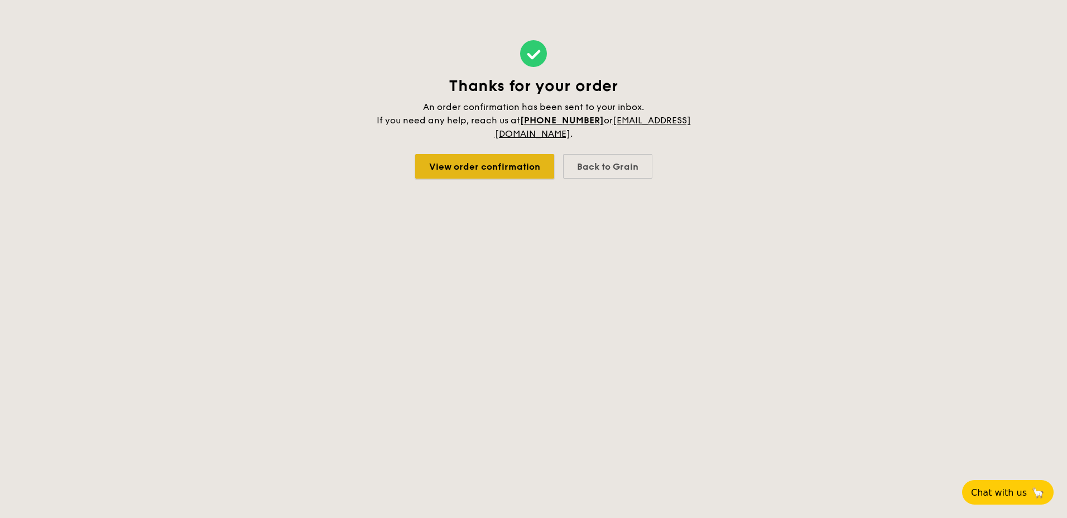
click at [519, 172] on link "View order confirmation" at bounding box center [484, 166] width 139 height 25
click at [454, 168] on link "View order confirmation" at bounding box center [484, 166] width 139 height 25
